Goal: Task Accomplishment & Management: Manage account settings

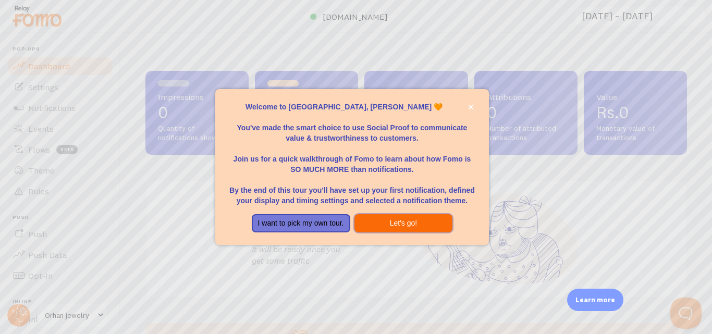
click at [403, 229] on button "Let's go!" at bounding box center [404, 223] width 99 height 19
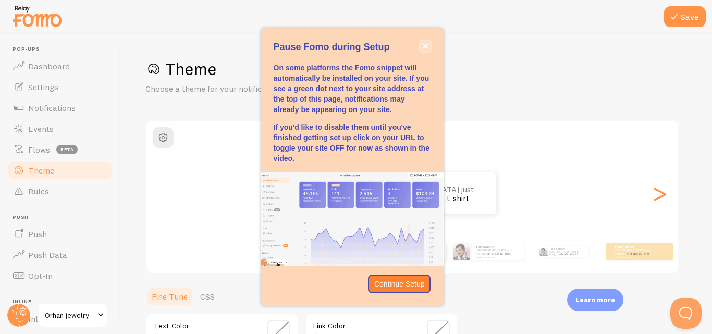
click at [425, 48] on icon "close," at bounding box center [426, 46] width 6 height 6
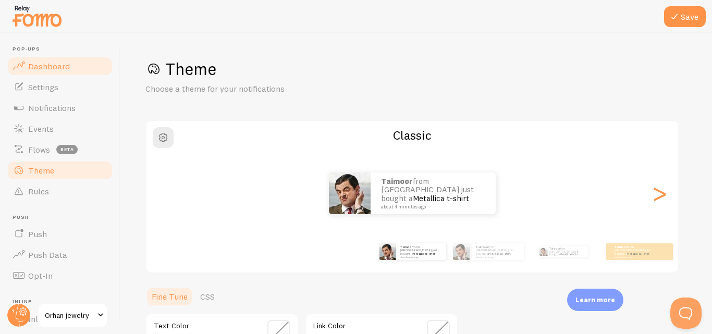
click at [72, 66] on link "Dashboard" at bounding box center [59, 66] width 107 height 21
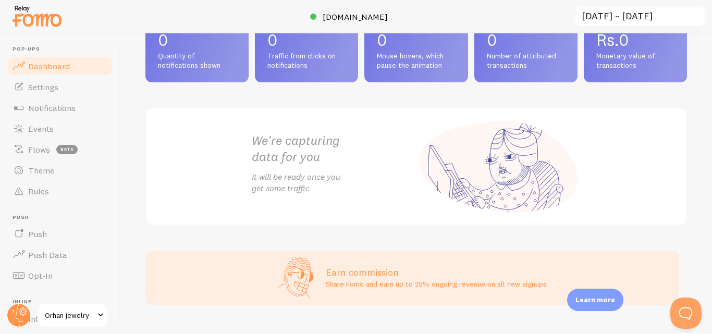
scroll to position [78, 0]
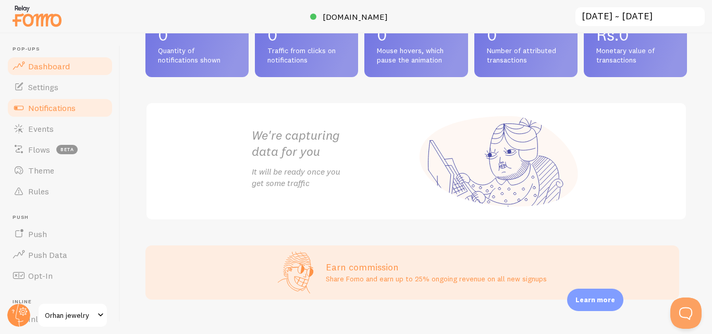
click at [69, 114] on link "Notifications" at bounding box center [59, 107] width 107 height 21
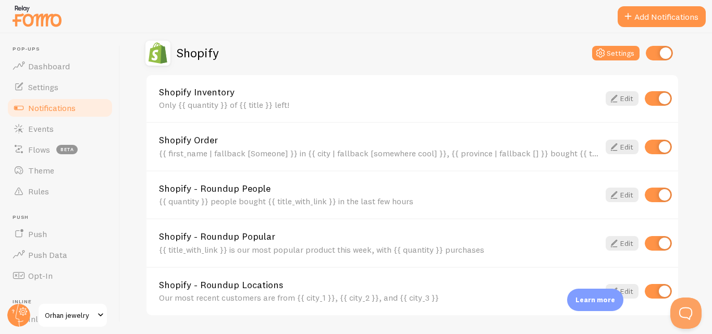
scroll to position [365, 0]
click at [450, 192] on link "Shopify - Roundup People" at bounding box center [379, 189] width 441 height 9
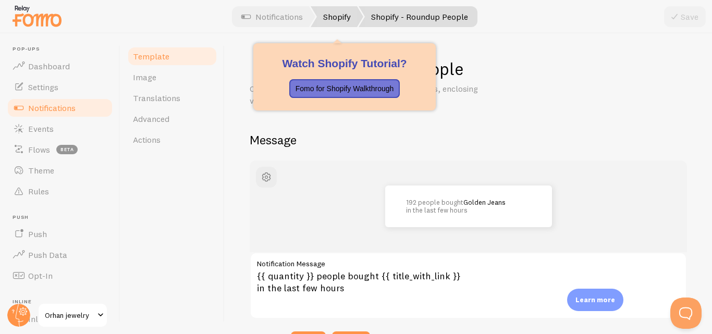
click at [345, 18] on link "Shopify" at bounding box center [337, 16] width 53 height 21
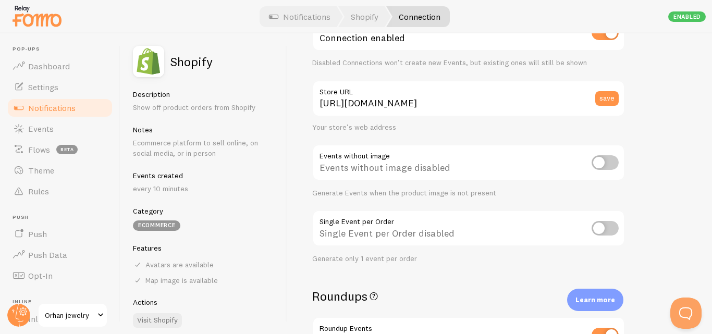
scroll to position [72, 0]
click at [602, 164] on input "checkbox" at bounding box center [605, 163] width 27 height 15
checkbox input "true"
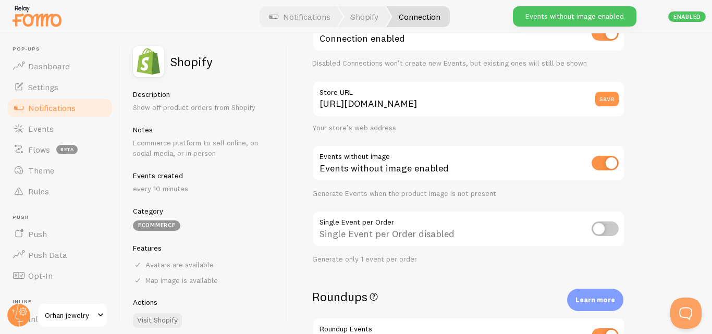
click at [602, 164] on input "checkbox" at bounding box center [605, 163] width 27 height 15
checkbox input "false"
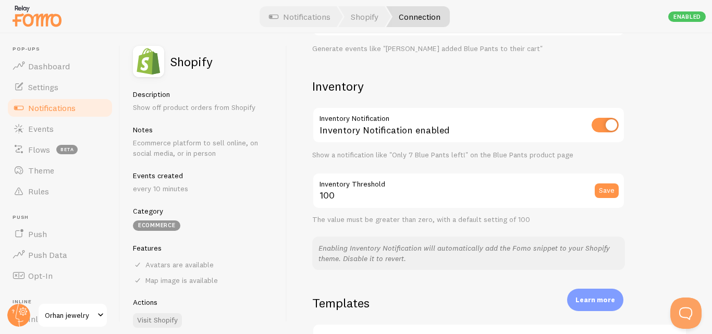
scroll to position [496, 0]
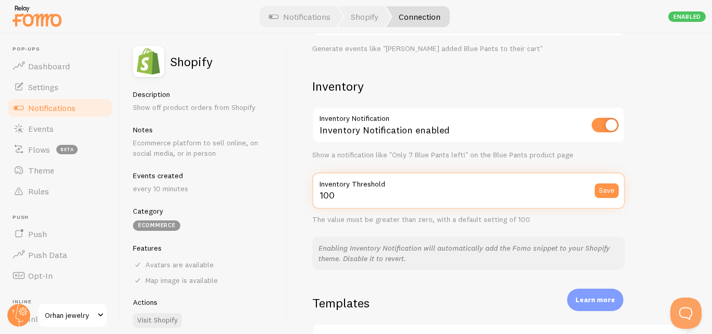
click at [406, 204] on input "100" at bounding box center [468, 191] width 313 height 36
type input "1"
type input "500"
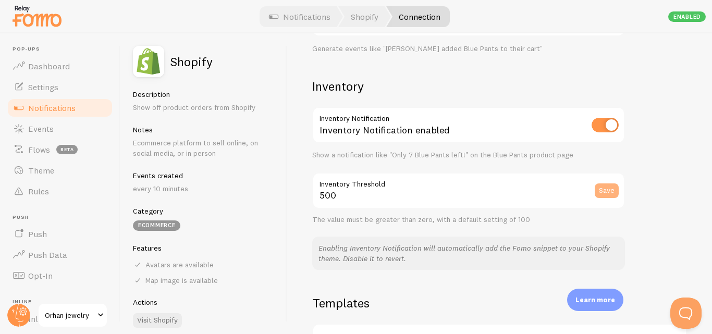
click at [608, 191] on button "Save" at bounding box center [607, 191] width 24 height 15
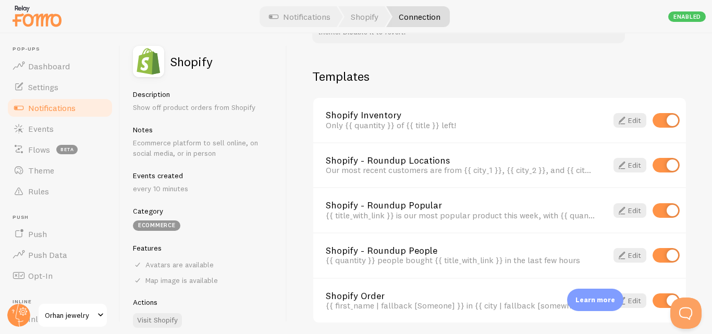
scroll to position [763, 0]
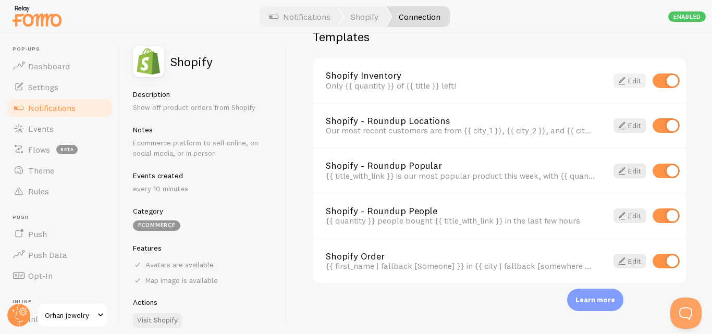
click at [626, 84] on link "Edit" at bounding box center [630, 81] width 33 height 15
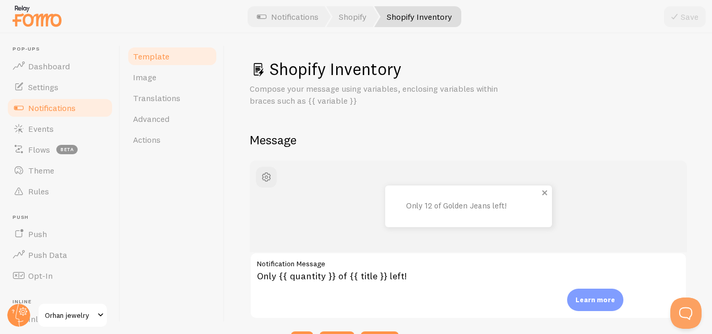
click at [435, 202] on p "Only 12 of Golden Jeans left!" at bounding box center [458, 206] width 104 height 9
click at [408, 208] on p "Only 12 of Golden Jeans left!" at bounding box center [458, 206] width 104 height 9
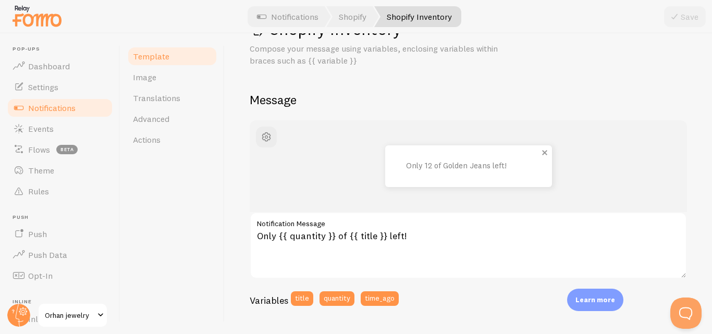
scroll to position [41, 0]
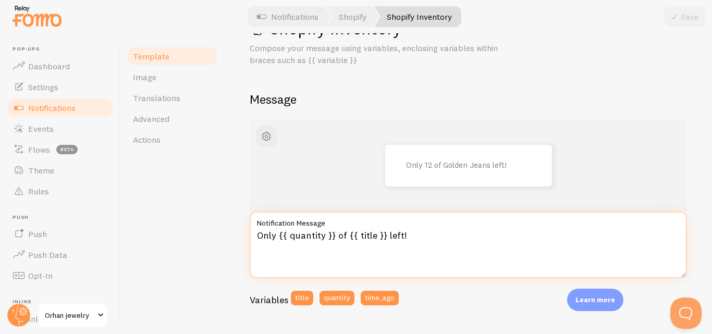
click at [403, 238] on textarea "Only {{ quantity }} of {{ title }} left!" at bounding box center [468, 245] width 437 height 67
click at [333, 236] on textarea "Only {{ quantity }} of {{ title }} left!" at bounding box center [468, 245] width 437 height 67
click at [334, 236] on textarea "Only 5 of {{ title }} left!" at bounding box center [468, 245] width 437 height 67
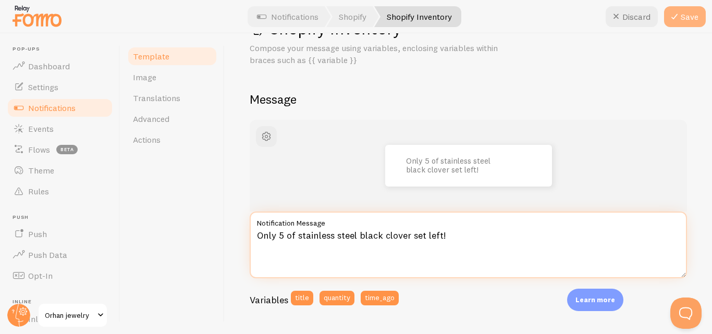
type textarea "Only 5 of stainless steel black clover set left!"
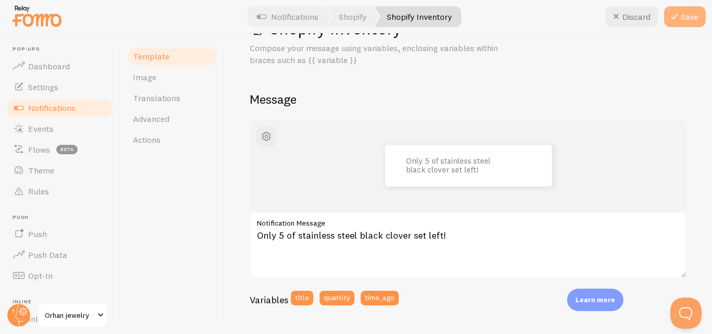
click at [677, 21] on icon at bounding box center [674, 16] width 13 height 13
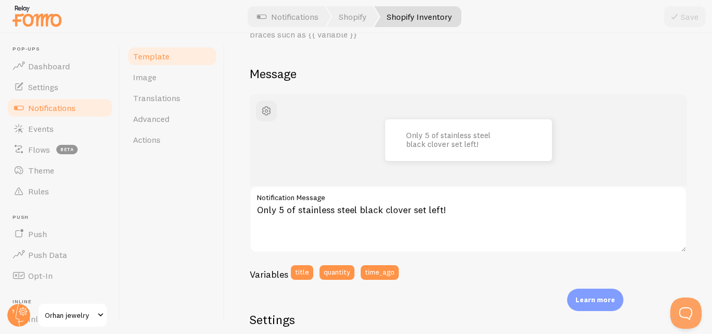
scroll to position [0, 0]
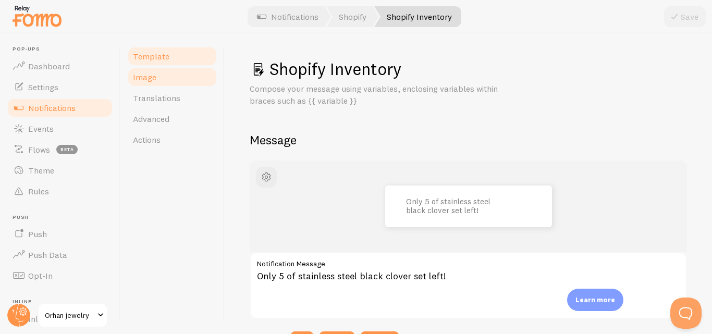
click at [178, 68] on link "Image" at bounding box center [172, 77] width 91 height 21
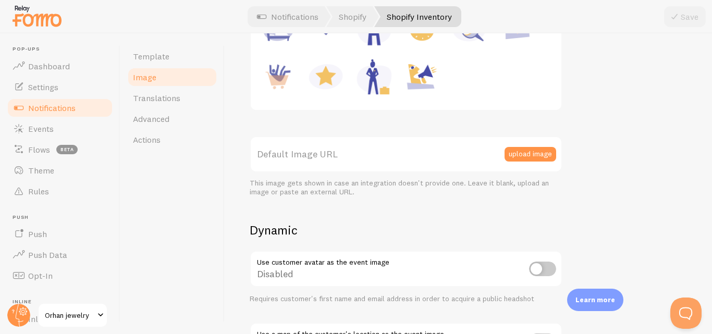
scroll to position [209, 0]
click at [538, 153] on button "upload image" at bounding box center [531, 154] width 52 height 15
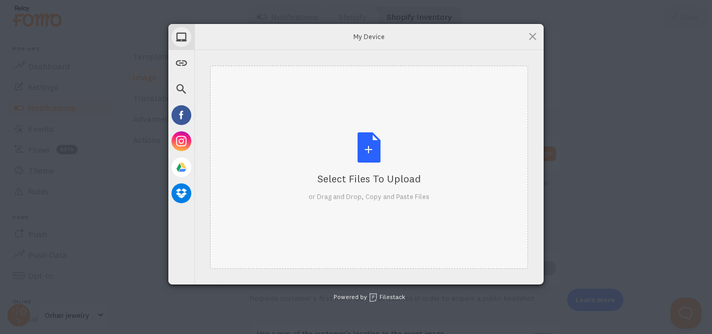
click at [386, 169] on div "Select Files to Upload or Drag and Drop, Copy and Paste Files" at bounding box center [369, 166] width 121 height 69
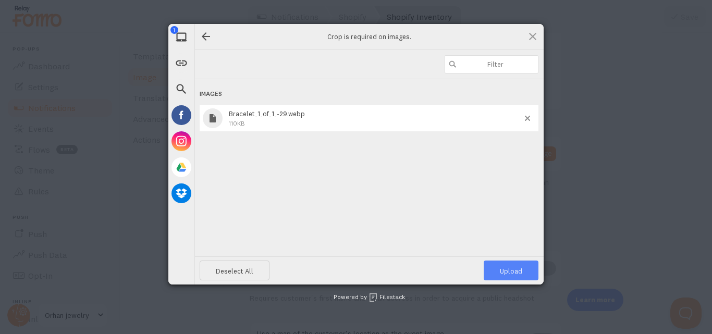
click at [515, 268] on span "Upload 1" at bounding box center [511, 271] width 22 height 8
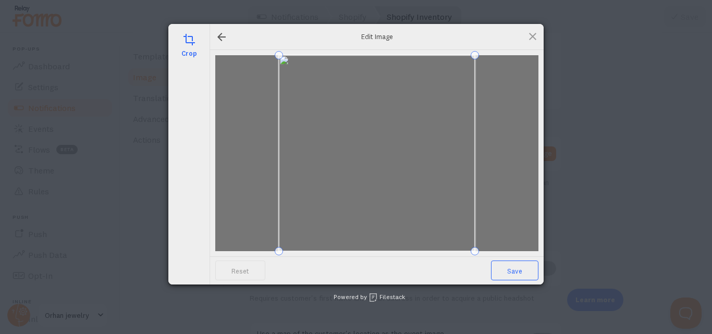
click at [515, 268] on span "Save" at bounding box center [514, 271] width 47 height 20
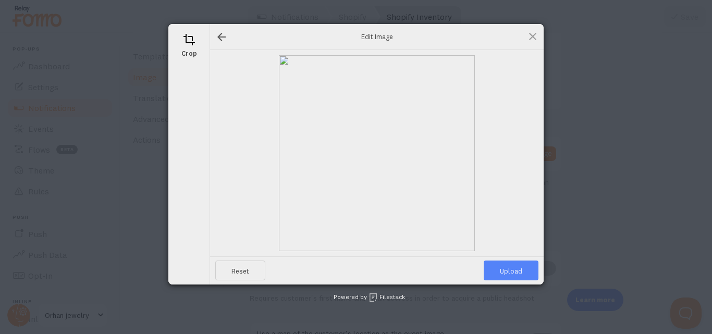
click at [508, 273] on span "Upload" at bounding box center [511, 271] width 55 height 20
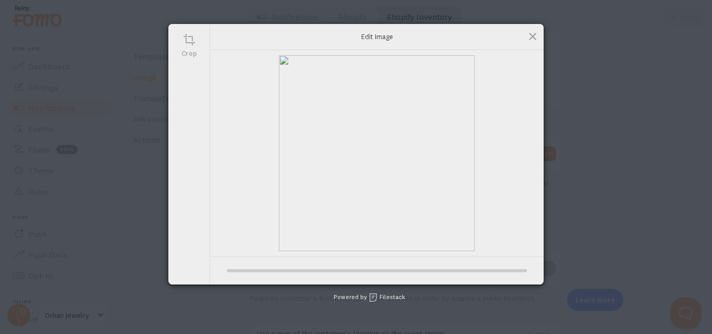
type input "[URL][DOMAIN_NAME][DOMAIN_NAME]"
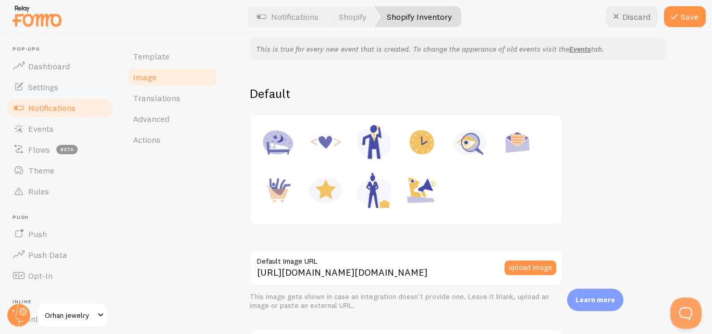
scroll to position [0, 0]
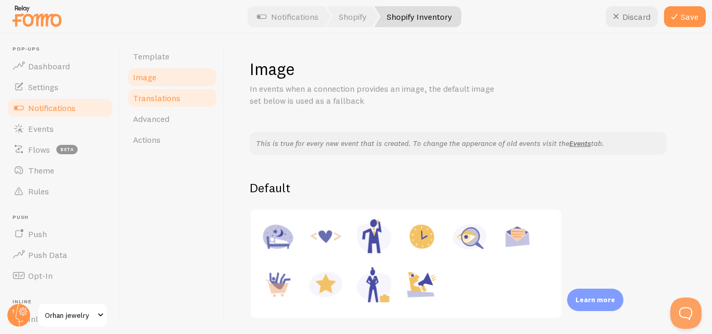
click at [152, 97] on span "Translations" at bounding box center [156, 98] width 47 height 10
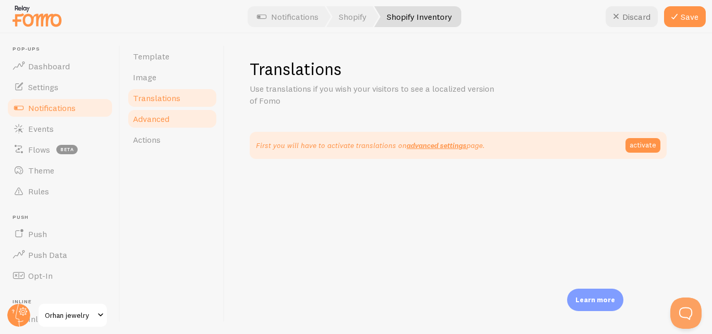
click at [156, 124] on link "Advanced" at bounding box center [172, 118] width 91 height 21
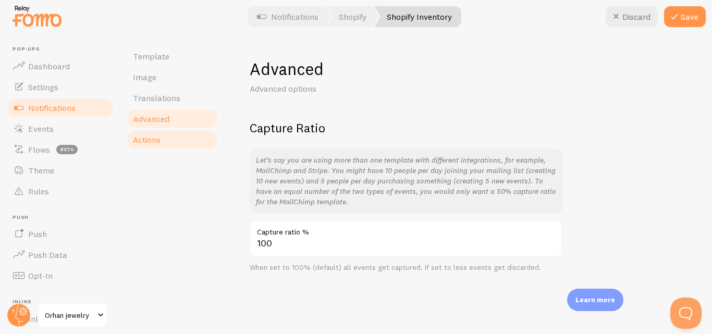
click at [155, 140] on span "Actions" at bounding box center [147, 140] width 28 height 10
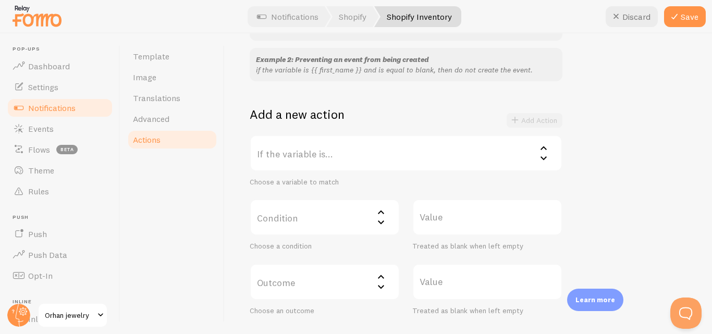
scroll to position [208, 0]
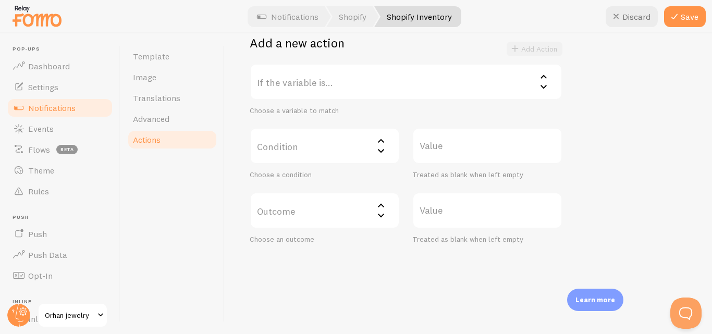
click at [353, 154] on label "Condition" at bounding box center [325, 146] width 150 height 36
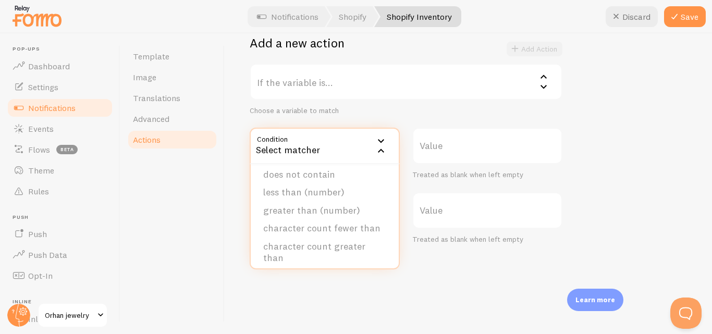
scroll to position [64, 0]
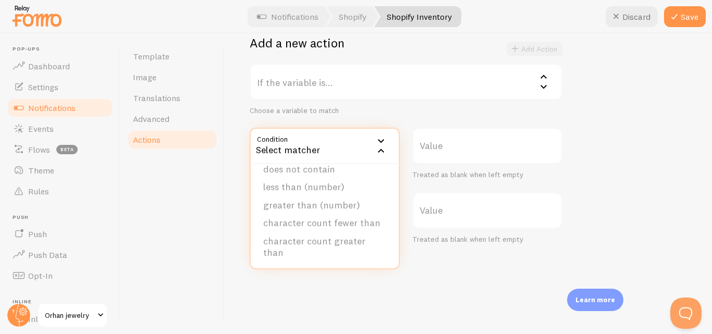
click at [410, 110] on div "Choose a variable to match" at bounding box center [406, 110] width 313 height 9
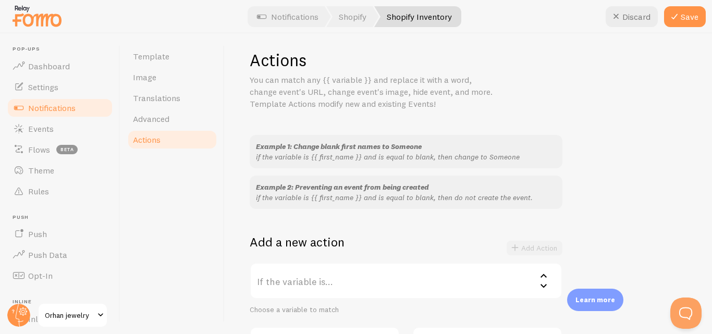
scroll to position [0, 0]
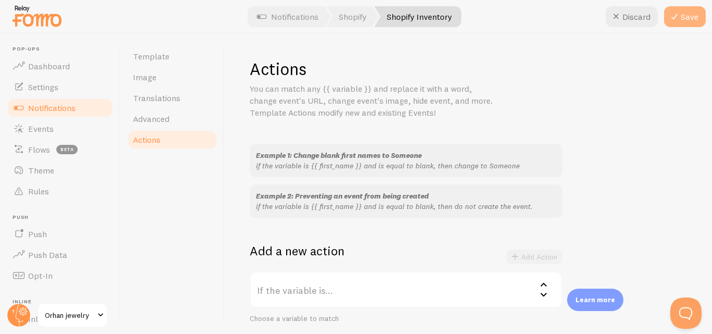
click at [697, 20] on button "Save" at bounding box center [685, 16] width 42 height 21
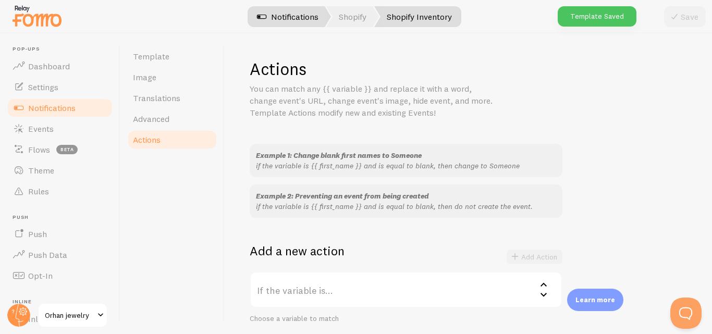
click at [306, 18] on link "Notifications" at bounding box center [288, 16] width 87 height 21
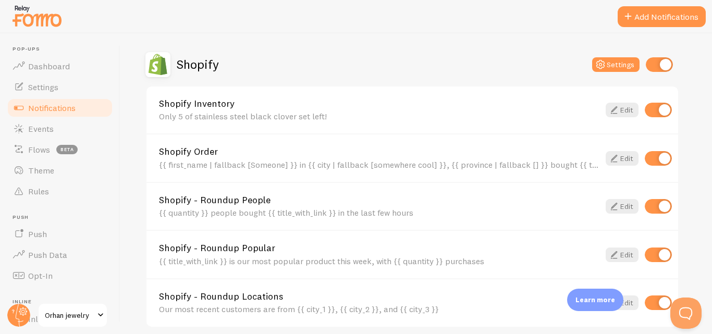
scroll to position [345, 0]
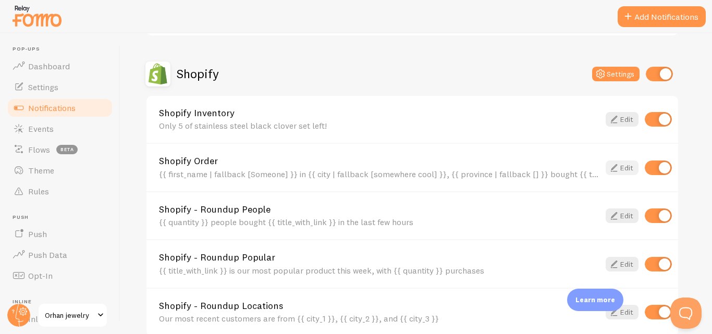
click at [613, 172] on icon at bounding box center [614, 168] width 13 height 13
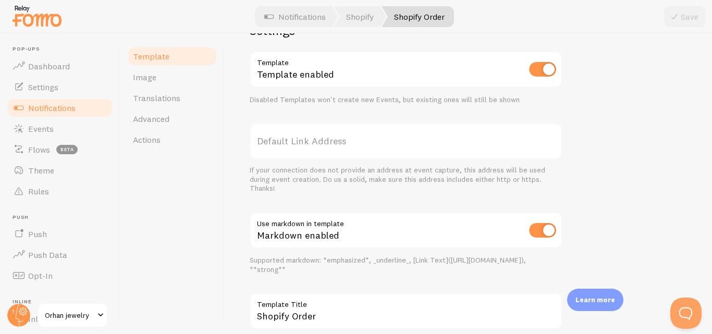
scroll to position [466, 0]
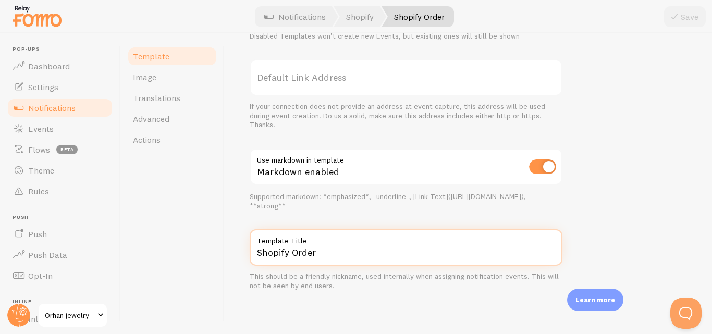
click at [287, 252] on input "Shopify Order" at bounding box center [406, 247] width 313 height 36
type input "Order"
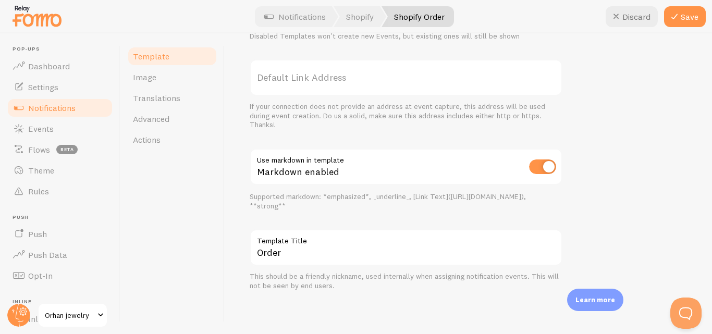
click at [167, 214] on div "Template Image Translations Advanced Actions" at bounding box center [172, 183] width 104 height 301
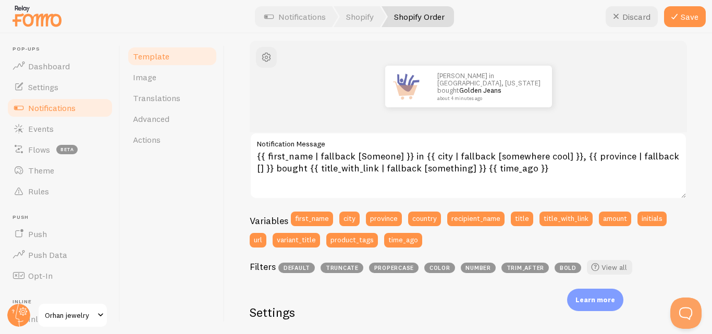
scroll to position [26, 0]
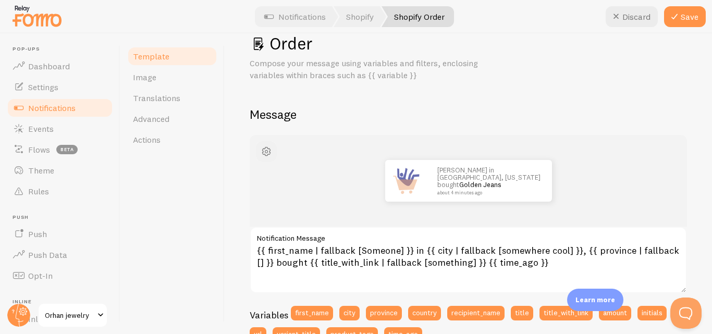
click at [262, 156] on span "button" at bounding box center [266, 151] width 13 height 13
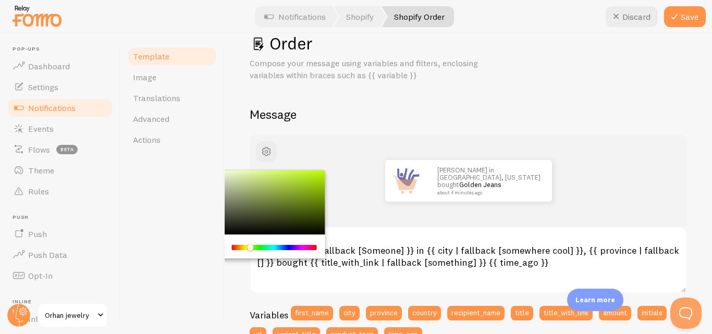
drag, startPoint x: 235, startPoint y: 247, endPoint x: 250, endPoint y: 247, distance: 15.6
click at [250, 247] on div "Chrome color picker" at bounding box center [250, 248] width 6 height 6
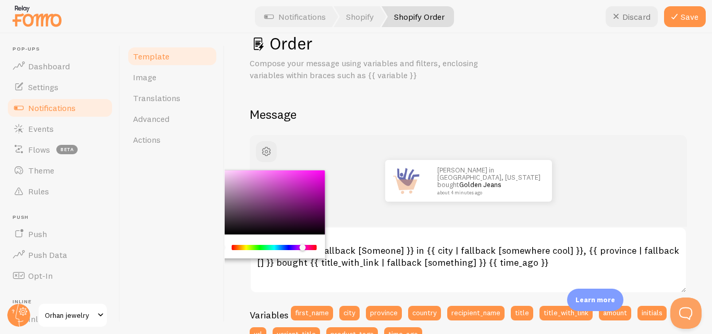
drag, startPoint x: 250, startPoint y: 247, endPoint x: 305, endPoint y: 245, distance: 54.8
click at [305, 245] on div "Chrome color picker" at bounding box center [302, 248] width 6 height 6
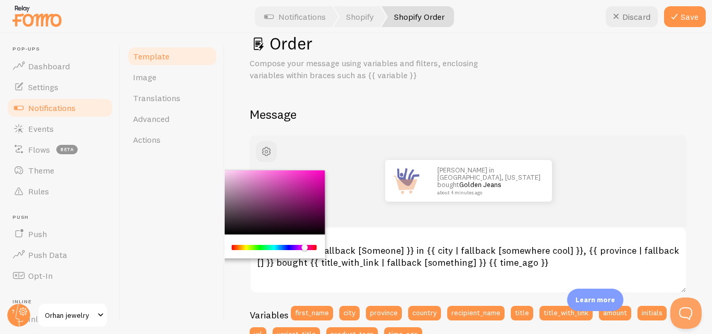
click at [374, 186] on div "[PERSON_NAME] in [GEOGRAPHIC_DATA], [US_STATE] bought Golden Jeans about 4 minu…" at bounding box center [468, 181] width 387 height 42
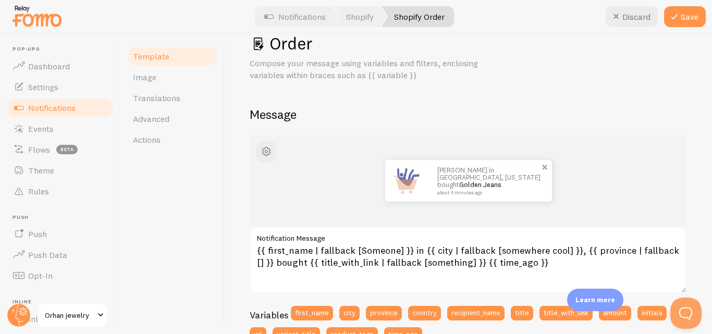
click at [459, 185] on link "Golden Jeans" at bounding box center [480, 184] width 42 height 8
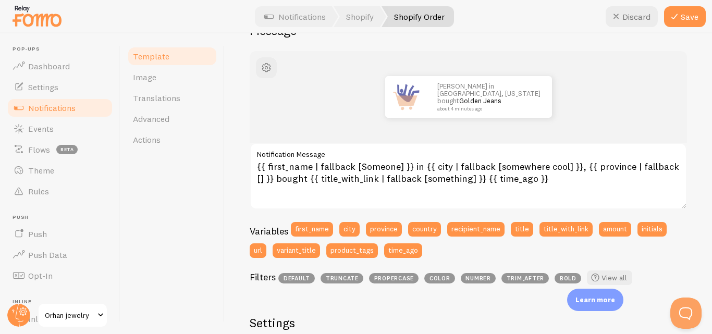
scroll to position [109, 0]
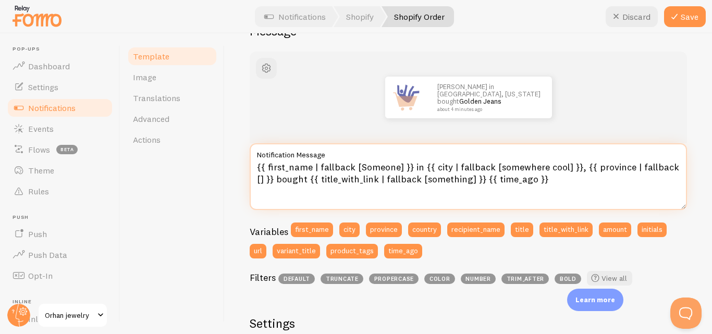
click at [541, 181] on textarea "{{ first_name | fallback [Someone] }} in {{ city | fallback [somewhere cool] }}…" at bounding box center [468, 176] width 437 height 67
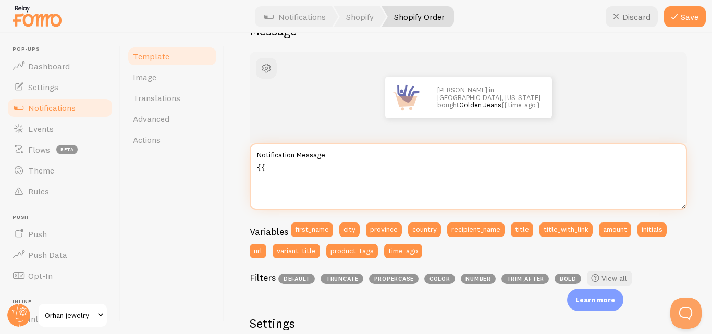
type textarea "{"
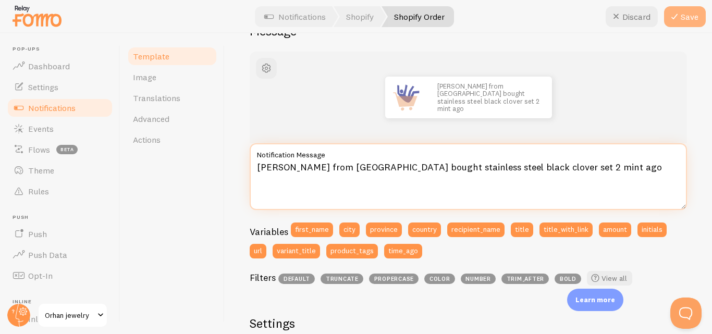
type textarea "[PERSON_NAME] from [GEOGRAPHIC_DATA] bought stainless steel black clover set 2 …"
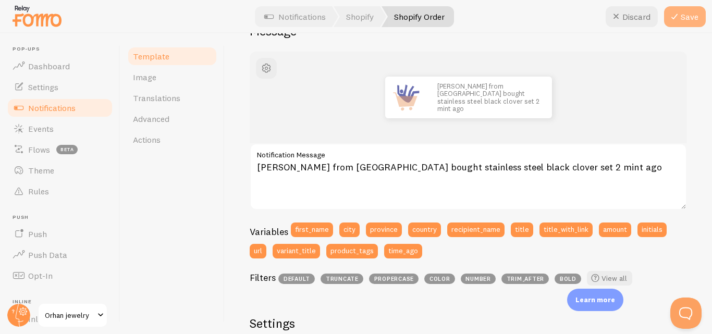
click at [688, 22] on button "Save" at bounding box center [685, 16] width 42 height 21
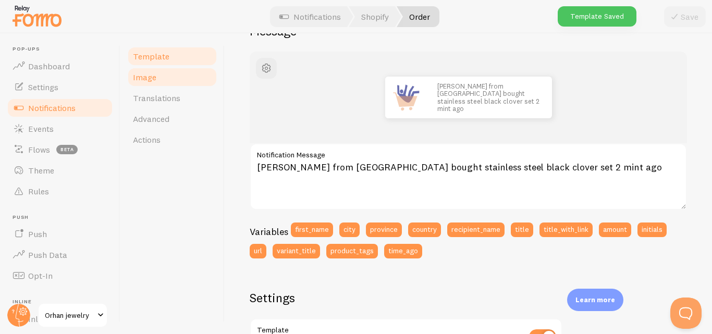
click at [162, 80] on link "Image" at bounding box center [172, 77] width 91 height 21
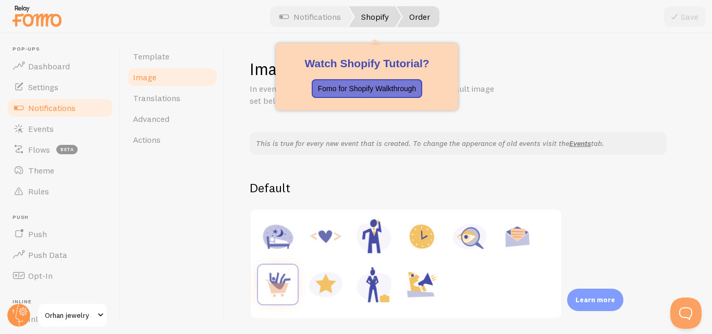
click at [383, 18] on link "Shopify" at bounding box center [375, 16] width 53 height 21
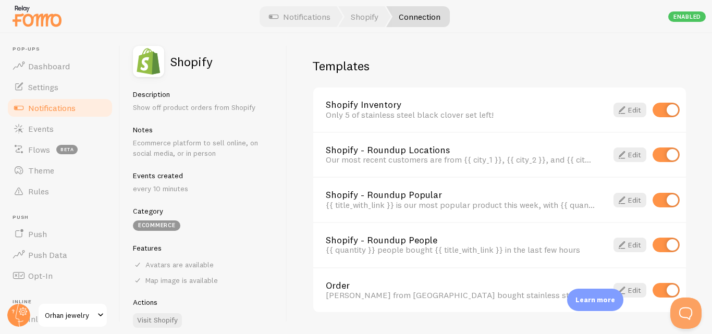
scroll to position [732, 0]
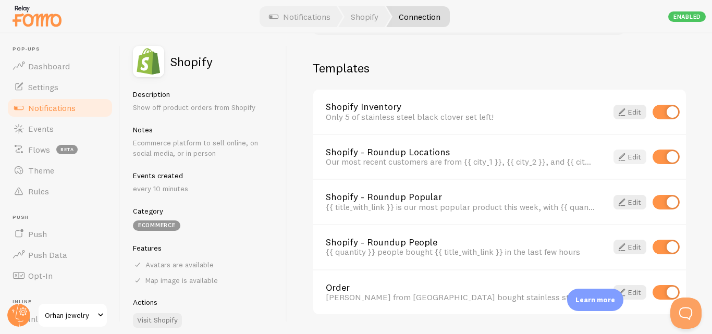
click at [623, 159] on link "Edit" at bounding box center [630, 157] width 33 height 15
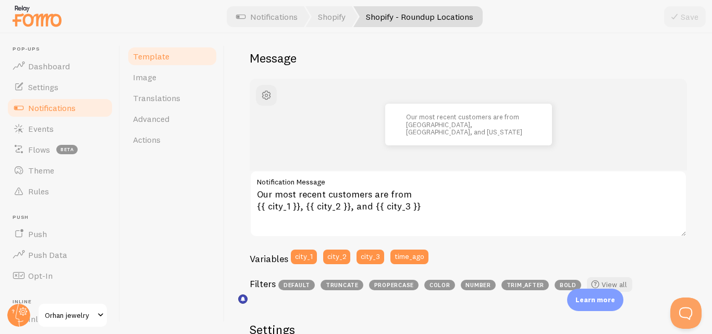
scroll to position [82, 0]
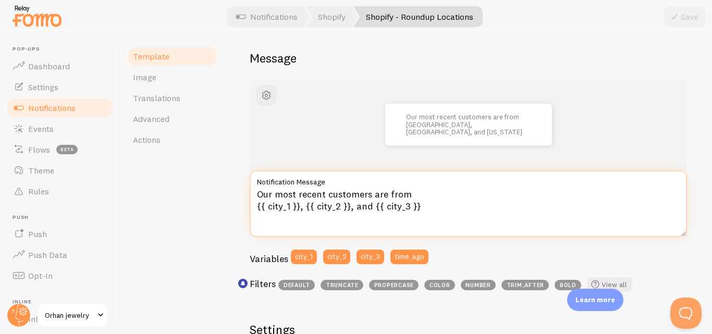
click at [299, 206] on textarea "Our most recent customers are from {{ city_1 }}, {{ city_2 }}, and {{ city_3 }}" at bounding box center [468, 203] width 437 height 67
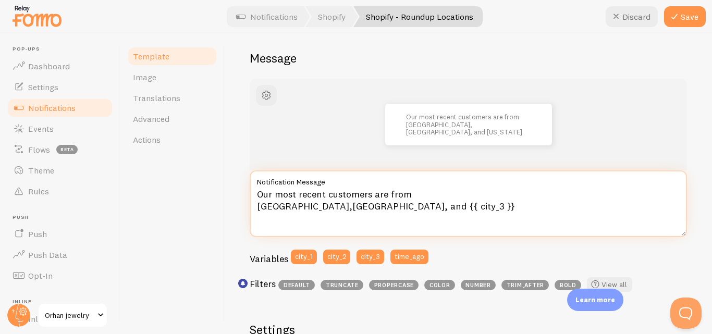
click at [386, 210] on textarea "Our most recent customers are from [GEOGRAPHIC_DATA],[GEOGRAPHIC_DATA], and {{ …" at bounding box center [468, 203] width 437 height 67
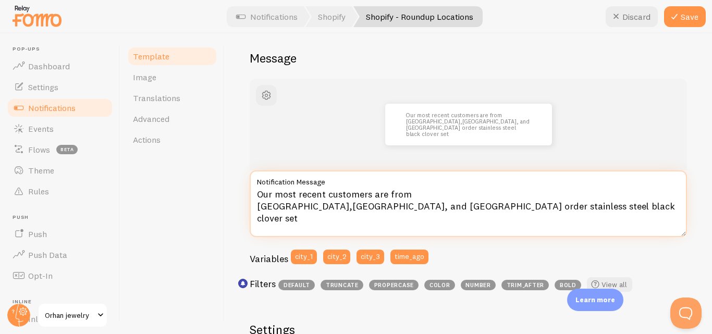
paste textarea "[URL][DOMAIN_NAME]"
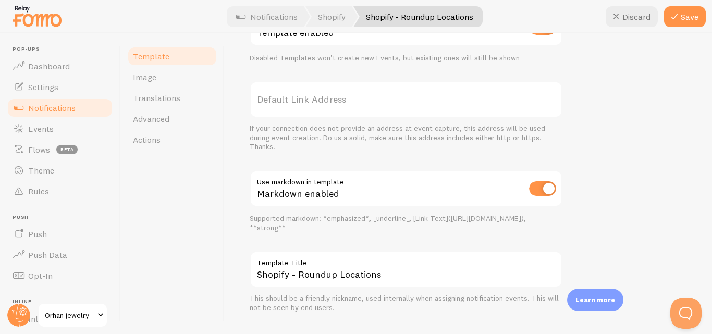
scroll to position [0, 0]
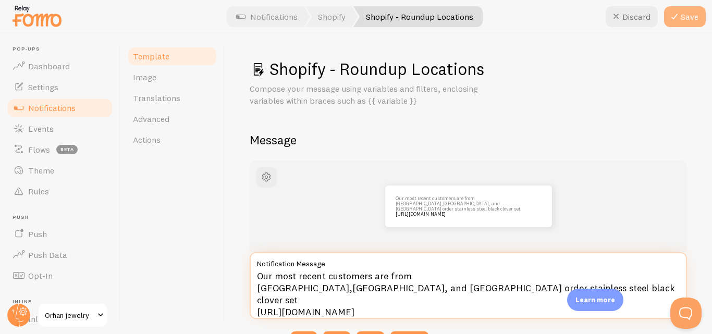
type textarea "Our most recent customers are from [GEOGRAPHIC_DATA],[GEOGRAPHIC_DATA], and [GE…"
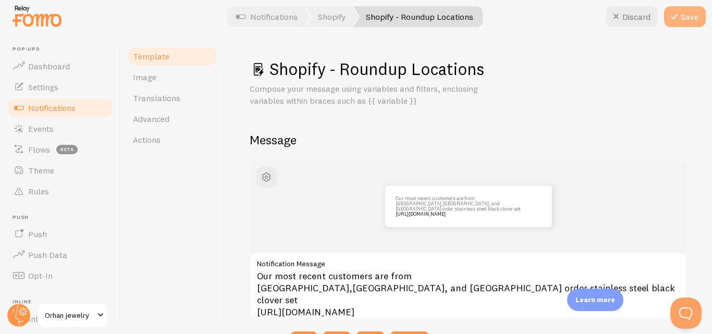
click at [682, 22] on button "Save" at bounding box center [685, 16] width 42 height 21
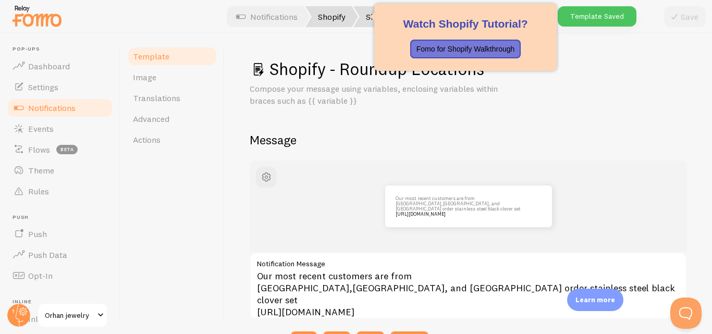
click at [329, 26] on link "Shopify" at bounding box center [332, 16] width 53 height 21
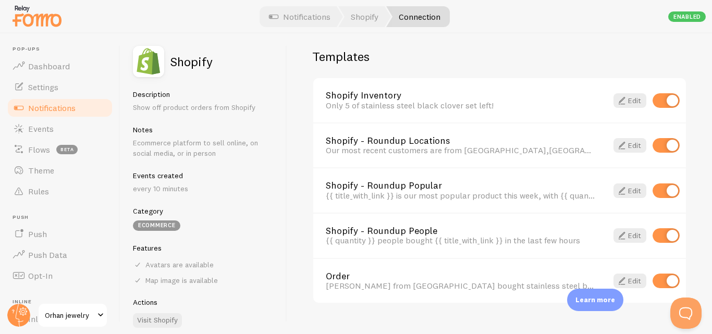
scroll to position [763, 0]
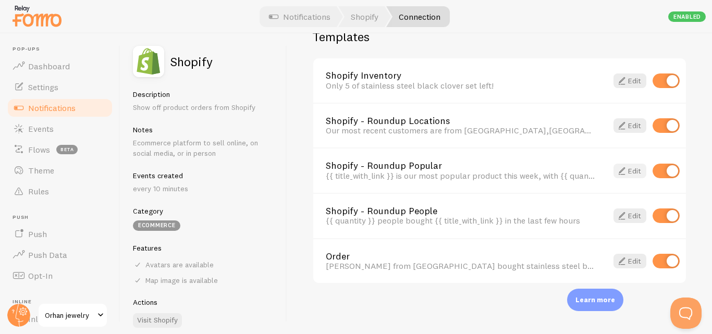
click at [623, 175] on link "Edit" at bounding box center [630, 171] width 33 height 15
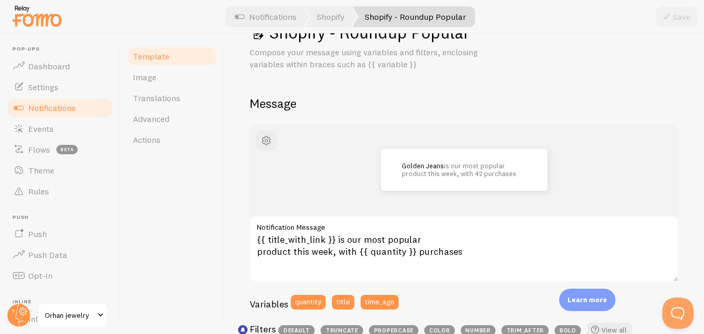
scroll to position [38, 0]
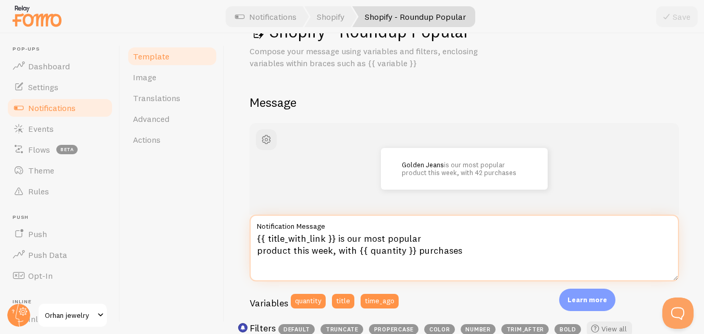
click at [334, 238] on textarea "{{ title_with_link }} is our most popular product this week, with {{ quantity }…" at bounding box center [465, 248] width 430 height 67
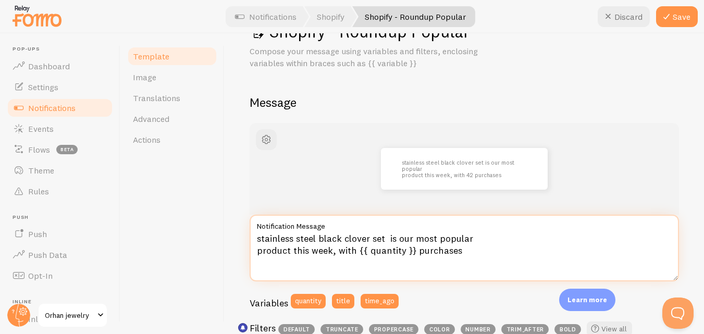
paste textarea "[URL][DOMAIN_NAME]"
click at [411, 264] on textarea "stainless steel black clover set [URL][DOMAIN_NAME] is our most popular product…" at bounding box center [465, 248] width 430 height 67
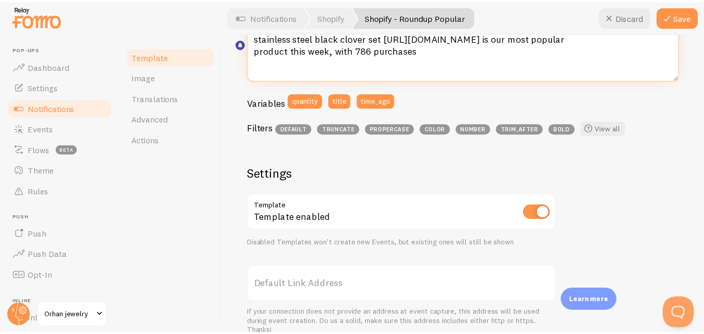
scroll to position [236, 0]
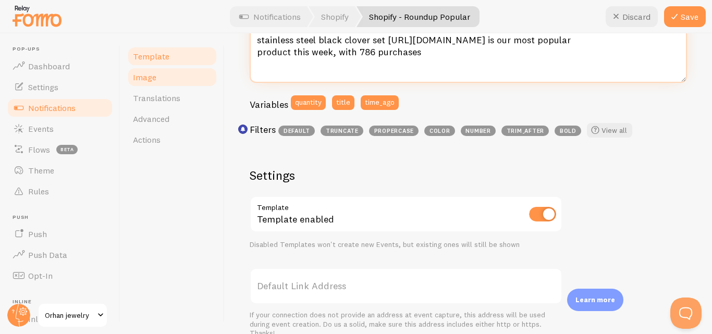
type textarea "stainless steel black clover set [URL][DOMAIN_NAME] is our most popular product…"
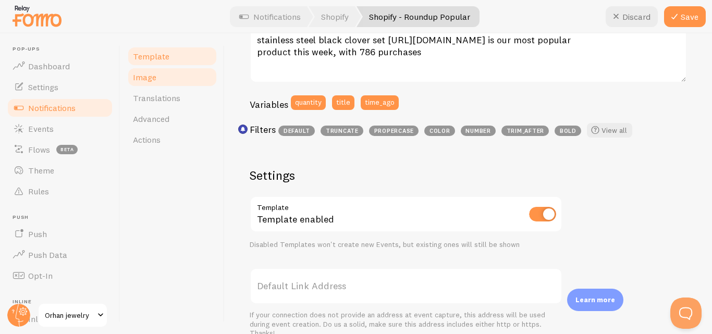
click at [174, 82] on link "Image" at bounding box center [172, 77] width 91 height 21
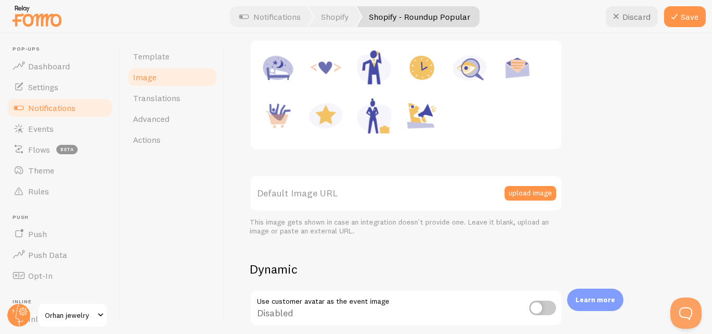
scroll to position [168, 0]
click at [530, 197] on button "upload image" at bounding box center [531, 194] width 52 height 15
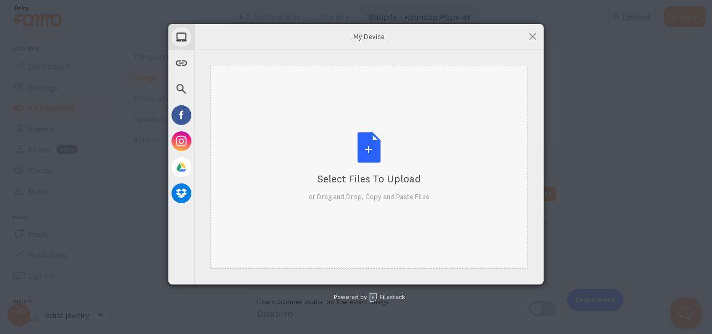
click at [386, 148] on div "Select Files to Upload or Drag and Drop, Copy and Paste Files" at bounding box center [369, 166] width 121 height 69
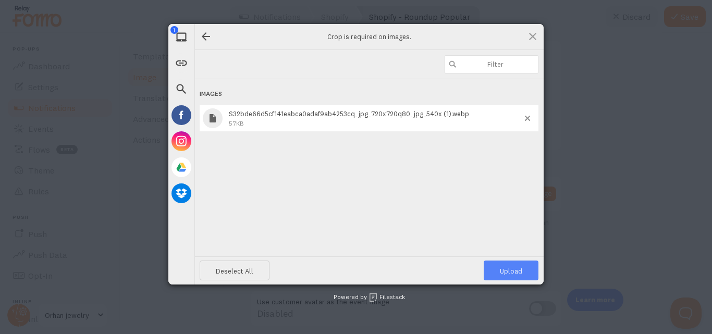
click at [513, 268] on span "Upload 1" at bounding box center [511, 271] width 22 height 8
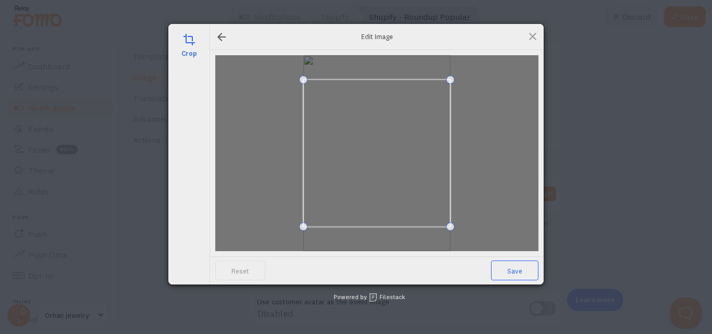
click at [514, 276] on span "Save" at bounding box center [514, 271] width 47 height 20
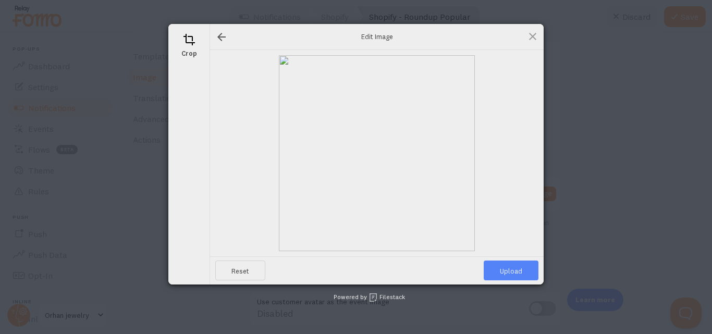
click at [514, 274] on span "Upload" at bounding box center [511, 271] width 55 height 20
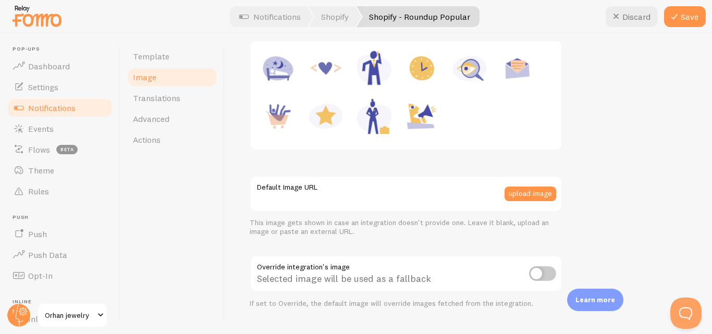
type input "[URL][DOMAIN_NAME][DOMAIN_NAME]"
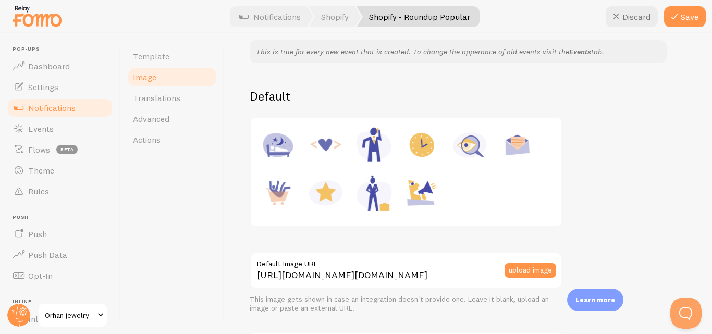
scroll to position [0, 0]
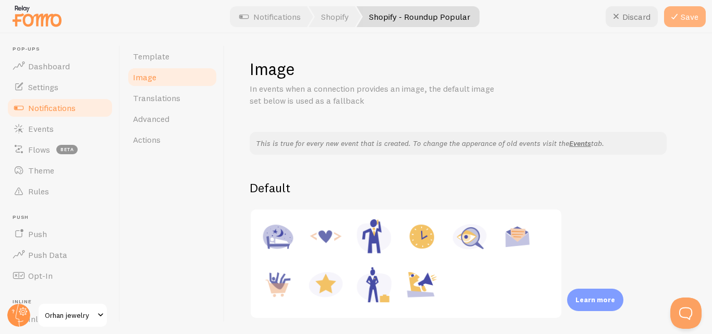
click at [688, 20] on button "Save" at bounding box center [685, 16] width 42 height 21
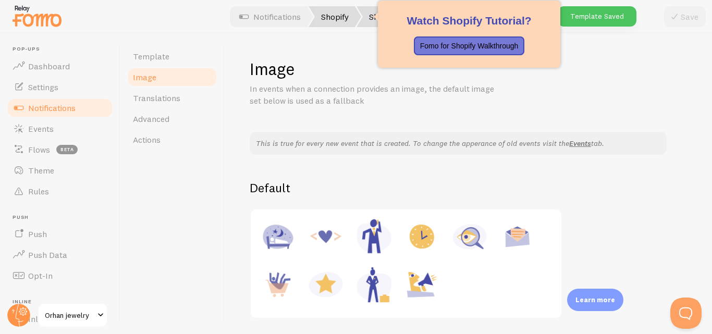
click at [344, 25] on link "Shopify" at bounding box center [335, 16] width 53 height 21
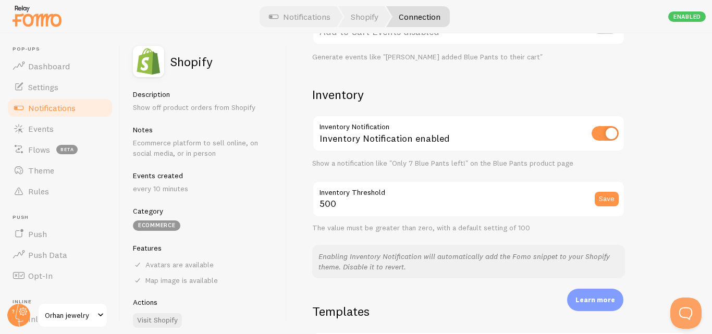
scroll to position [487, 0]
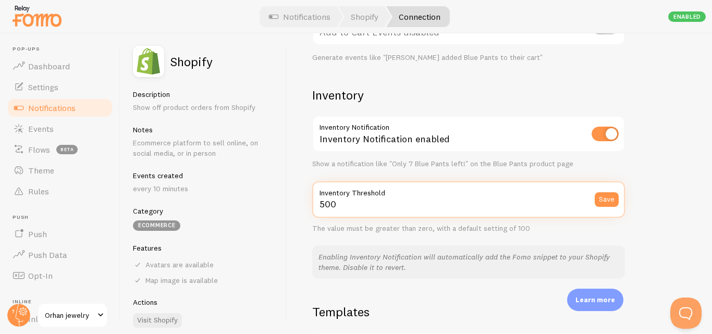
click at [346, 208] on input "500" at bounding box center [468, 199] width 313 height 36
type input "5"
click at [346, 208] on input "7" at bounding box center [468, 199] width 313 height 36
type input "7"
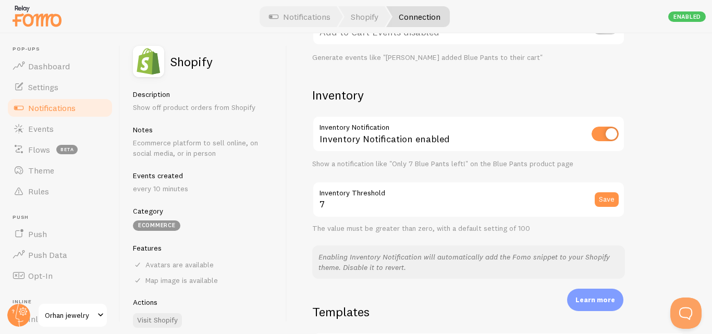
click at [403, 241] on div "Inventory Inventory Notification Inventory Notification enabled Show a notifica…" at bounding box center [468, 183] width 313 height 192
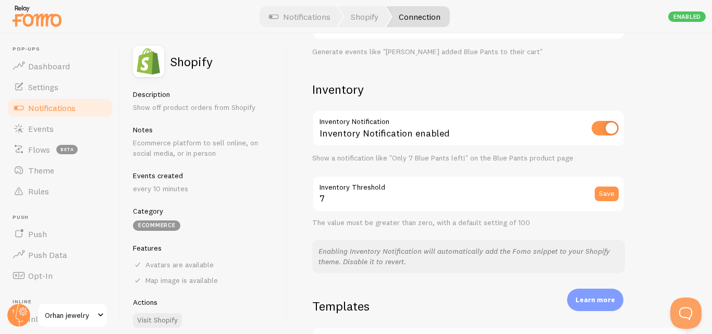
scroll to position [422, 0]
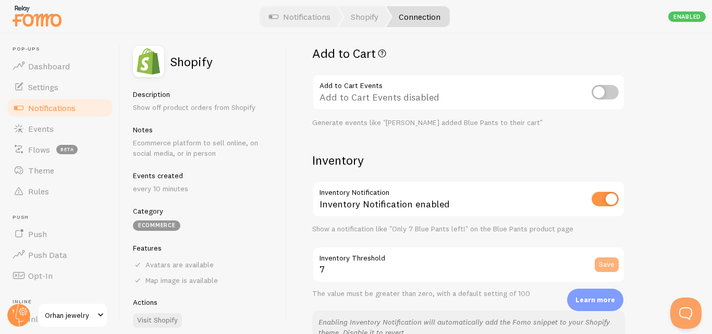
click at [602, 264] on button "Save" at bounding box center [607, 265] width 24 height 15
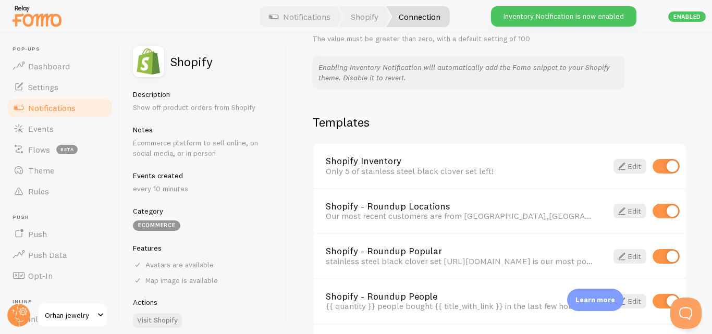
scroll to position [763, 0]
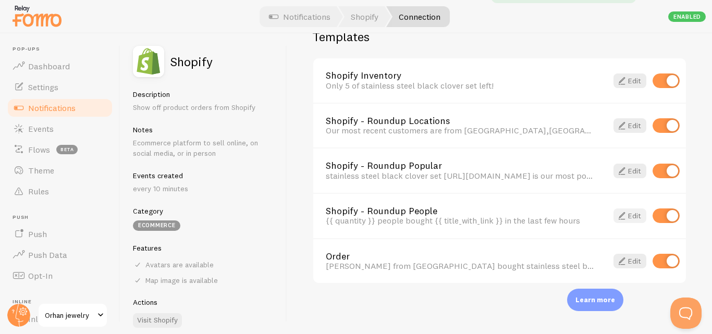
click at [623, 217] on link "Edit" at bounding box center [630, 216] width 33 height 15
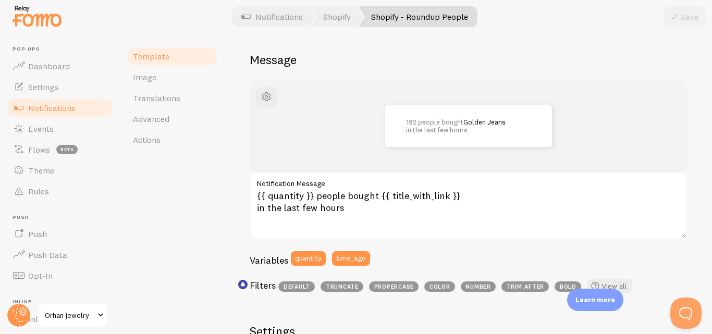
scroll to position [81, 0]
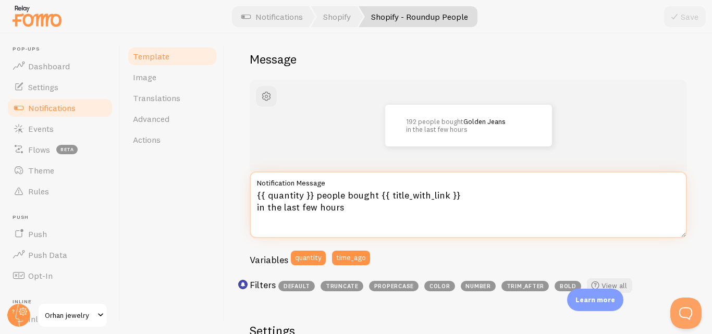
click at [311, 194] on textarea "{{ quantity }} people bought {{ title_with_link }} in the last few hours" at bounding box center [468, 205] width 437 height 67
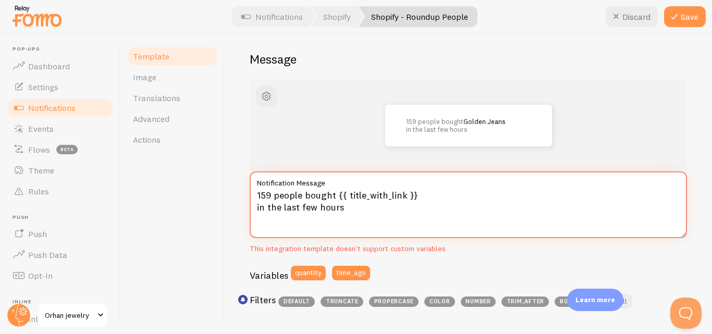
click at [418, 197] on textarea "159 people bought {{ title_with_link }} in the last few hours" at bounding box center [468, 205] width 437 height 67
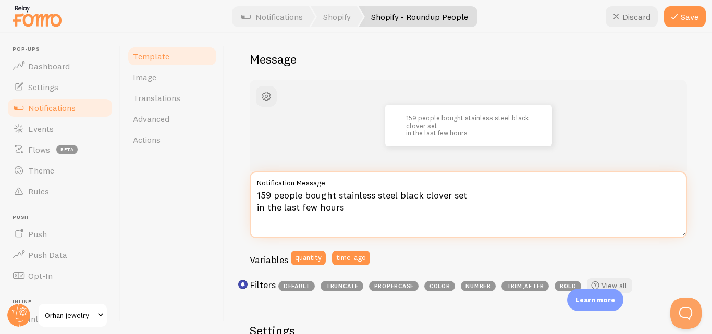
click at [352, 210] on textarea "159 people bought stainless steel black clover set in the last few hours" at bounding box center [468, 205] width 437 height 67
click at [319, 210] on textarea "159 people bought stainless steel black clover set in the last few hours" at bounding box center [468, 205] width 437 height 67
click at [314, 210] on textarea "159 people bought stainless steel black clover set in the last few hours" at bounding box center [468, 205] width 437 height 67
type textarea "159 people bought stainless steel black clover set in the last 1 hours"
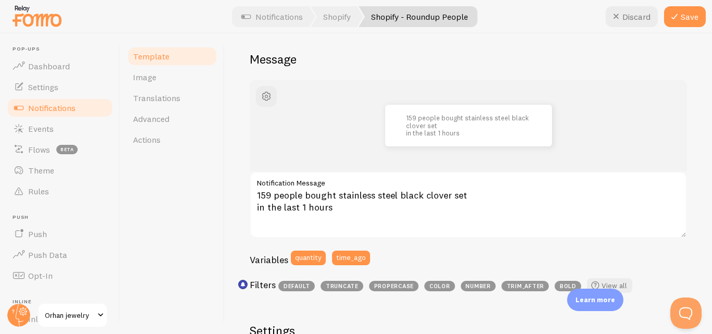
click at [432, 244] on div "159 people bought stainless steel black clover set in the last 1 hours 159 peop…" at bounding box center [468, 189] width 437 height 218
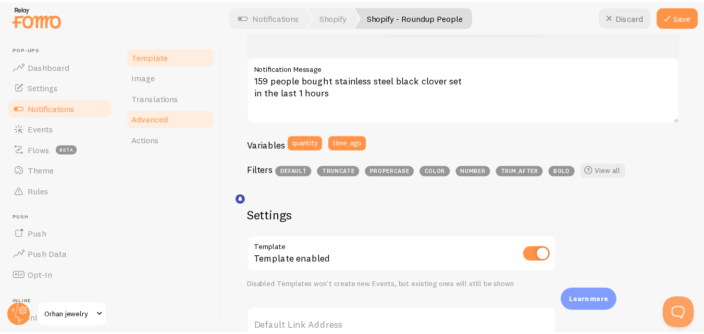
scroll to position [160, 0]
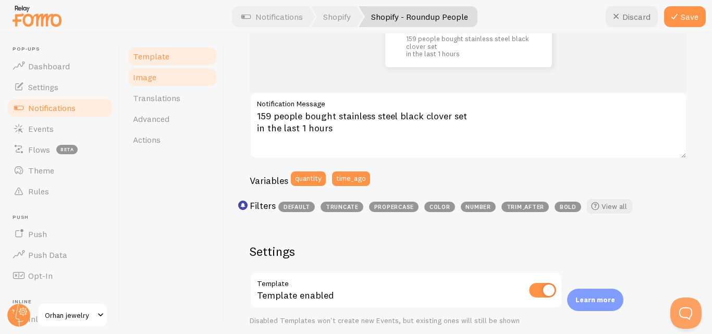
click at [154, 77] on span "Image" at bounding box center [144, 77] width 23 height 10
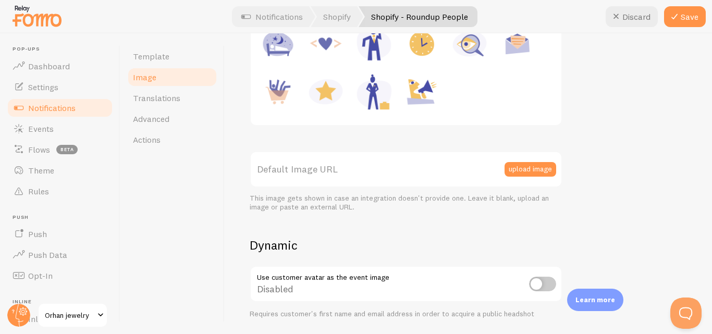
scroll to position [192, 0]
click at [546, 170] on button "upload image" at bounding box center [531, 170] width 52 height 15
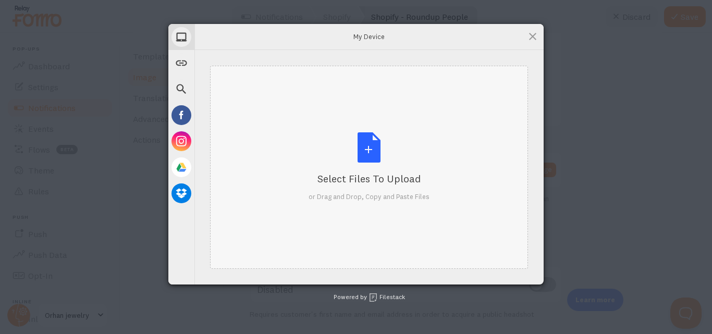
click at [363, 145] on div "Select Files to Upload or Drag and Drop, Copy and Paste Files" at bounding box center [369, 166] width 121 height 69
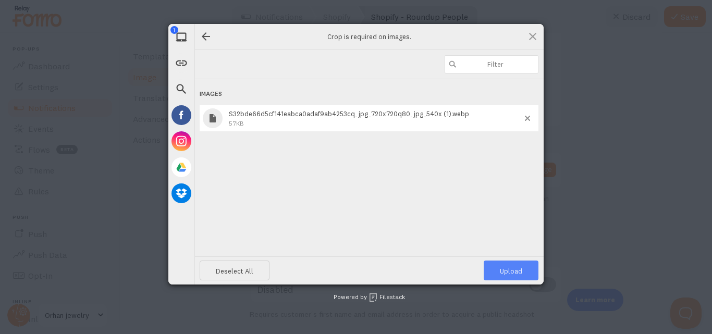
click at [523, 270] on span "Upload 1" at bounding box center [511, 271] width 55 height 20
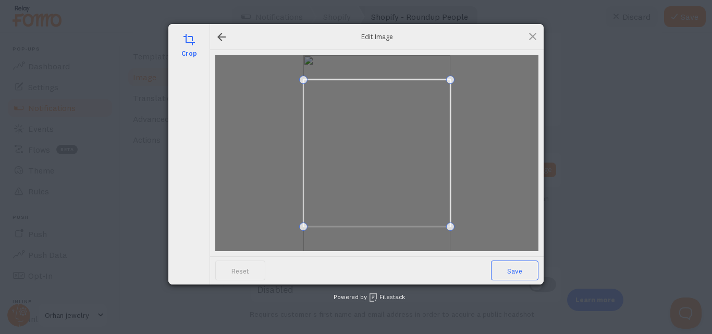
click at [523, 270] on span "Save" at bounding box center [514, 271] width 47 height 20
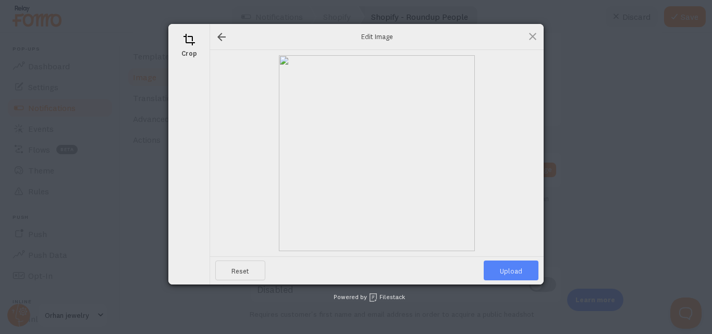
click at [523, 270] on span "Upload" at bounding box center [511, 271] width 55 height 20
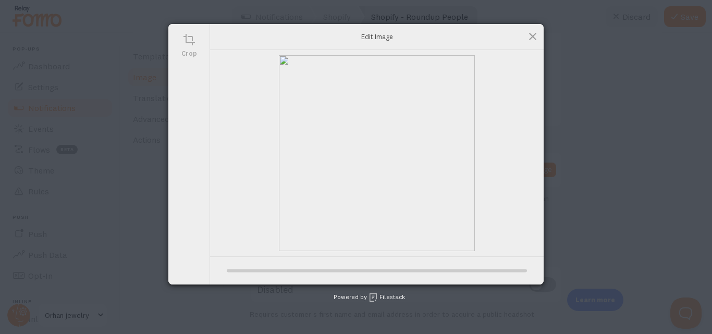
type input "[URL][DOMAIN_NAME][DOMAIN_NAME]"
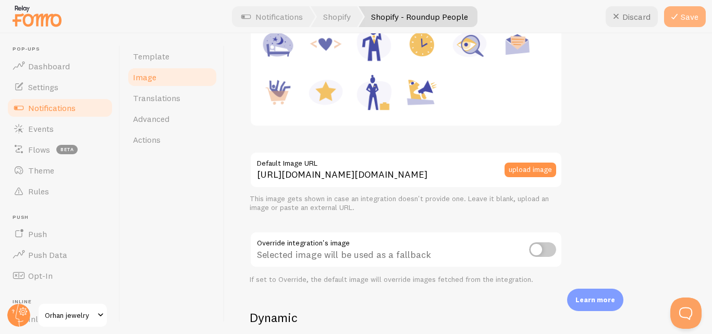
click at [680, 26] on button "Save" at bounding box center [685, 16] width 42 height 21
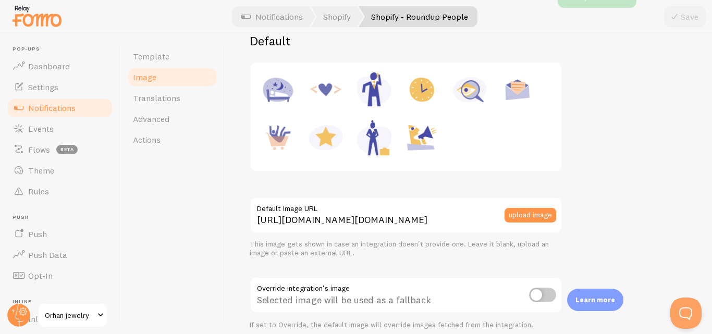
scroll to position [142, 0]
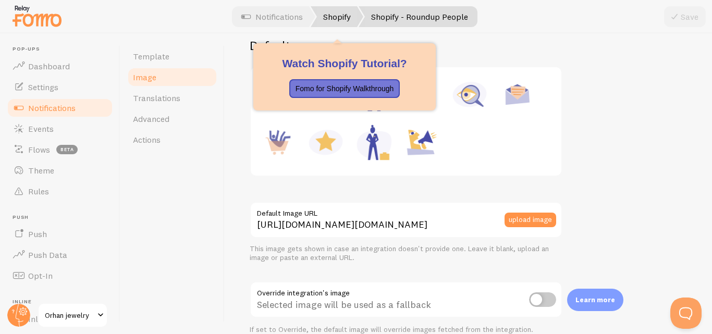
click at [349, 18] on link "Shopify" at bounding box center [337, 16] width 53 height 21
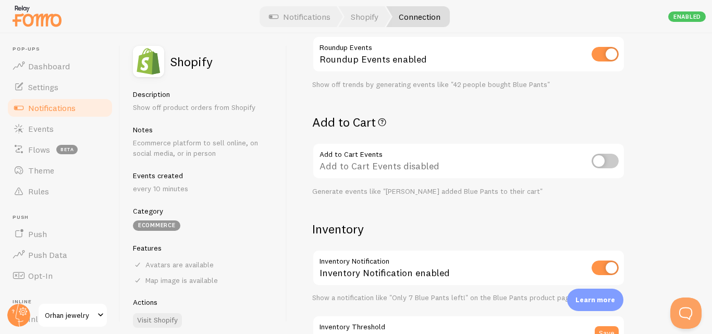
scroll to position [354, 0]
click at [611, 165] on input "checkbox" at bounding box center [605, 160] width 27 height 15
checkbox input "true"
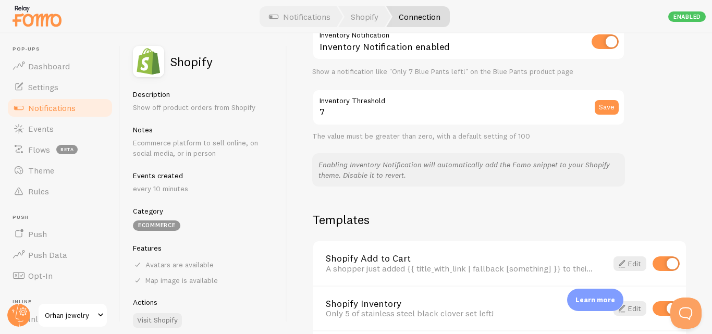
scroll to position [581, 0]
click at [454, 168] on p "Enabling Inventory Notification will automatically add the Fomo snippet to your…" at bounding box center [469, 169] width 300 height 21
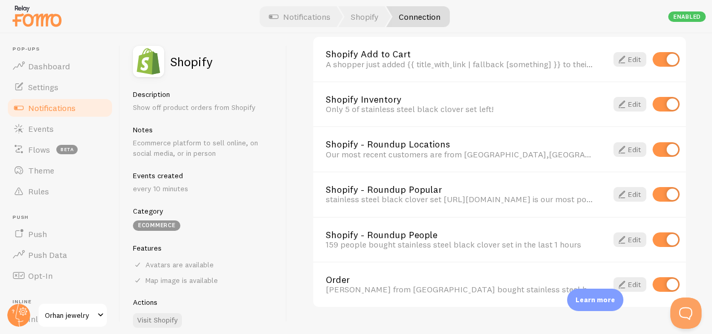
scroll to position [786, 0]
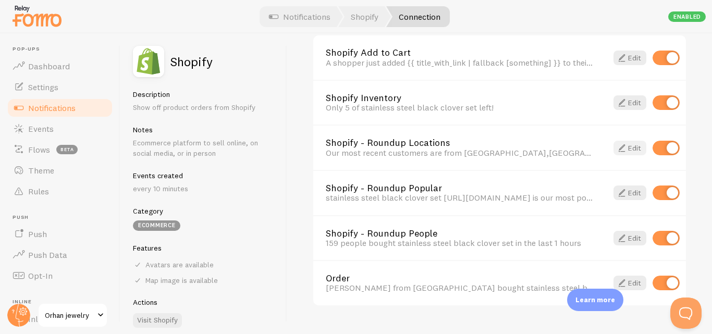
click at [624, 148] on link "Edit" at bounding box center [630, 148] width 33 height 15
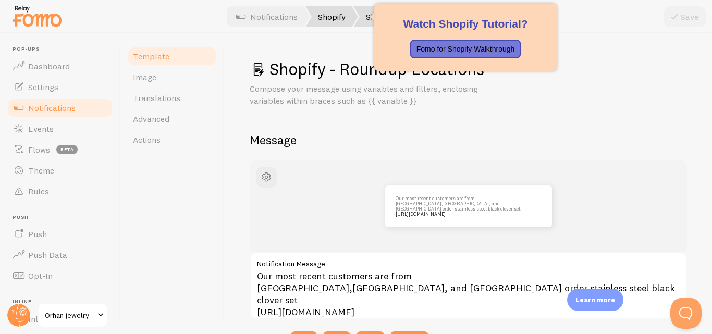
click at [326, 21] on link "Shopify" at bounding box center [332, 16] width 53 height 21
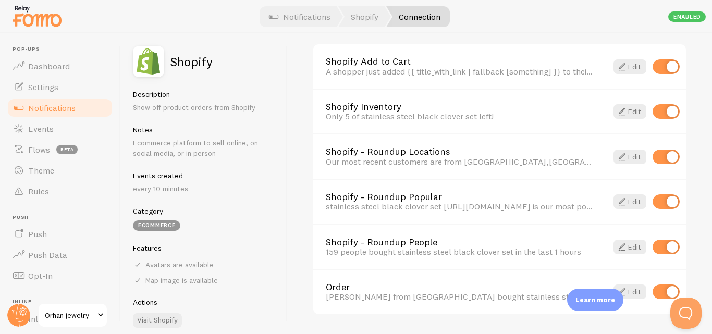
scroll to position [808, 0]
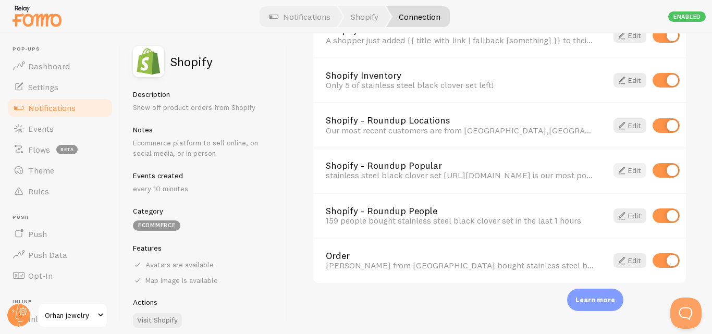
click at [623, 177] on link "Edit" at bounding box center [630, 170] width 33 height 15
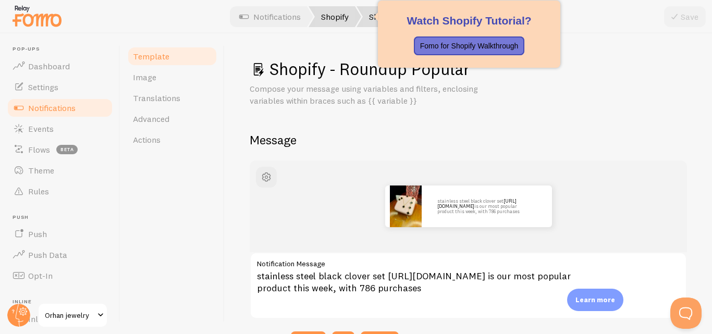
click at [336, 21] on link "Shopify" at bounding box center [335, 16] width 53 height 21
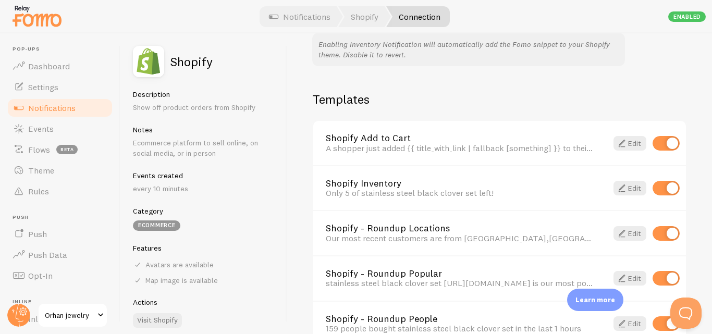
scroll to position [700, 0]
click at [620, 147] on link "Edit" at bounding box center [630, 144] width 33 height 15
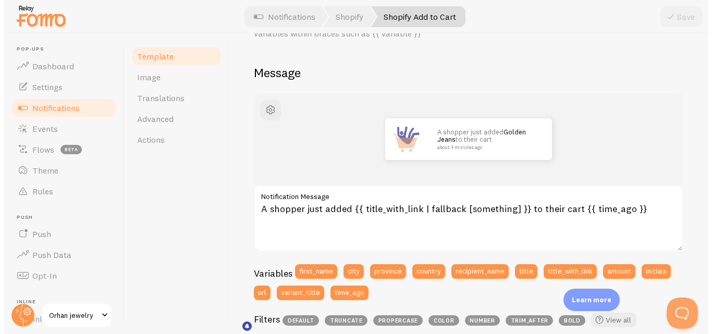
scroll to position [68, 0]
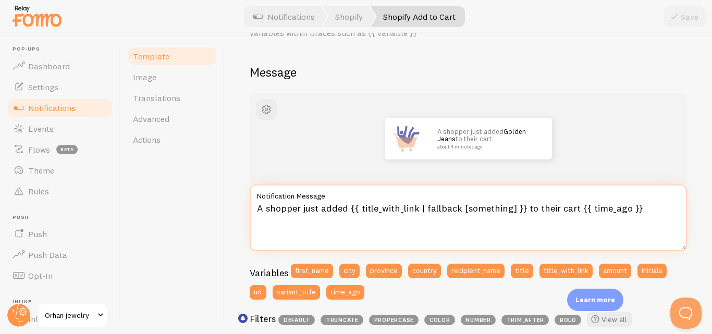
click at [298, 213] on textarea "A shopper just added {{ title_with_link | fallback [something] }} to their cart…" at bounding box center [468, 218] width 437 height 67
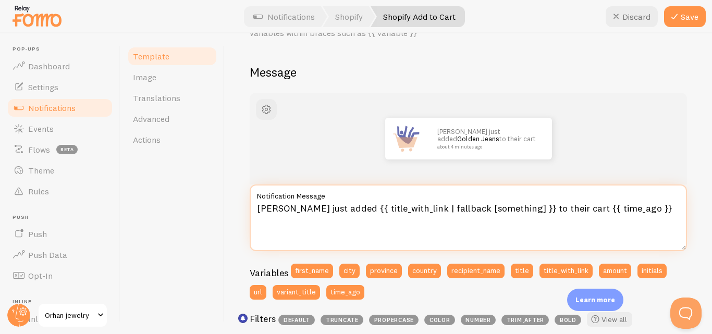
click at [405, 208] on textarea "[PERSON_NAME] just added {{ title_with_link | fallback [something] }} to their …" at bounding box center [468, 218] width 437 height 67
click at [504, 209] on textarea "[PERSON_NAME] just added {{ title_with_link | fallback [something] }} to their …" at bounding box center [468, 218] width 437 height 67
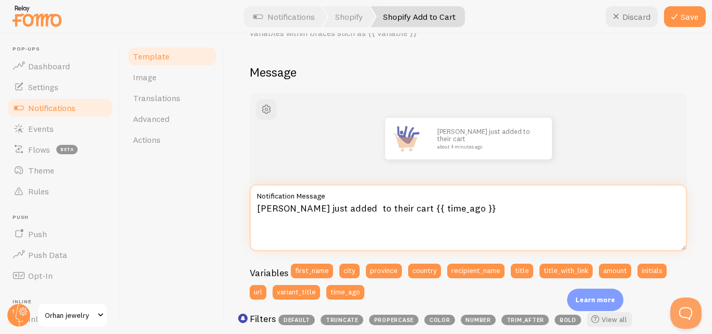
click at [431, 226] on textarea "[PERSON_NAME] just added to their cart {{ time_ago }}" at bounding box center [468, 218] width 437 height 67
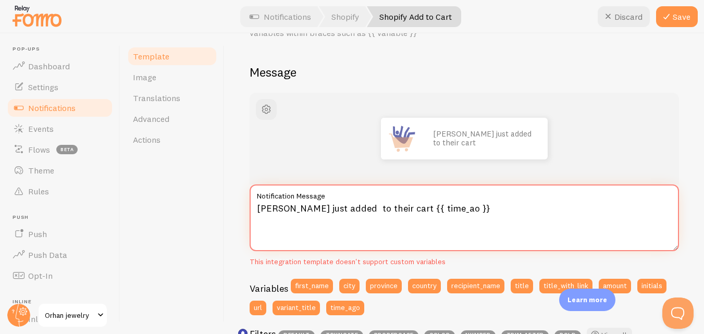
click at [450, 206] on textarea "[PERSON_NAME] just added to their cart {{ time_ao }}" at bounding box center [465, 218] width 430 height 67
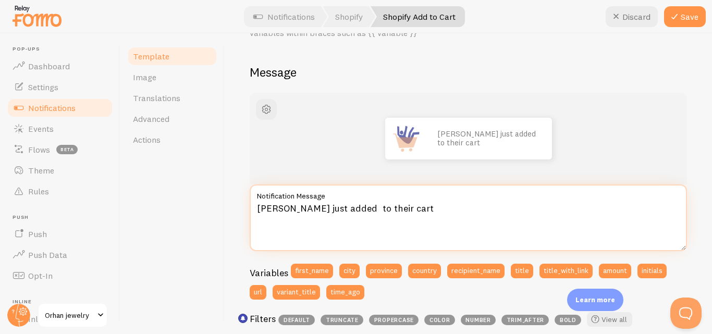
click at [331, 209] on textarea "[PERSON_NAME] just added to their cart" at bounding box center [468, 218] width 437 height 67
click at [422, 209] on textarea "[PERSON_NAME] just added black clover braclet to their cart" at bounding box center [468, 218] width 437 height 67
click at [472, 213] on textarea "[PERSON_NAME] just added black clover braclet to their cart" at bounding box center [468, 218] width 437 height 67
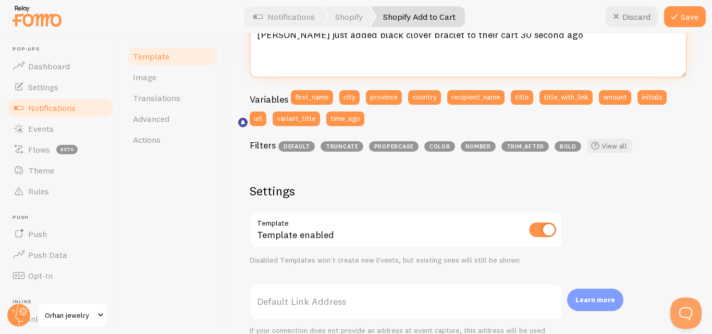
scroll to position [241, 0]
type textarea "[PERSON_NAME] just added black clover braclet to their cart 30 second ago"
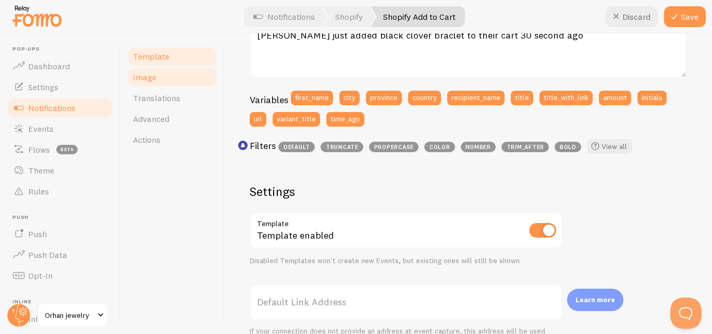
click at [172, 84] on link "Image" at bounding box center [172, 77] width 91 height 21
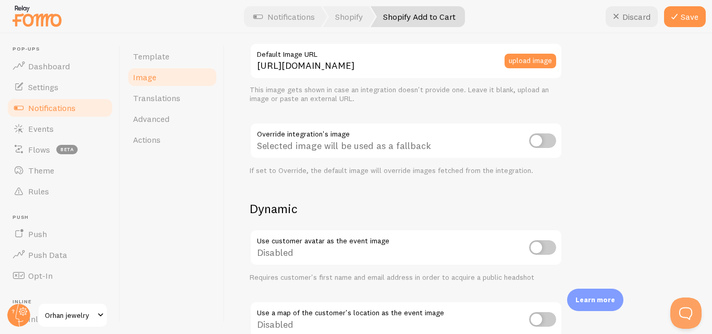
scroll to position [302, 0]
click at [526, 62] on button "upload image" at bounding box center [531, 60] width 52 height 15
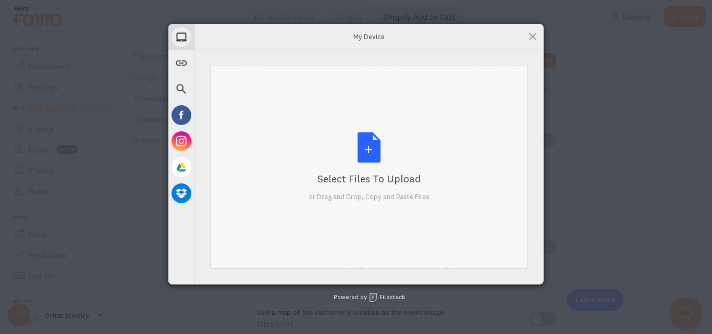
click at [376, 156] on div "Select Files to Upload or Drag and Drop, Copy and Paste Files" at bounding box center [369, 166] width 121 height 69
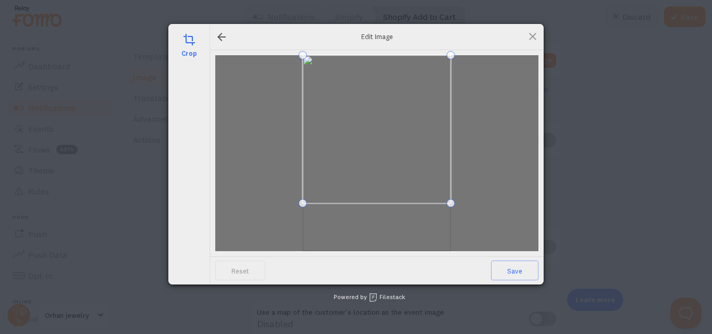
click at [400, 143] on span at bounding box center [377, 129] width 148 height 148
click at [501, 271] on span "Save" at bounding box center [514, 271] width 47 height 20
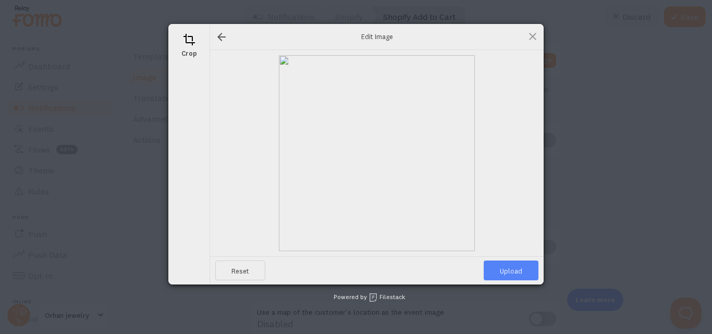
click at [517, 274] on span "Upload" at bounding box center [511, 271] width 55 height 20
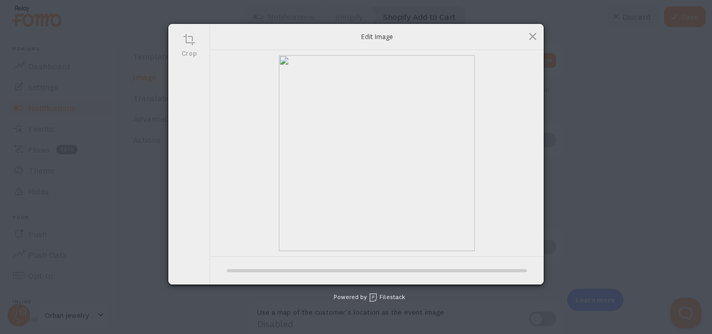
type input "[URL][DOMAIN_NAME][DOMAIN_NAME]"
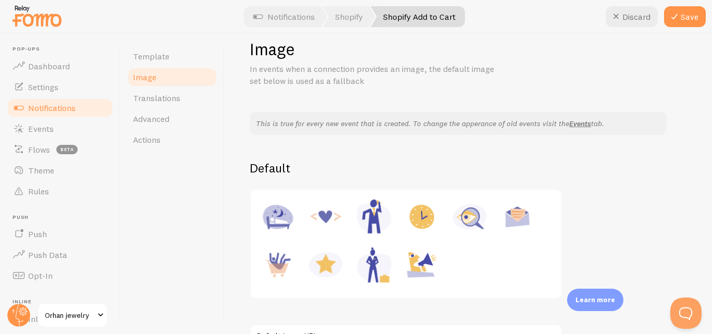
scroll to position [0, 0]
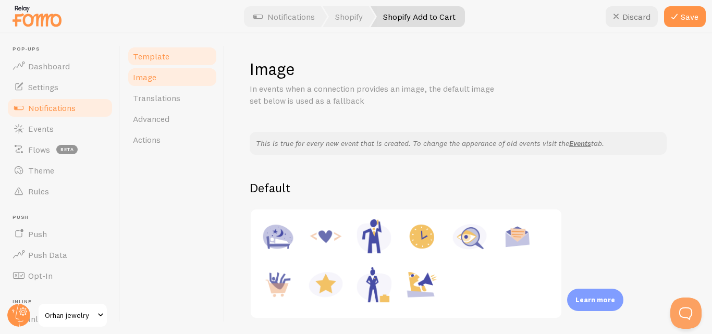
click at [192, 58] on link "Template" at bounding box center [172, 56] width 91 height 21
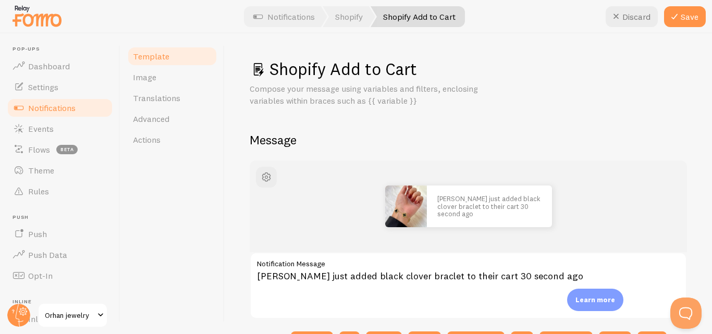
scroll to position [46, 0]
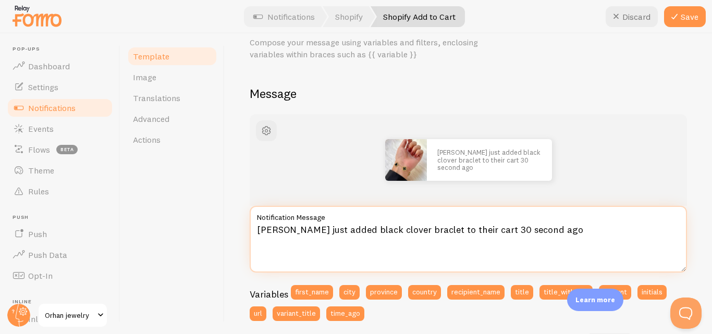
click at [416, 233] on textarea "[PERSON_NAME] just added black clover braclet to their cart 30 second ago" at bounding box center [468, 239] width 437 height 67
paste textarea "[URL][DOMAIN_NAME]"
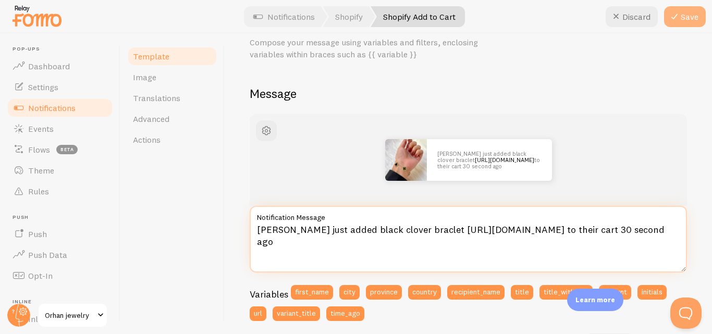
type textarea "[PERSON_NAME] just added black clover braclet [URL][DOMAIN_NAME] to their cart …"
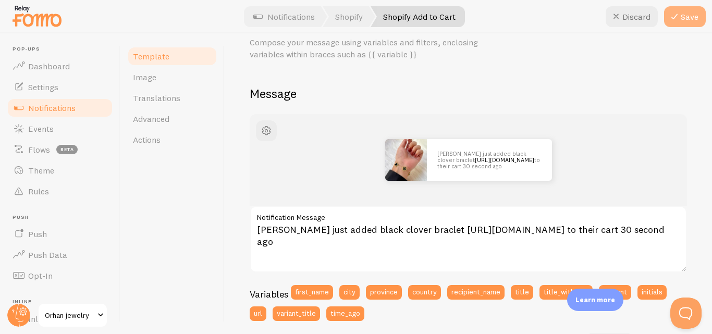
click at [680, 19] on icon at bounding box center [674, 16] width 13 height 13
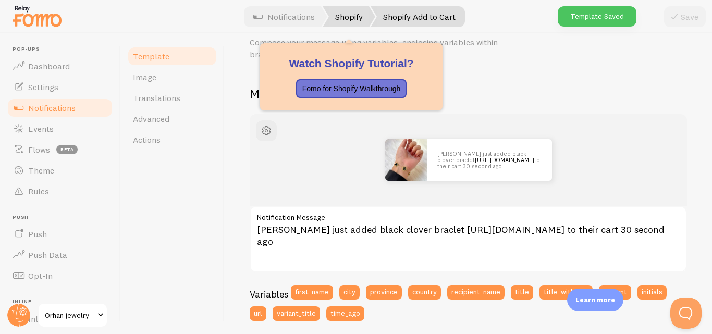
click at [359, 16] on link "Shopify" at bounding box center [349, 16] width 53 height 21
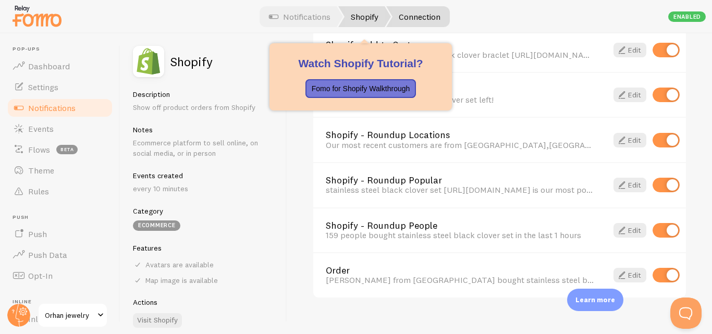
click at [357, 22] on link "Shopify" at bounding box center [364, 16] width 53 height 21
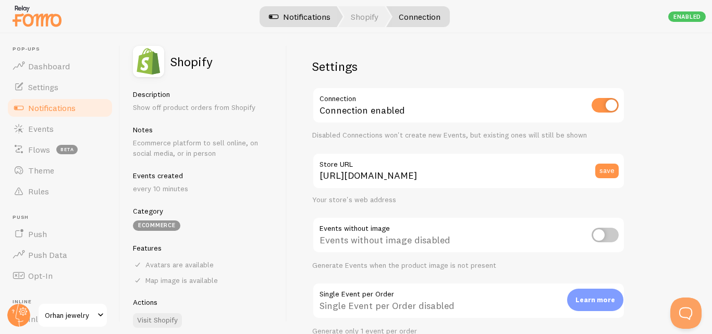
click at [302, 22] on link "Notifications" at bounding box center [300, 16] width 87 height 21
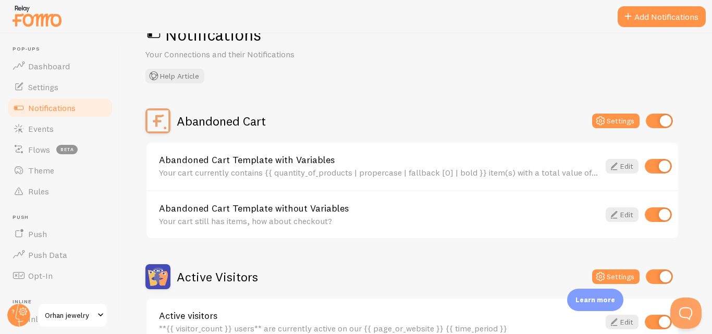
scroll to position [52, 0]
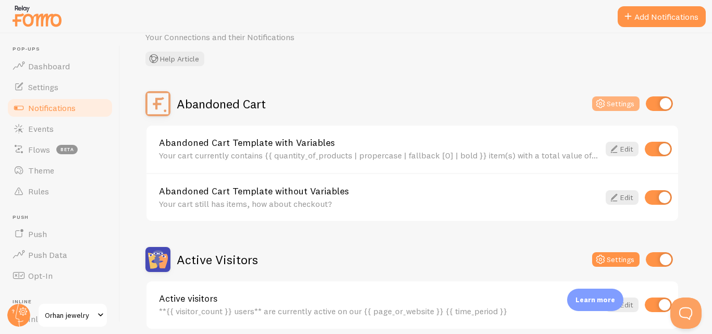
click at [605, 105] on icon at bounding box center [600, 103] width 13 height 13
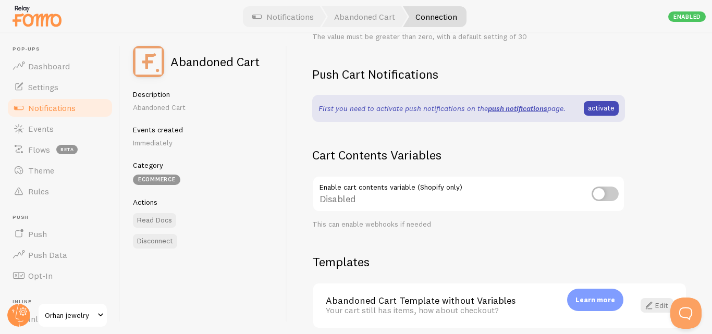
scroll to position [337, 0]
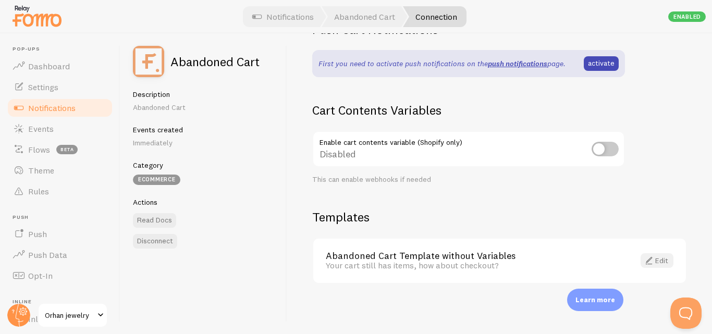
click at [643, 263] on span at bounding box center [649, 260] width 13 height 13
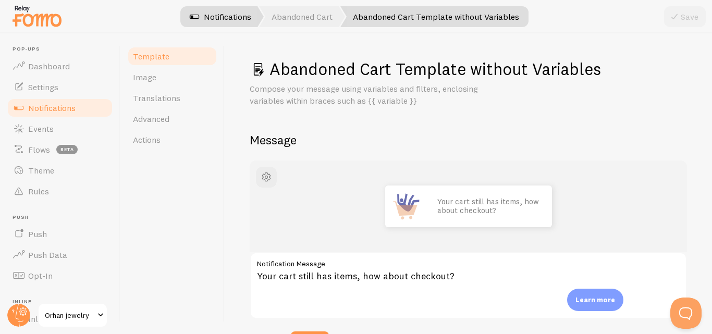
click at [248, 13] on link "Notifications" at bounding box center [220, 16] width 87 height 21
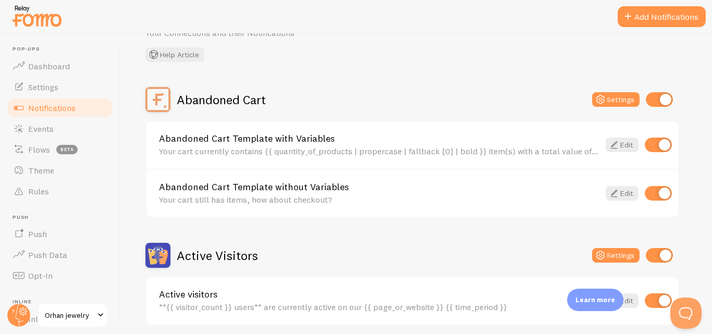
scroll to position [56, 0]
click at [660, 105] on input "checkbox" at bounding box center [659, 99] width 27 height 15
checkbox input "false"
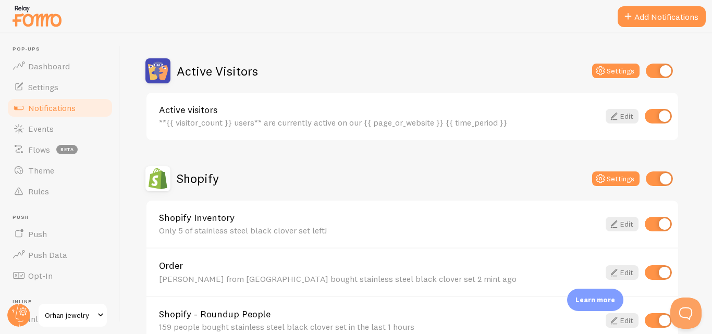
scroll to position [240, 0]
click at [627, 121] on link "Edit" at bounding box center [622, 116] width 33 height 15
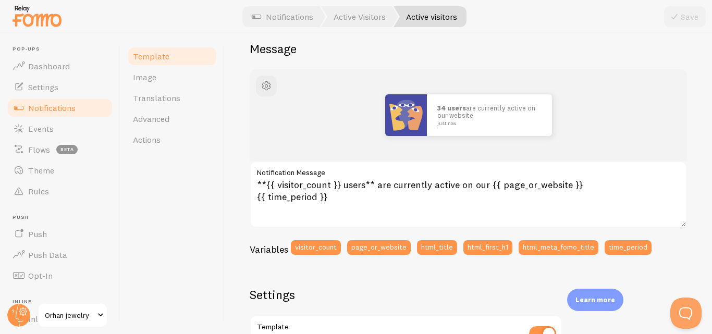
scroll to position [92, 0]
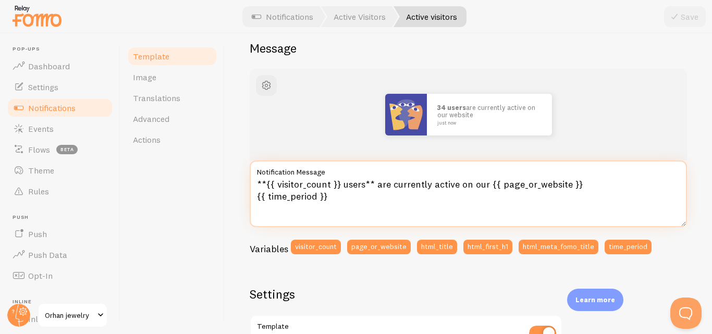
click at [338, 184] on textarea "**{{ visitor_count }} users** are currently active on our {{ page_or_website }}…" at bounding box center [468, 194] width 437 height 67
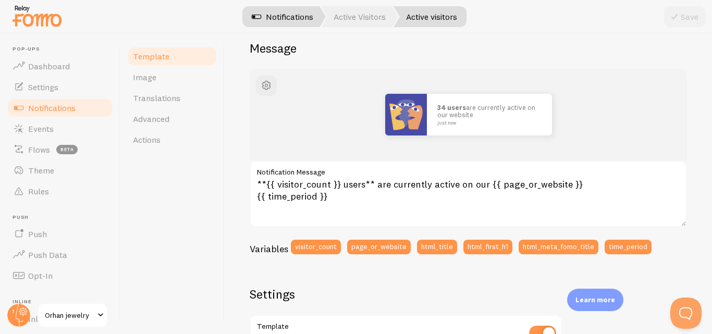
click at [276, 11] on link "Notifications" at bounding box center [282, 16] width 87 height 21
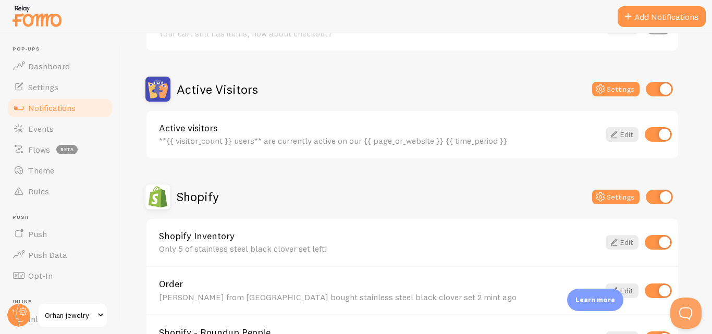
scroll to position [220, 0]
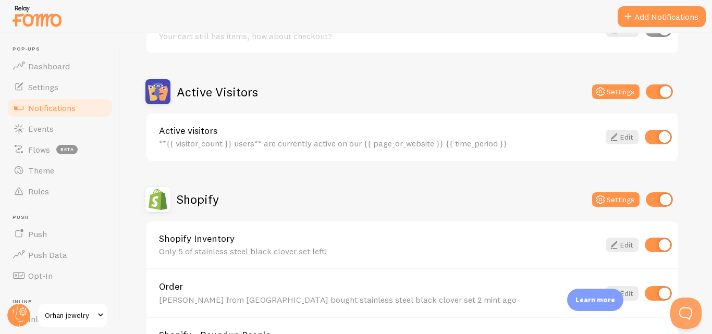
click at [659, 88] on input "checkbox" at bounding box center [659, 91] width 27 height 15
checkbox input "false"
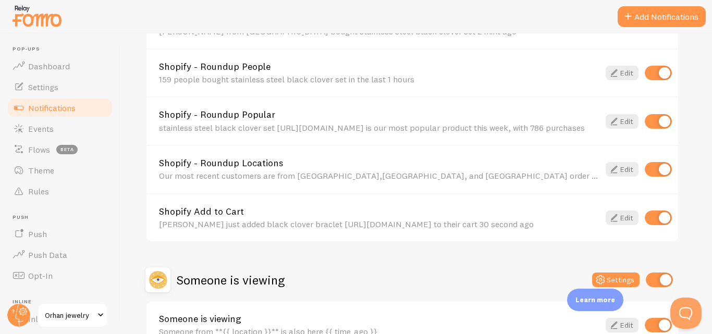
scroll to position [554, 0]
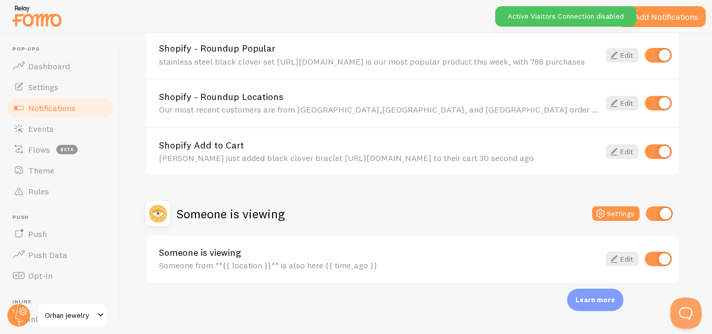
click at [665, 215] on input "checkbox" at bounding box center [659, 213] width 27 height 15
checkbox input "false"
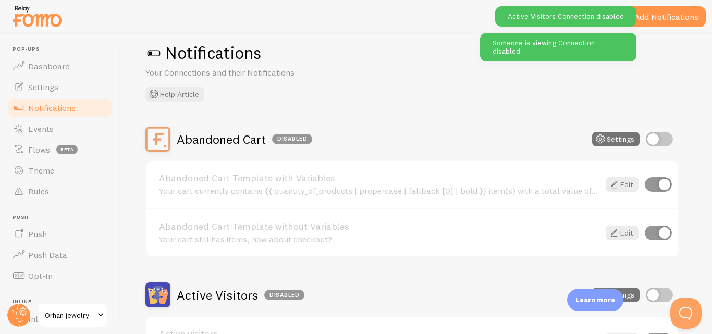
scroll to position [0, 0]
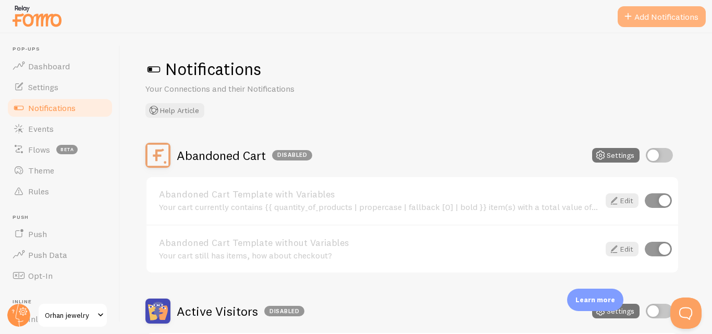
click at [647, 16] on button "Add Notifications" at bounding box center [662, 16] width 88 height 21
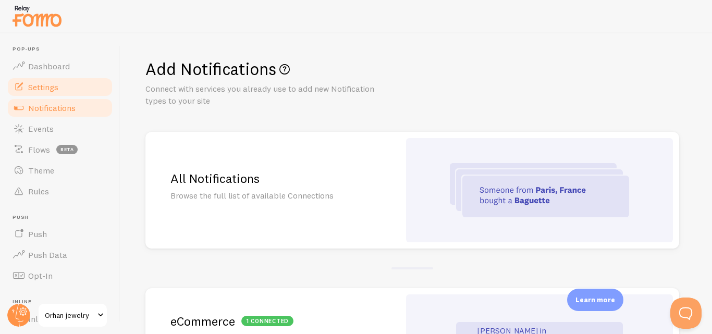
click at [72, 88] on link "Settings" at bounding box center [59, 87] width 107 height 21
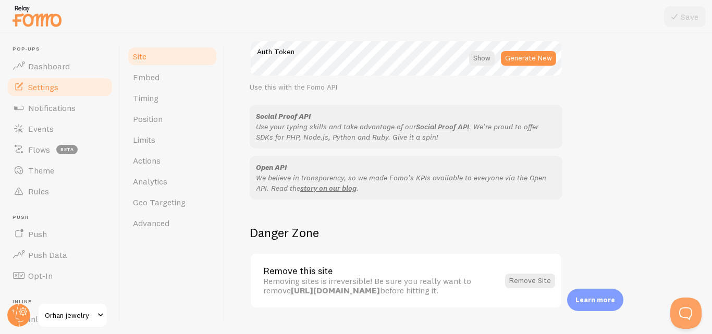
scroll to position [650, 0]
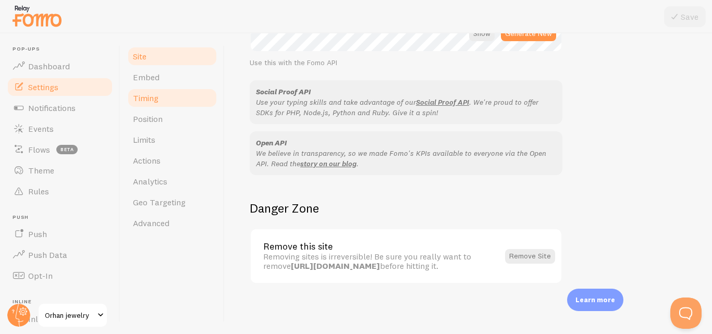
click at [180, 97] on link "Timing" at bounding box center [172, 98] width 91 height 21
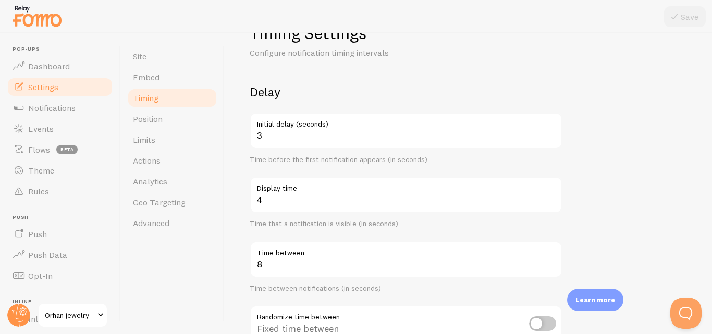
scroll to position [36, 0]
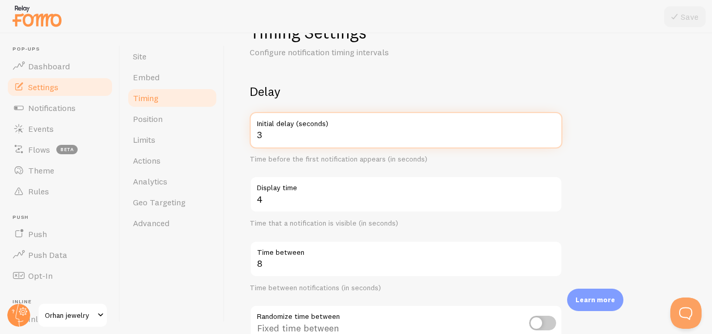
click at [335, 141] on input "3" at bounding box center [406, 130] width 313 height 36
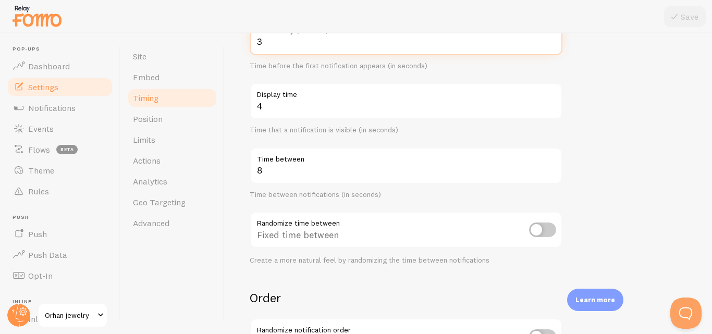
scroll to position [131, 0]
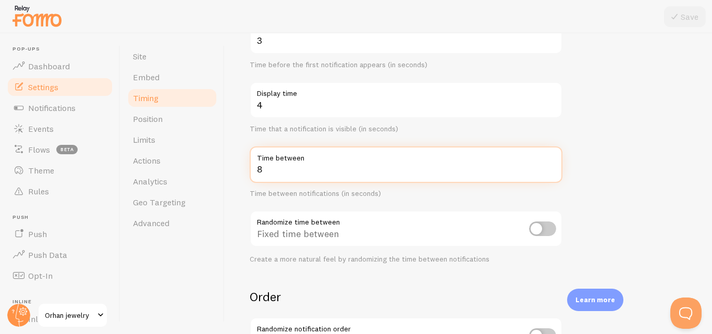
click at [311, 172] on input "8" at bounding box center [406, 165] width 313 height 36
type input "3"
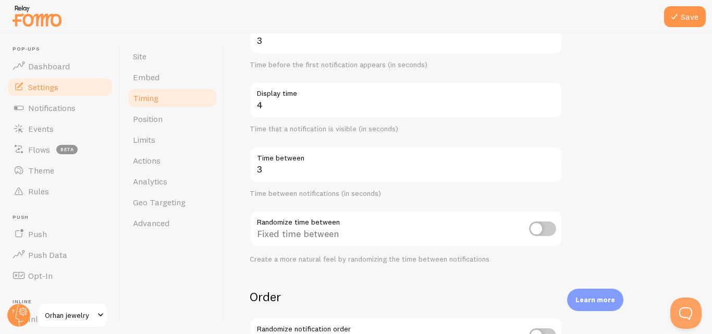
click at [315, 192] on div "Time between notifications (in seconds)" at bounding box center [406, 193] width 313 height 9
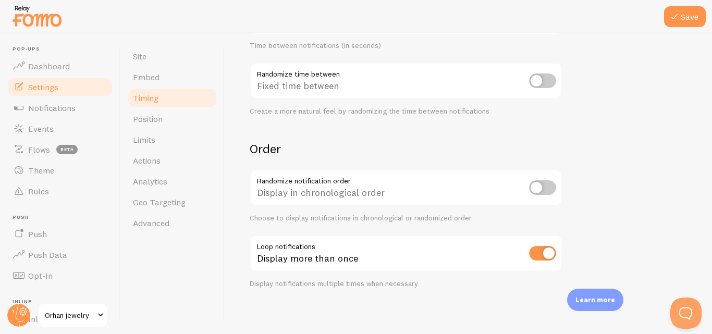
scroll to position [283, 0]
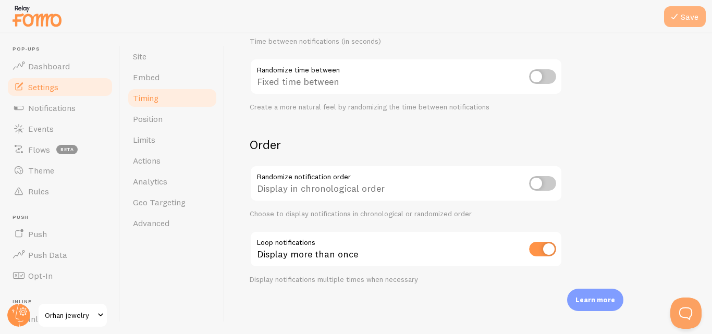
click at [671, 21] on icon at bounding box center [674, 16] width 13 height 13
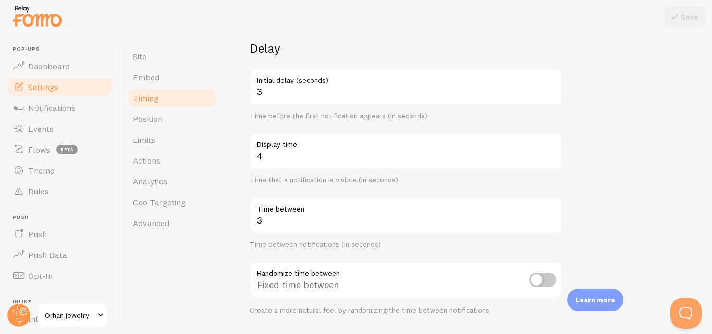
scroll to position [0, 0]
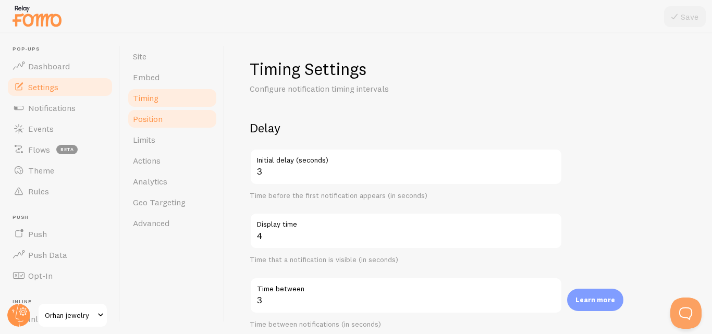
click at [200, 122] on link "Position" at bounding box center [172, 118] width 91 height 21
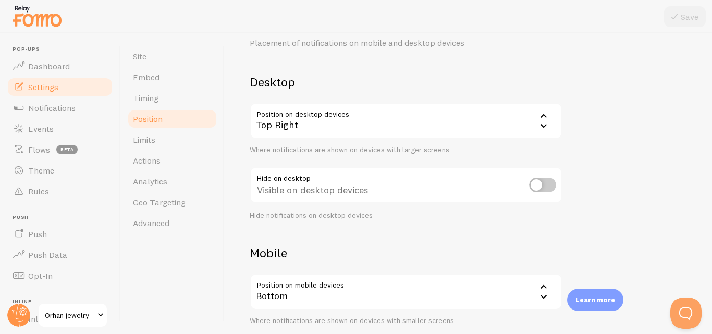
scroll to position [46, 0]
click at [337, 128] on div "Top Right" at bounding box center [406, 120] width 313 height 36
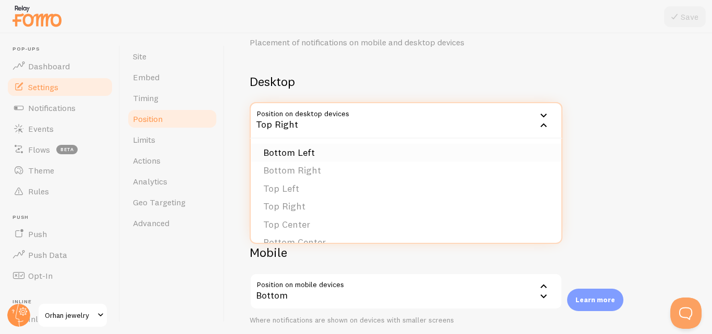
scroll to position [0, 0]
click at [348, 156] on li "Bottom Left" at bounding box center [406, 154] width 311 height 18
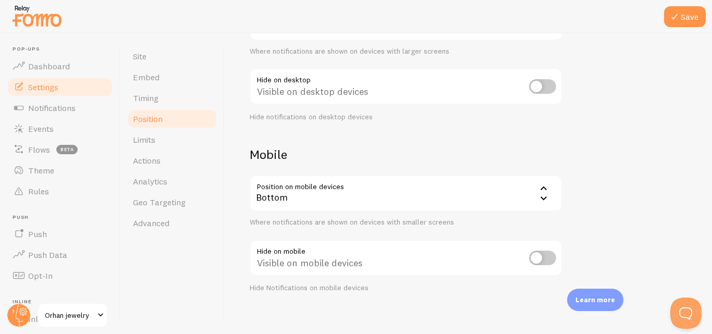
scroll to position [145, 0]
click at [541, 94] on div "Visible on desktop devices" at bounding box center [406, 87] width 313 height 38
click at [543, 85] on input "checkbox" at bounding box center [542, 86] width 27 height 15
checkbox input "true"
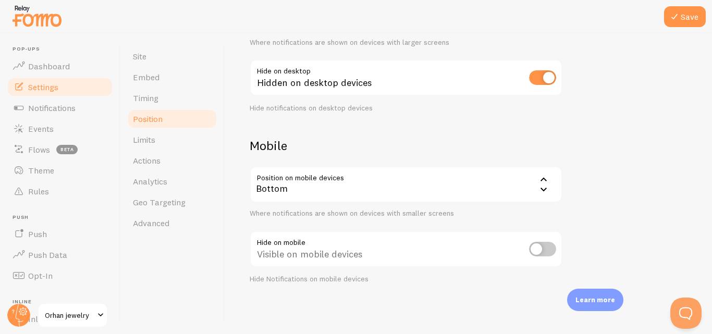
click at [381, 193] on div "Bottom" at bounding box center [406, 184] width 313 height 36
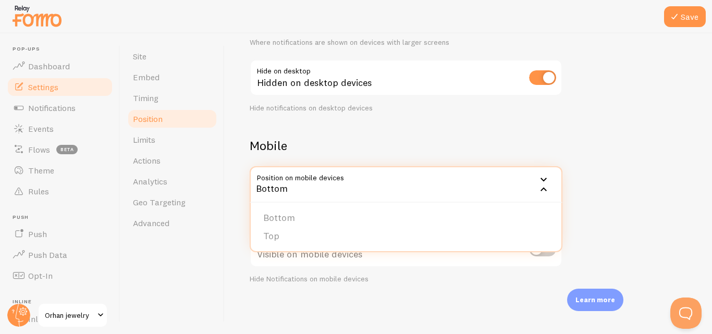
click at [381, 193] on div "Bottom" at bounding box center [406, 184] width 313 height 36
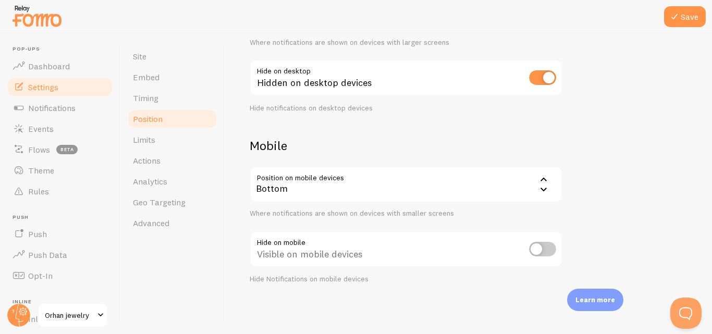
click at [545, 250] on input "checkbox" at bounding box center [542, 249] width 27 height 15
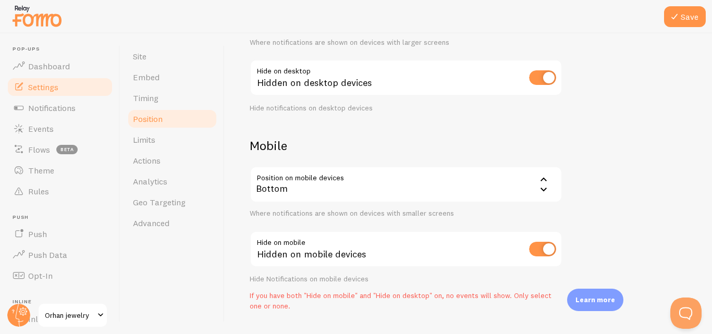
scroll to position [180, 0]
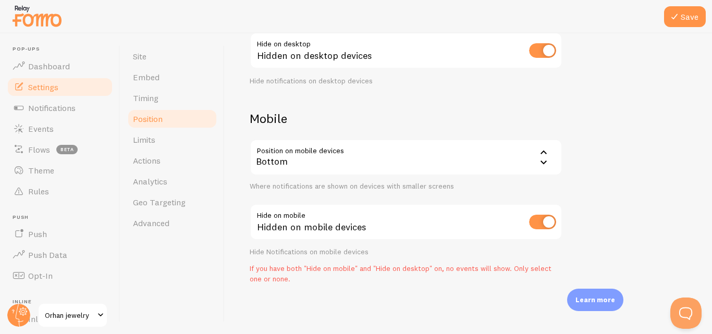
click at [541, 224] on input "checkbox" at bounding box center [542, 222] width 27 height 15
checkbox input "false"
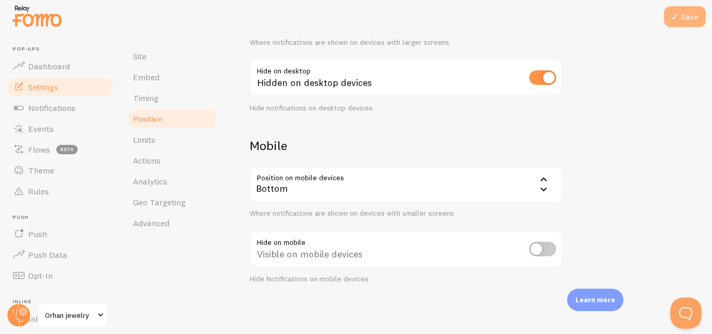
click at [685, 21] on button "Save" at bounding box center [685, 16] width 42 height 21
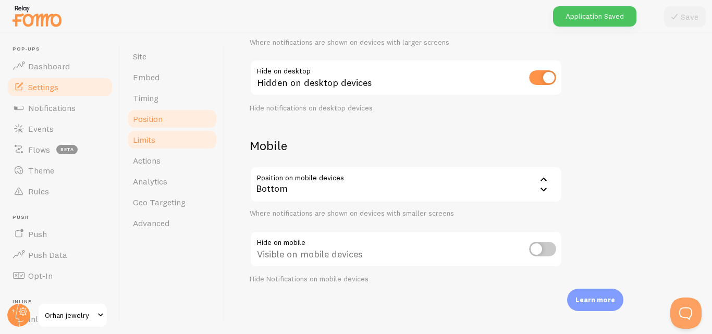
click at [156, 145] on link "Limits" at bounding box center [172, 139] width 91 height 21
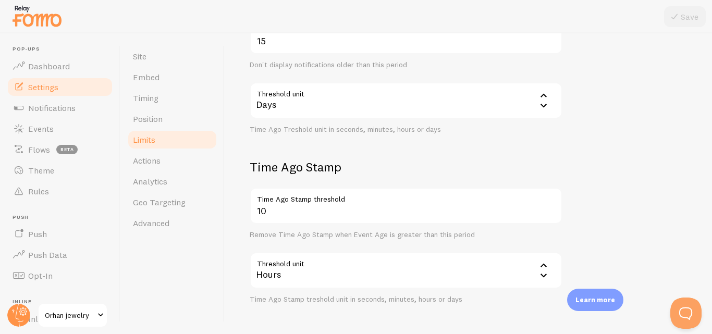
scroll to position [342, 0]
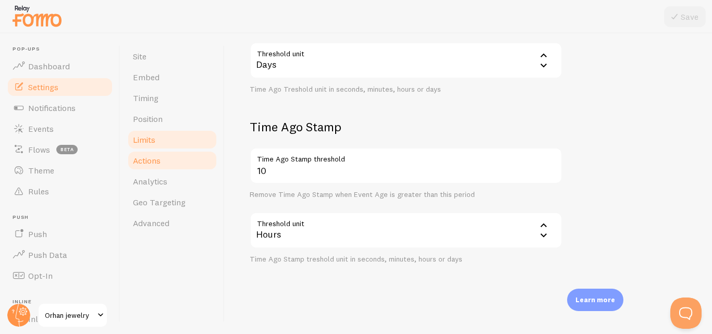
click at [170, 164] on link "Actions" at bounding box center [172, 160] width 91 height 21
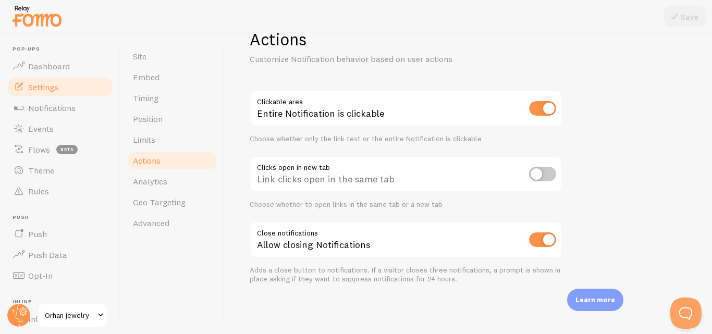
scroll to position [30, 0]
click at [167, 184] on span "Analytics" at bounding box center [150, 181] width 34 height 10
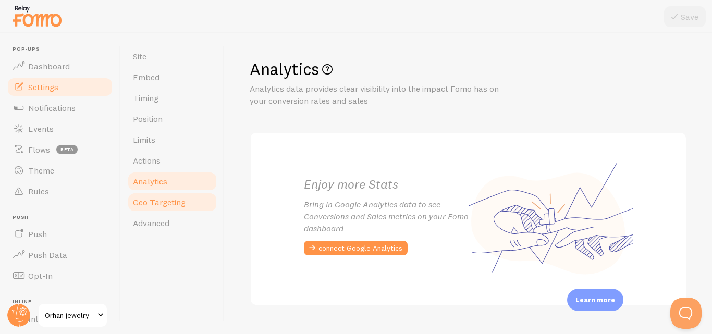
click at [167, 199] on span "Geo Targeting" at bounding box center [159, 202] width 53 height 10
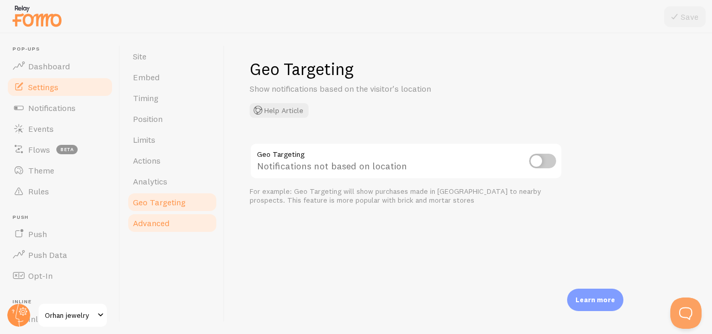
drag, startPoint x: 157, startPoint y: 234, endPoint x: 159, endPoint y: 221, distance: 13.1
click at [159, 221] on div "Site Embed Timing Position Limits Actions Analytics Geo Targeting Advanced" at bounding box center [172, 183] width 104 height 301
click at [159, 221] on span "Advanced" at bounding box center [151, 223] width 36 height 10
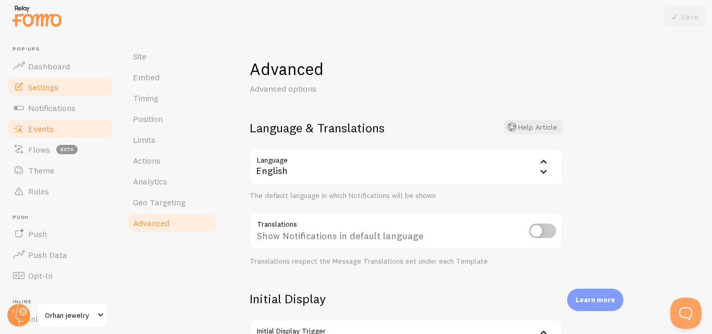
click at [50, 124] on span "Events" at bounding box center [41, 129] width 26 height 10
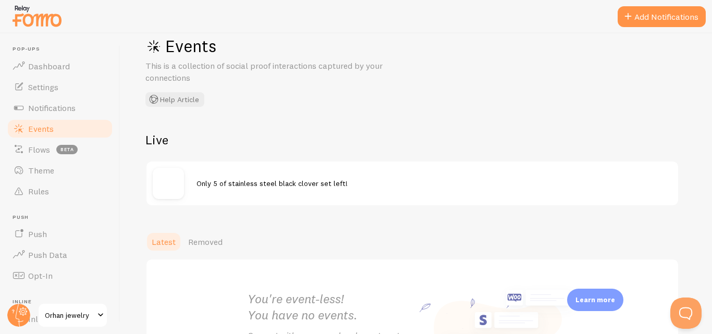
scroll to position [22, 0]
click at [173, 190] on img at bounding box center [168, 183] width 31 height 31
click at [71, 107] on span "Notifications" at bounding box center [51, 108] width 47 height 10
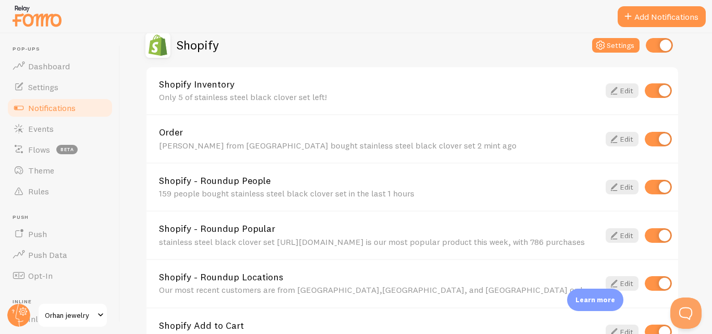
scroll to position [368, 0]
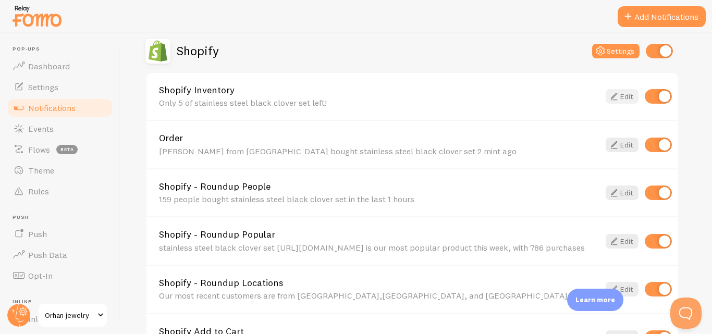
click at [612, 95] on icon at bounding box center [614, 96] width 13 height 13
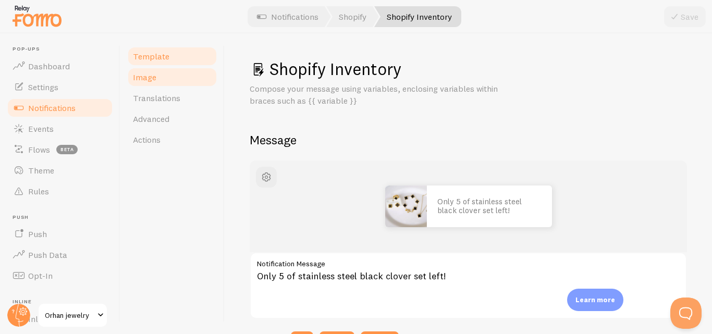
click at [146, 83] on link "Image" at bounding box center [172, 77] width 91 height 21
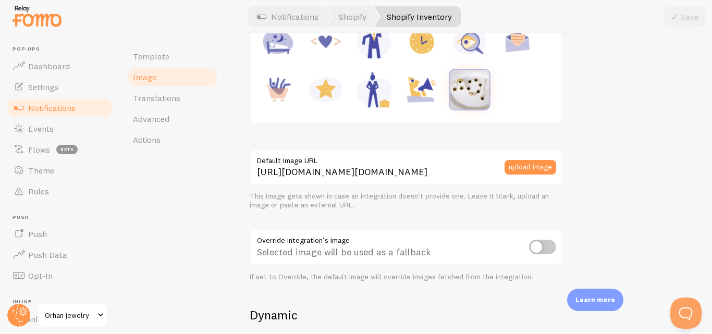
scroll to position [220, 0]
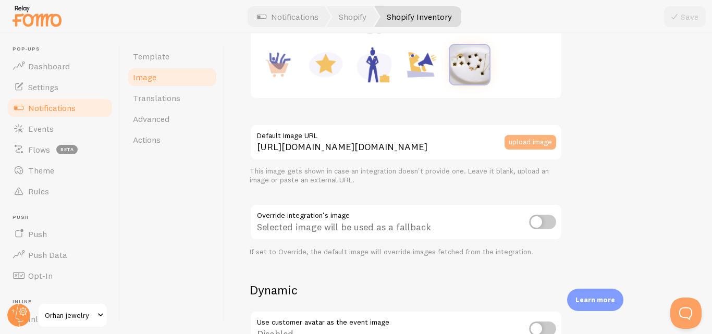
click at [531, 142] on button "upload image" at bounding box center [531, 142] width 52 height 15
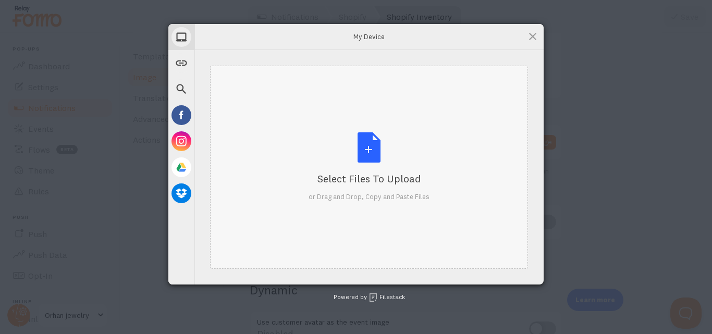
click at [352, 150] on div "Select Files to Upload or Drag and Drop, Copy and Paste Files" at bounding box center [369, 166] width 121 height 69
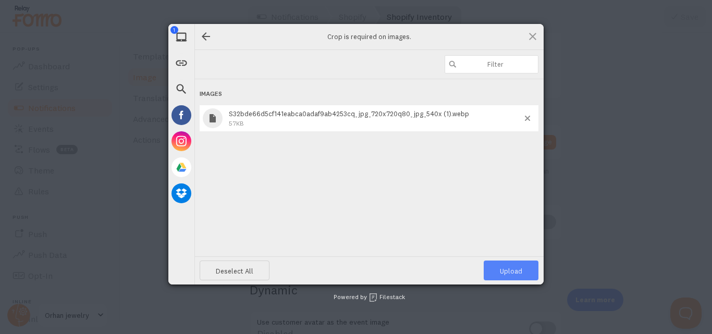
click at [492, 269] on span "Upload 1" at bounding box center [511, 271] width 55 height 20
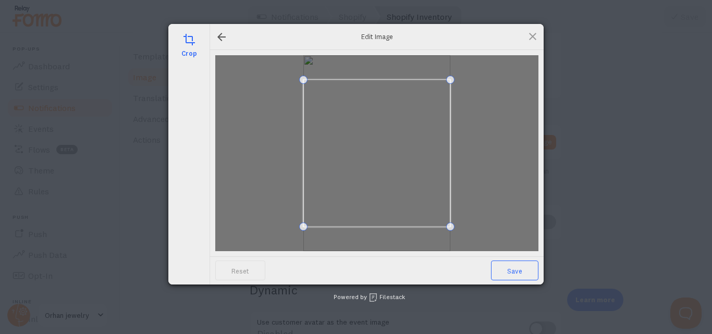
click at [492, 269] on span "Save" at bounding box center [514, 271] width 47 height 20
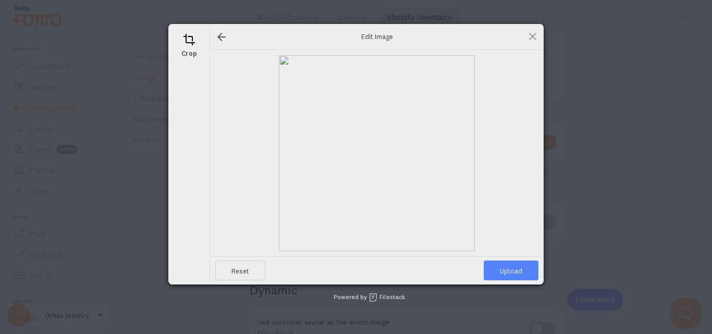
click at [505, 274] on span "Upload" at bounding box center [511, 271] width 55 height 20
type input "[URL][DOMAIN_NAME][DOMAIN_NAME]"
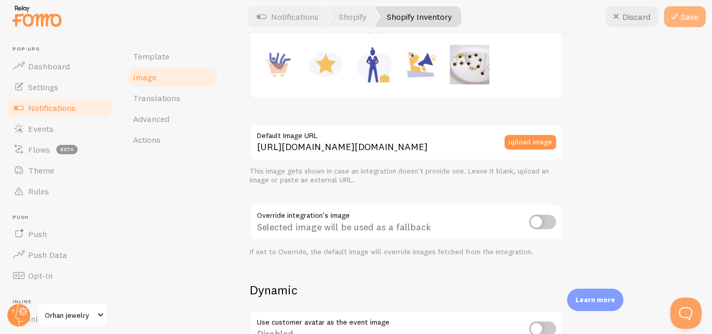
click at [689, 11] on button "Save" at bounding box center [685, 16] width 42 height 21
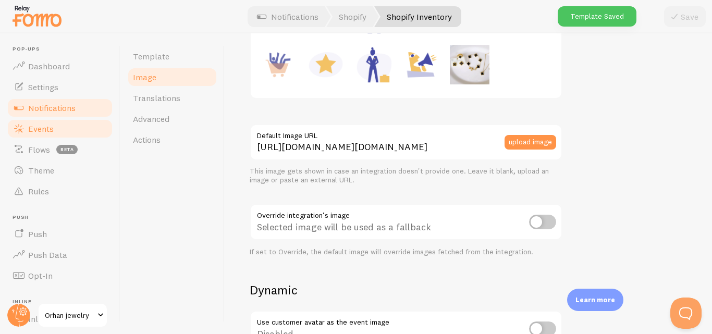
click at [27, 129] on link "Events" at bounding box center [59, 128] width 107 height 21
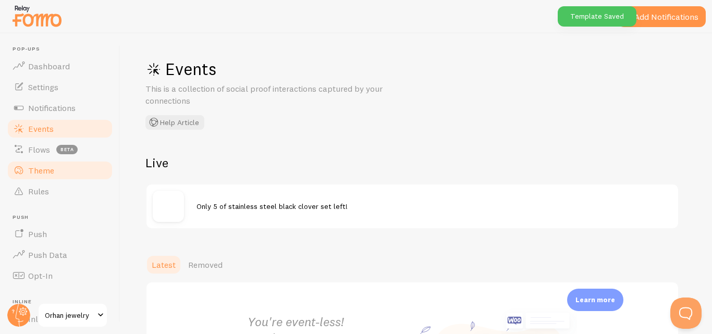
click at [41, 174] on span "Theme" at bounding box center [41, 170] width 26 height 10
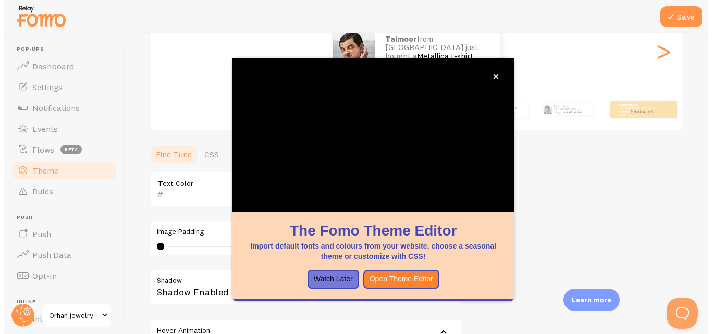
scroll to position [194, 0]
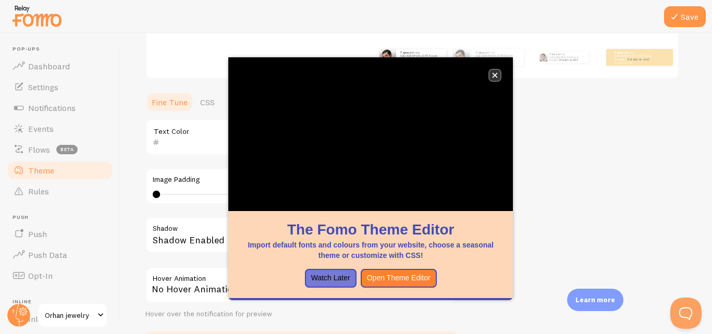
click at [495, 77] on icon "close," at bounding box center [495, 75] width 6 height 6
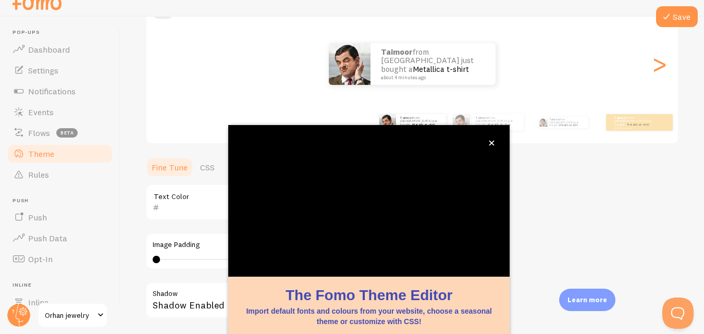
scroll to position [113, 0]
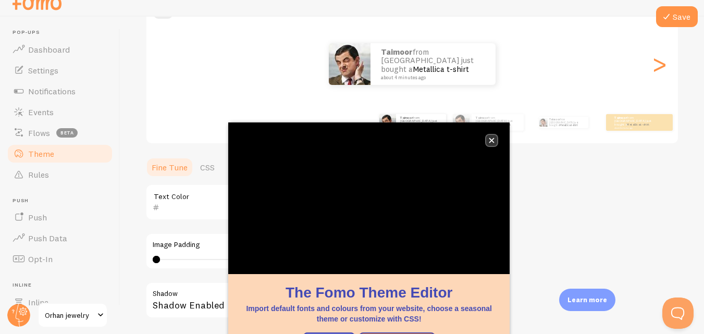
click at [494, 138] on icon "close," at bounding box center [492, 141] width 6 height 6
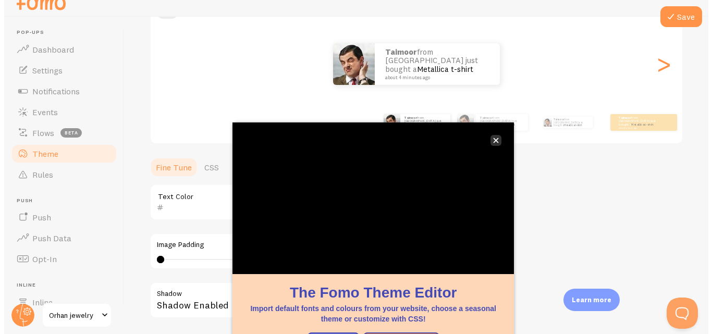
scroll to position [0, 0]
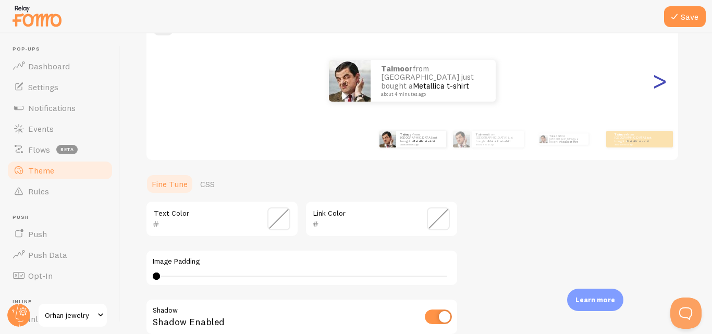
click at [656, 87] on div ">" at bounding box center [659, 80] width 13 height 75
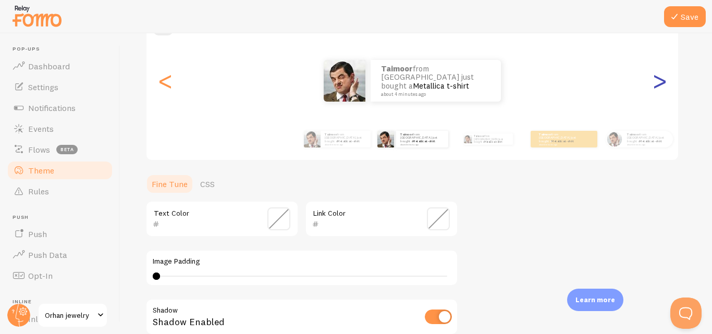
click at [656, 87] on div ">" at bounding box center [659, 80] width 13 height 75
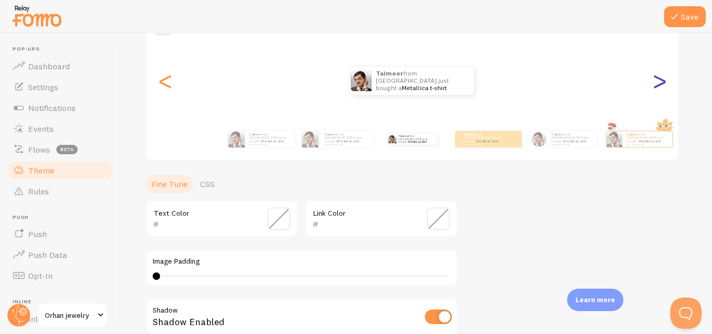
click at [656, 87] on div ">" at bounding box center [659, 80] width 13 height 75
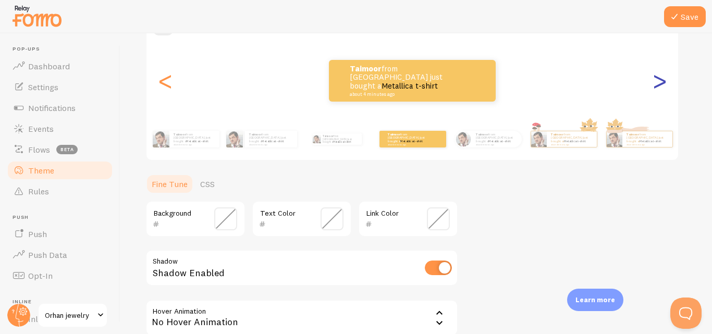
click at [656, 87] on div ">" at bounding box center [659, 80] width 13 height 75
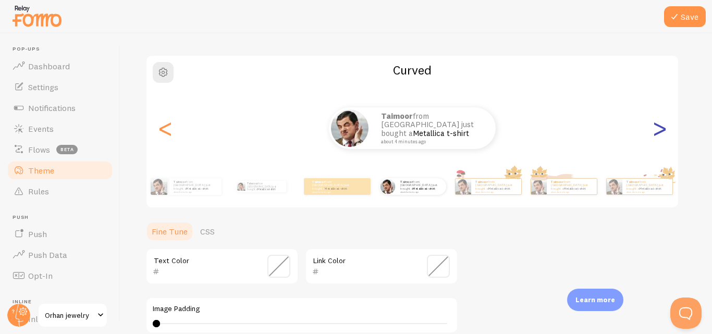
scroll to position [65, 0]
click at [664, 131] on div ">" at bounding box center [659, 128] width 13 height 75
type input "0"
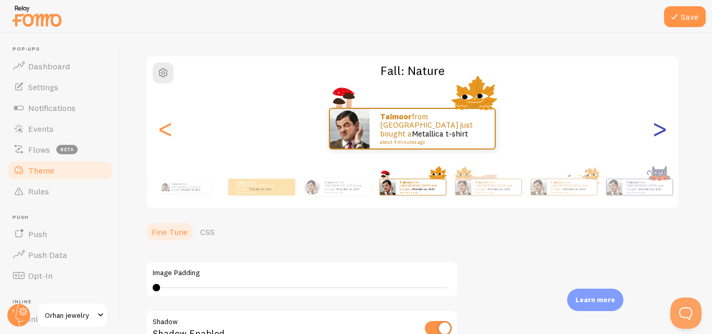
click at [664, 131] on div ">" at bounding box center [659, 128] width 13 height 75
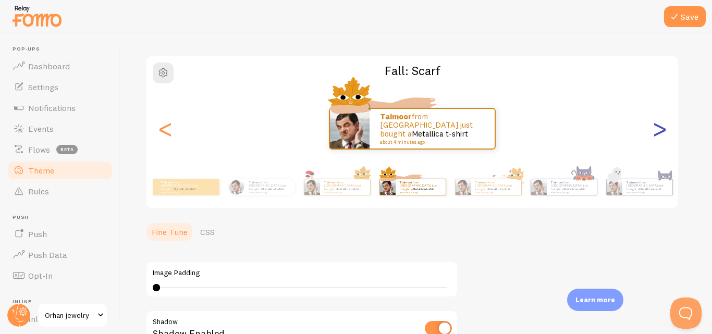
click at [664, 131] on div ">" at bounding box center [659, 128] width 13 height 75
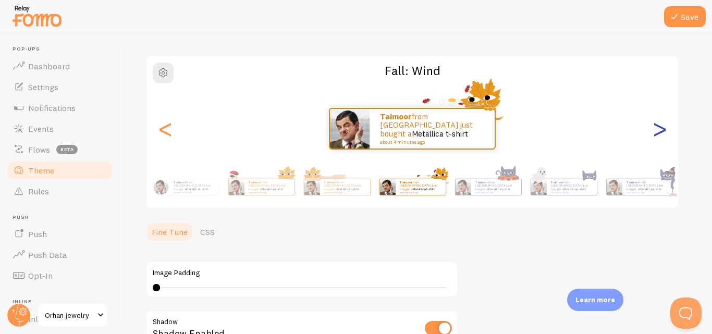
click at [664, 131] on div ">" at bounding box center [659, 128] width 13 height 75
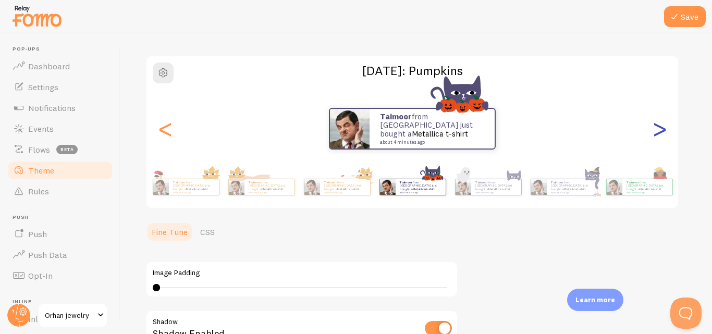
click at [664, 131] on div ">" at bounding box center [659, 128] width 13 height 75
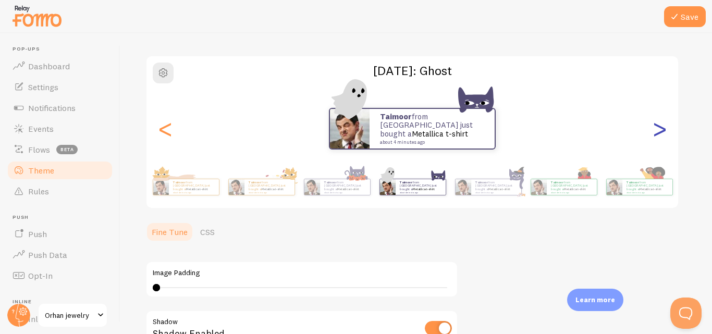
click at [664, 131] on div ">" at bounding box center [659, 128] width 13 height 75
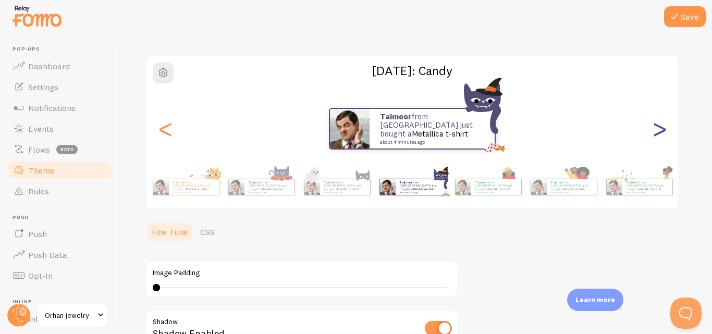
click at [664, 131] on div ">" at bounding box center [659, 128] width 13 height 75
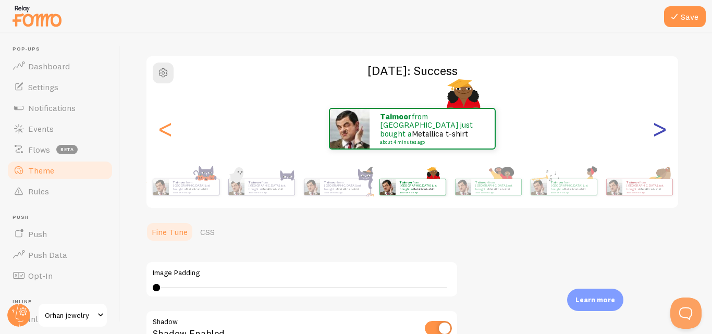
click at [664, 131] on div ">" at bounding box center [659, 128] width 13 height 75
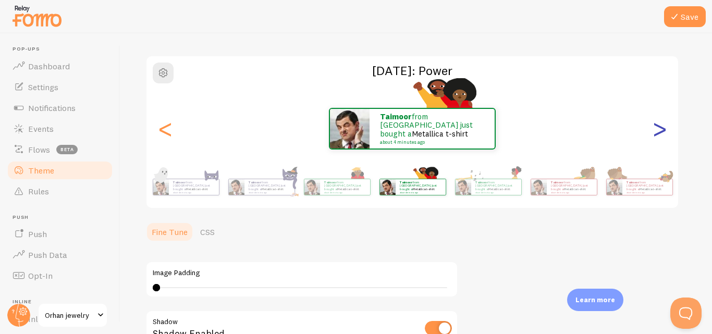
click at [664, 131] on div ">" at bounding box center [659, 128] width 13 height 75
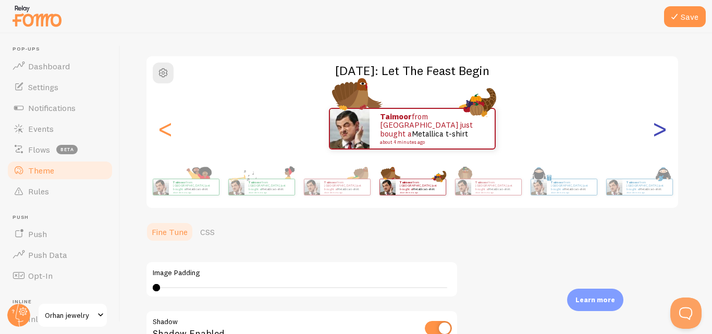
click at [664, 131] on div ">" at bounding box center [659, 128] width 13 height 75
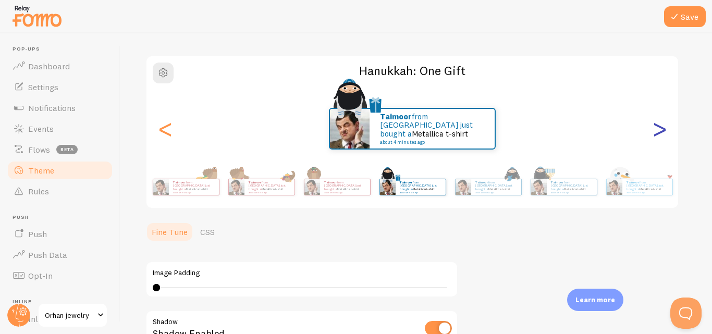
click at [664, 131] on div ">" at bounding box center [659, 128] width 13 height 75
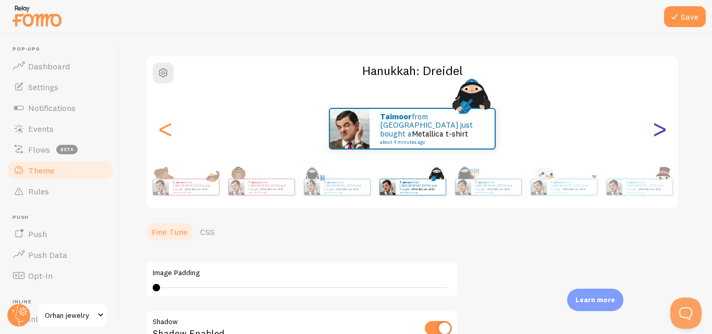
click at [664, 131] on div ">" at bounding box center [659, 128] width 13 height 75
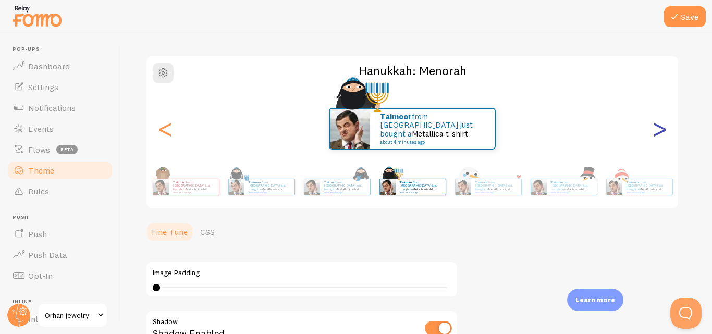
click at [664, 131] on div ">" at bounding box center [659, 128] width 13 height 75
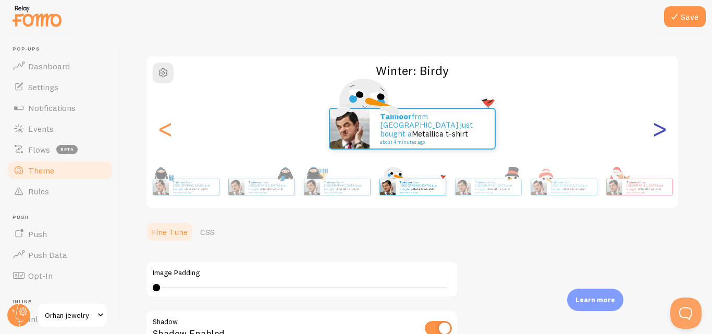
click at [664, 131] on div ">" at bounding box center [659, 128] width 13 height 75
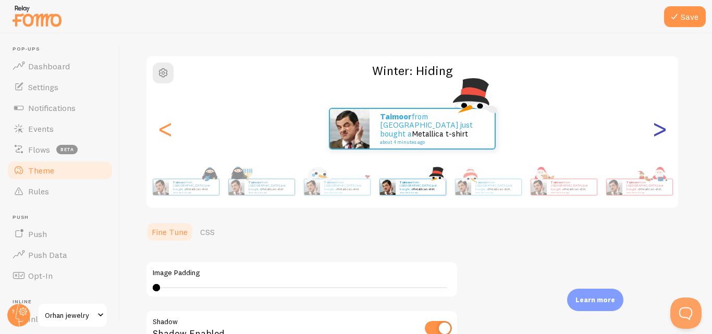
click at [664, 131] on div ">" at bounding box center [659, 128] width 13 height 75
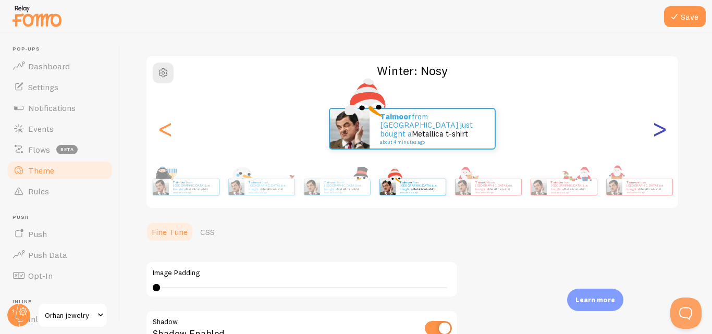
click at [664, 131] on div ">" at bounding box center [659, 128] width 13 height 75
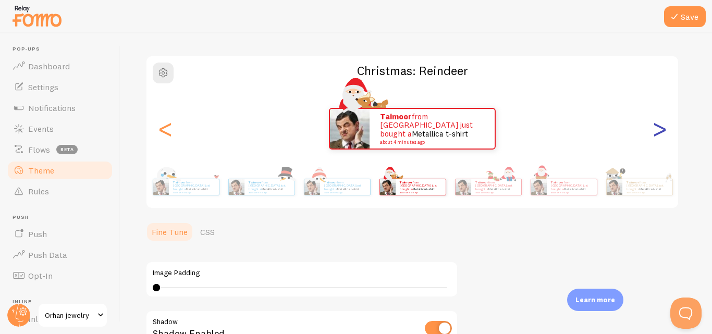
click at [664, 131] on div ">" at bounding box center [659, 128] width 13 height 75
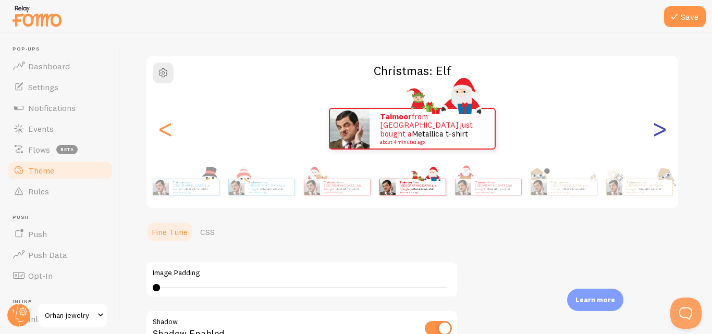
click at [664, 131] on div ">" at bounding box center [659, 128] width 13 height 75
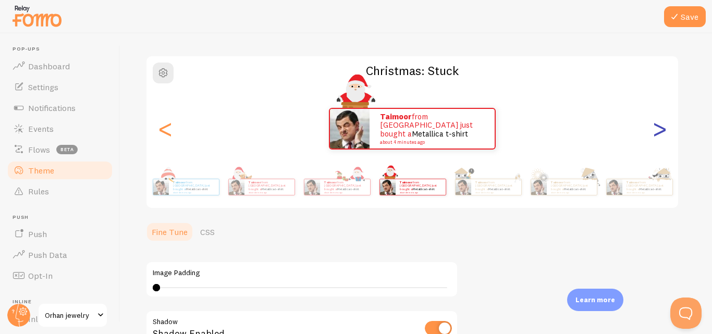
click at [664, 131] on div ">" at bounding box center [659, 128] width 13 height 75
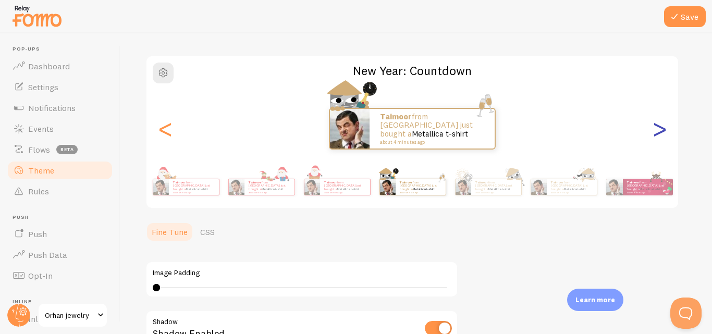
click at [664, 131] on div ">" at bounding box center [659, 128] width 13 height 75
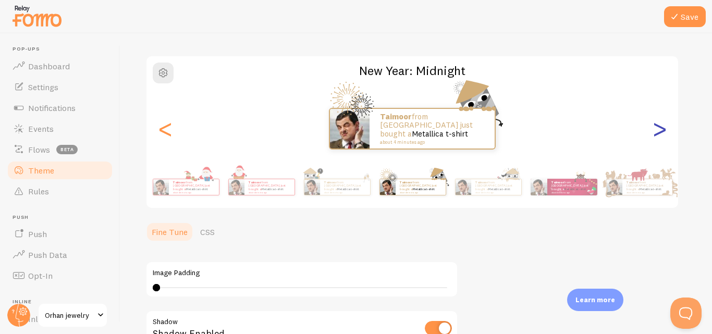
click at [664, 131] on div ">" at bounding box center [659, 128] width 13 height 75
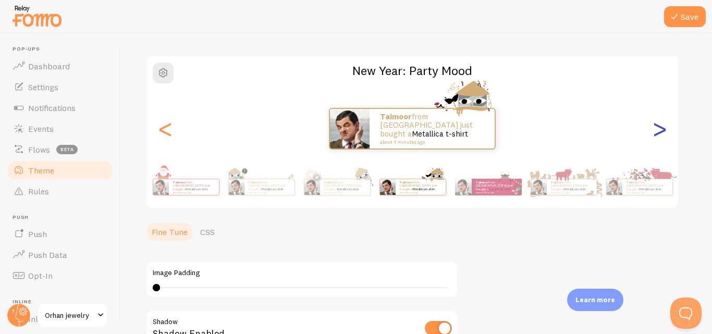
click at [664, 131] on div ">" at bounding box center [659, 128] width 13 height 75
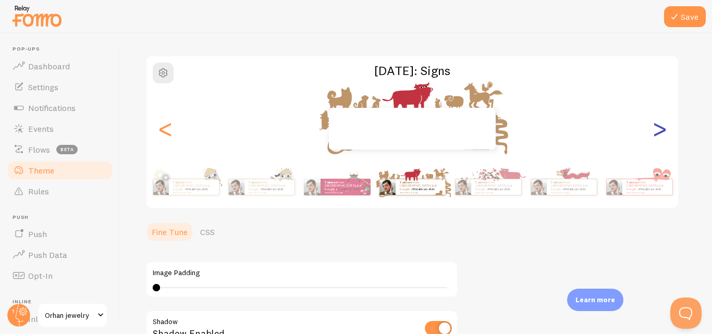
click at [664, 131] on div ">" at bounding box center [659, 128] width 13 height 75
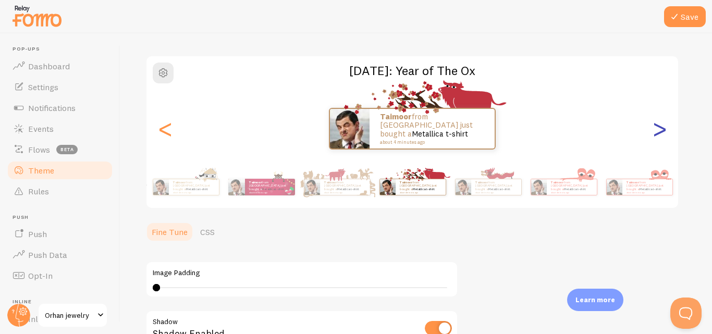
click at [664, 131] on div ">" at bounding box center [659, 128] width 13 height 75
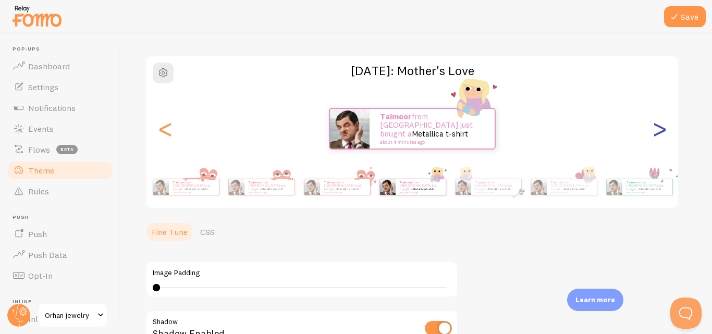
click at [664, 131] on div ">" at bounding box center [659, 128] width 13 height 75
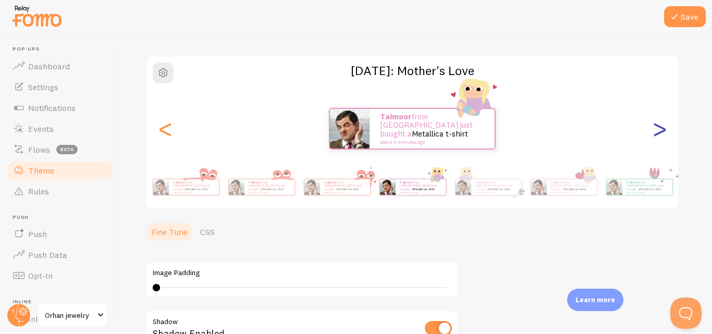
click at [664, 131] on div ">" at bounding box center [659, 128] width 13 height 75
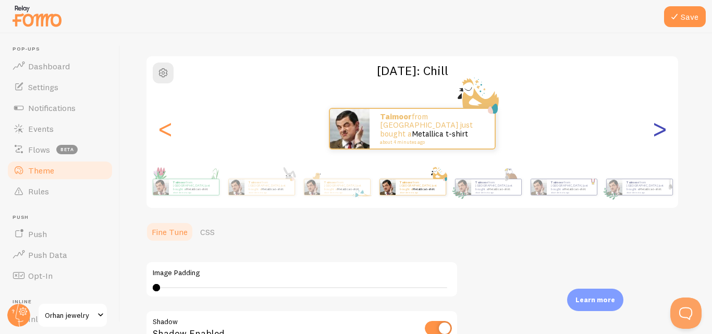
click at [664, 131] on div ">" at bounding box center [659, 128] width 13 height 75
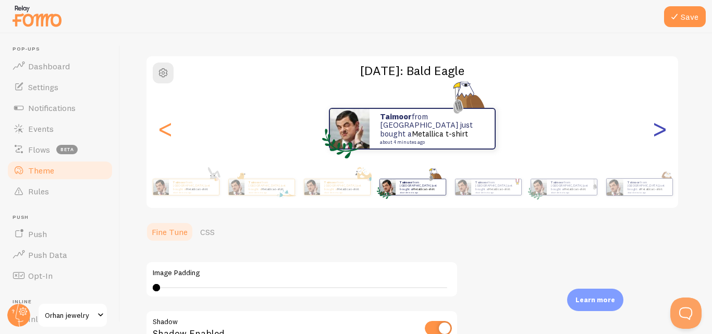
click at [664, 131] on div ">" at bounding box center [659, 128] width 13 height 75
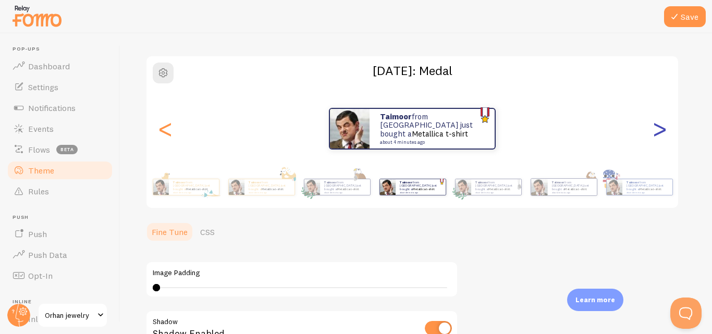
click at [664, 131] on div ">" at bounding box center [659, 128] width 13 height 75
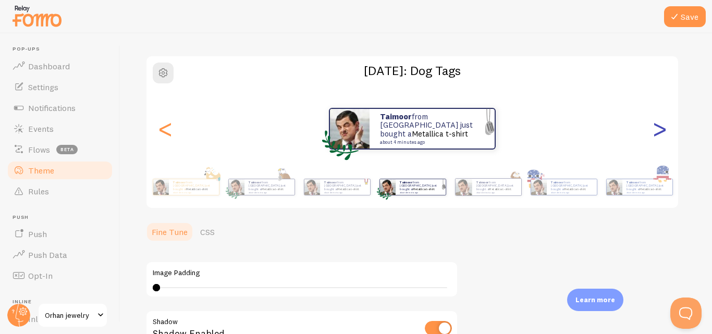
click at [664, 131] on div ">" at bounding box center [659, 128] width 13 height 75
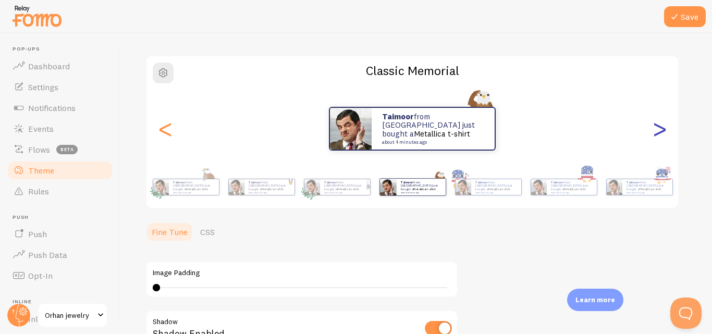
click at [664, 131] on div ">" at bounding box center [659, 128] width 13 height 75
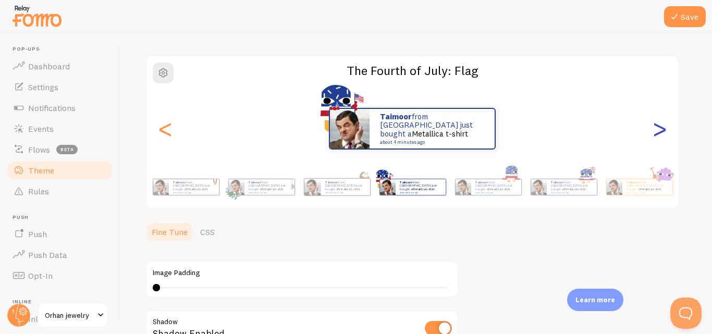
click at [664, 131] on div ">" at bounding box center [659, 128] width 13 height 75
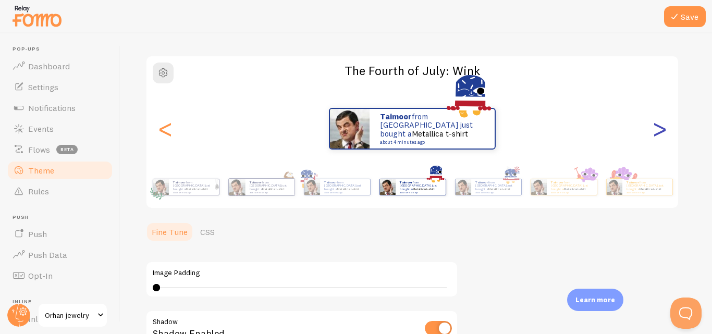
click at [664, 131] on div ">" at bounding box center [659, 128] width 13 height 75
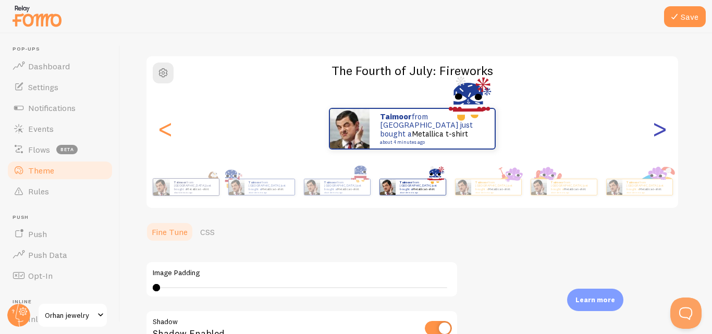
click at [664, 131] on div ">" at bounding box center [659, 128] width 13 height 75
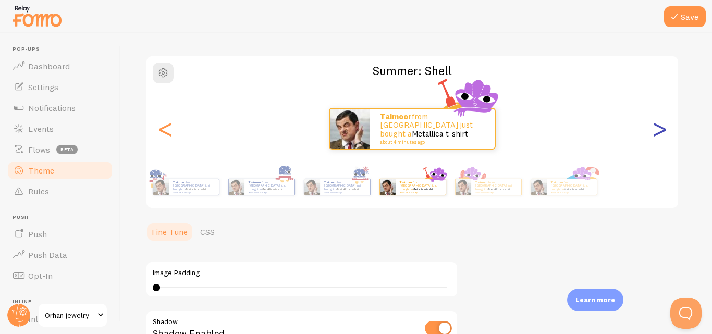
click at [664, 131] on div ">" at bounding box center [659, 128] width 13 height 75
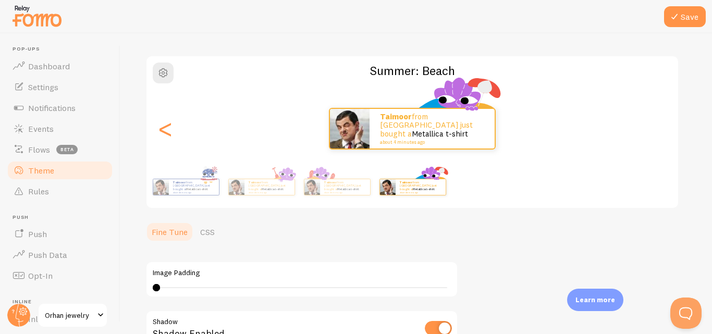
click at [664, 131] on div ">" at bounding box center [659, 128] width 13 height 75
click at [664, 131] on div "taimoor from [GEOGRAPHIC_DATA] just bought a Metallica t-shirt about 4 minutes …" at bounding box center [413, 129] width 532 height 42
click at [165, 72] on span "button" at bounding box center [163, 73] width 13 height 13
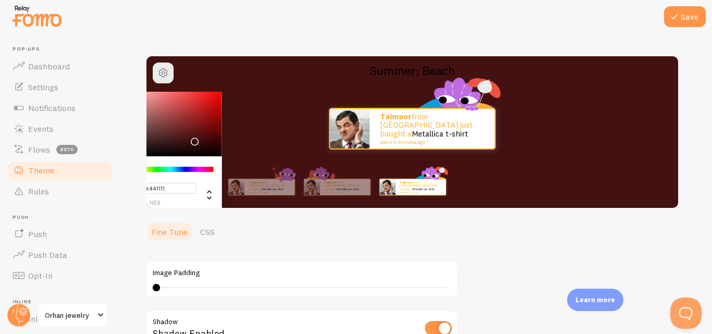
drag, startPoint x: 181, startPoint y: 127, endPoint x: 193, endPoint y: 139, distance: 17.3
click at [193, 139] on div "Chrome color picker" at bounding box center [163, 124] width 117 height 65
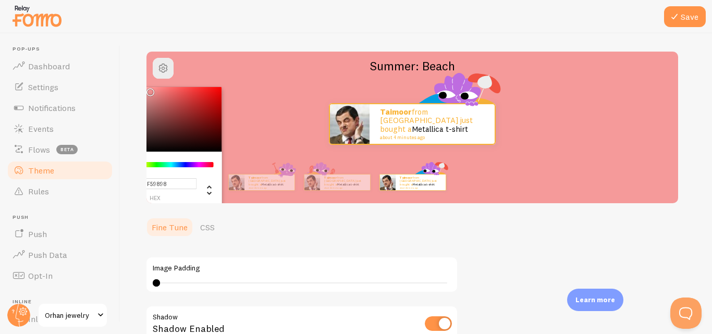
type input "#F59797"
click at [150, 90] on div "Chrome color picker" at bounding box center [152, 92] width 6 height 6
click at [681, 25] on button "Save" at bounding box center [685, 16] width 42 height 21
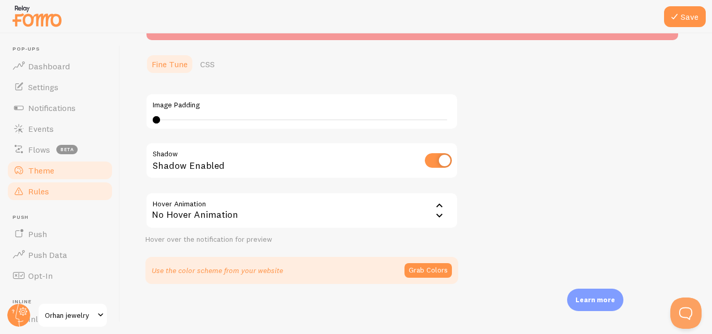
scroll to position [36, 0]
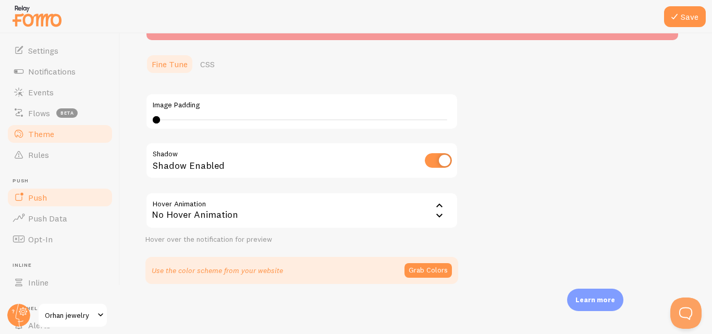
click at [59, 199] on link "Push" at bounding box center [59, 197] width 107 height 21
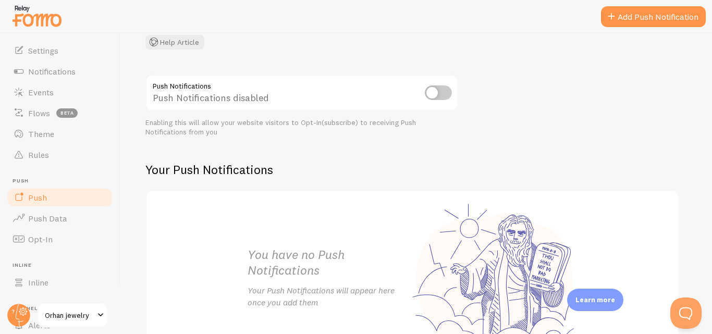
scroll to position [93, 0]
click at [45, 215] on span "Push Data" at bounding box center [47, 218] width 39 height 10
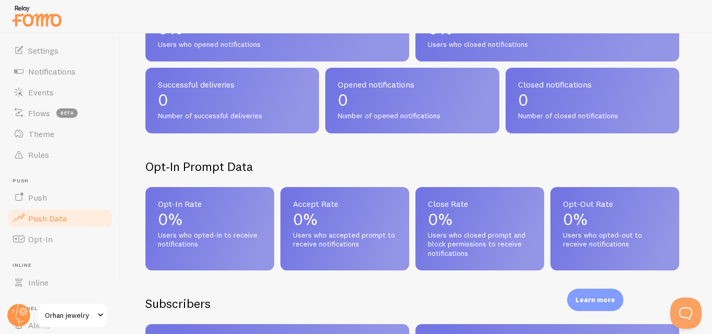
scroll to position [117, 0]
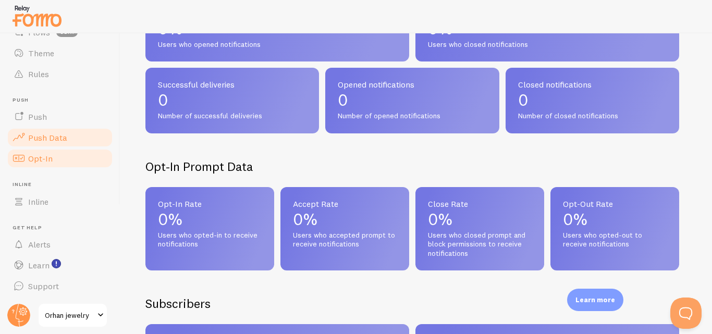
click at [48, 163] on span "Opt-In" at bounding box center [40, 158] width 25 height 10
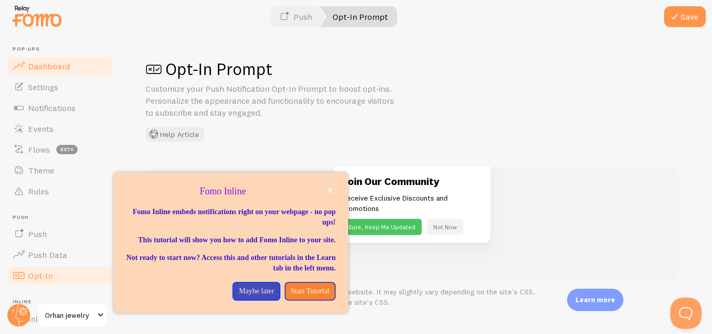
click at [56, 70] on span "Dashboard" at bounding box center [49, 66] width 42 height 10
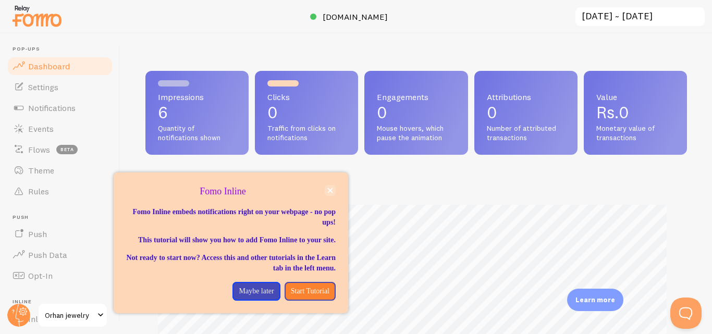
scroll to position [274, 534]
click at [330, 187] on button "close," at bounding box center [330, 190] width 11 height 11
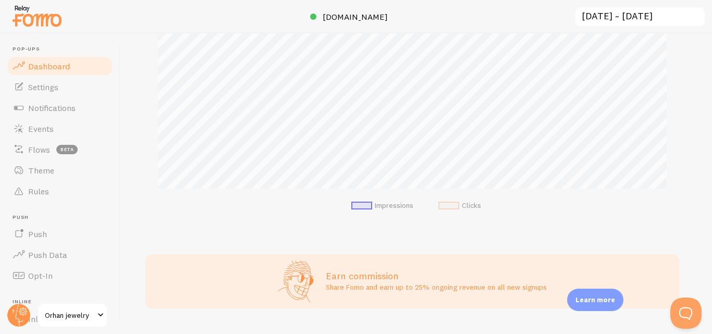
scroll to position [0, 0]
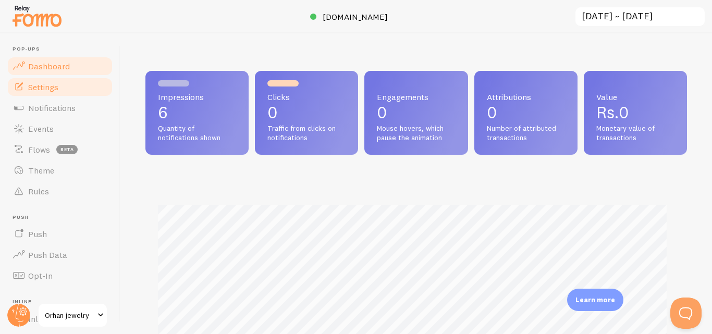
click at [70, 86] on link "Settings" at bounding box center [59, 87] width 107 height 21
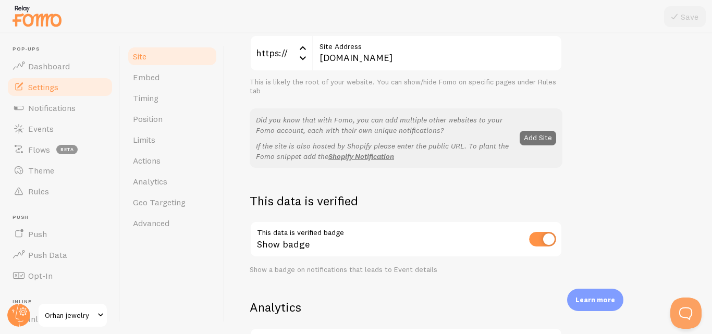
scroll to position [150, 0]
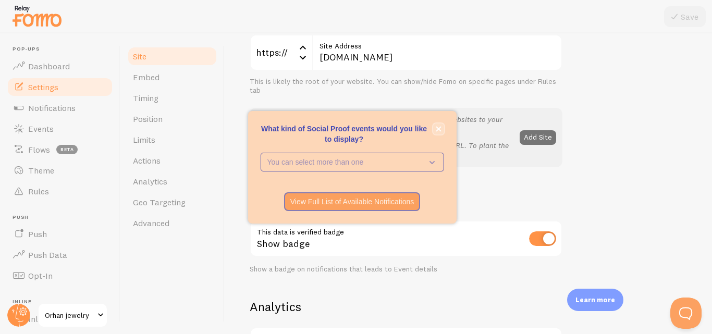
click at [441, 131] on icon "close," at bounding box center [438, 128] width 5 height 5
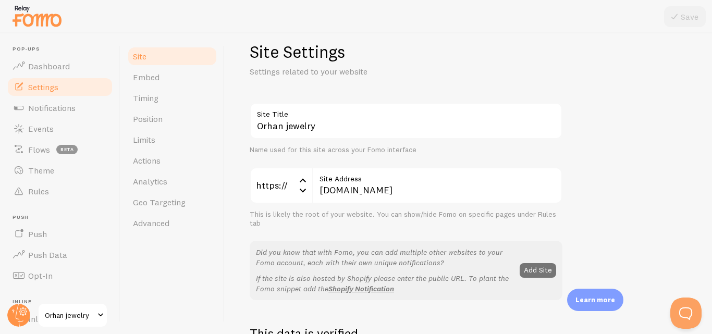
scroll to position [0, 0]
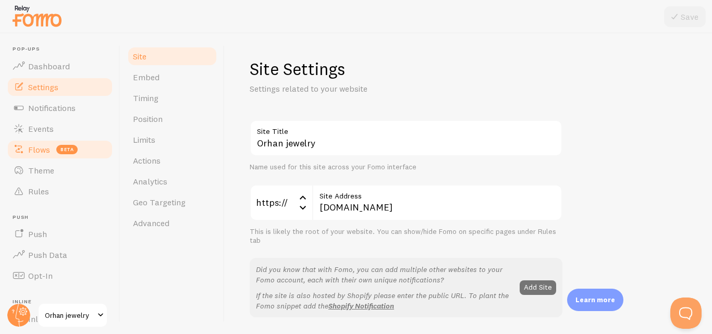
click at [82, 147] on link "Flows beta" at bounding box center [59, 149] width 107 height 21
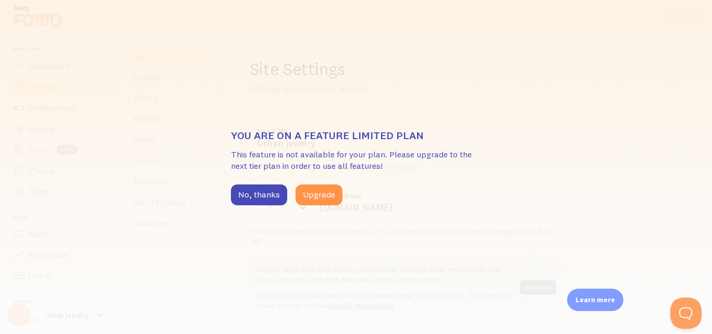
click at [227, 196] on div "You are on a feature limited plan This feature is not available for your plan. …" at bounding box center [356, 167] width 712 height 334
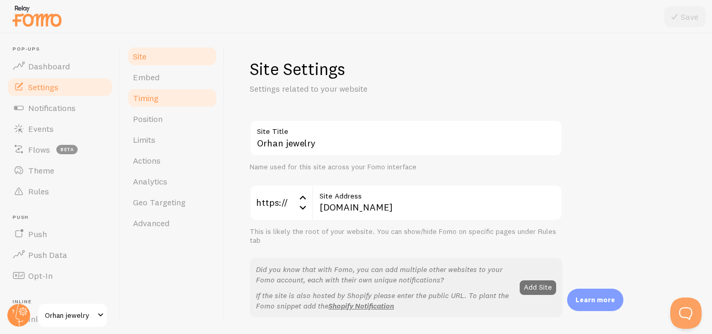
click at [176, 103] on link "Timing" at bounding box center [172, 98] width 91 height 21
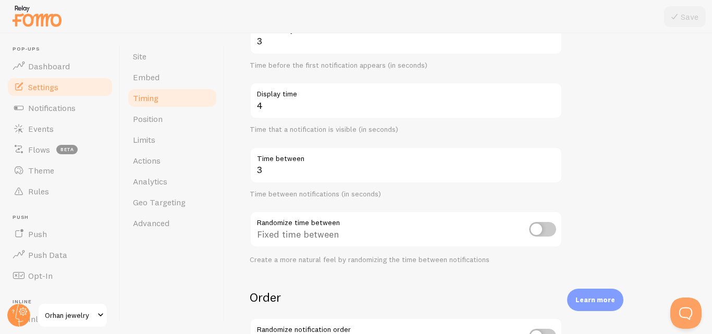
scroll to position [131, 0]
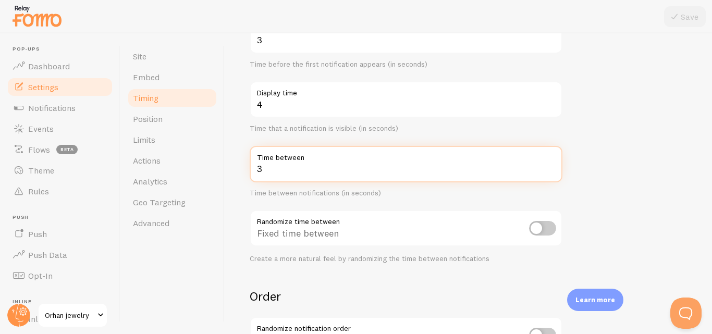
click at [304, 174] on input "3" at bounding box center [406, 164] width 313 height 36
type input "5"
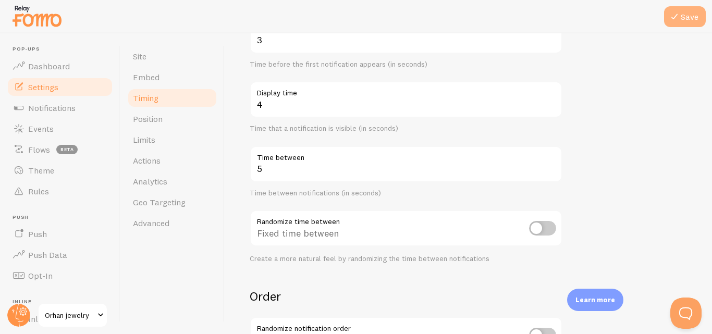
click at [682, 17] on button "Save" at bounding box center [685, 16] width 42 height 21
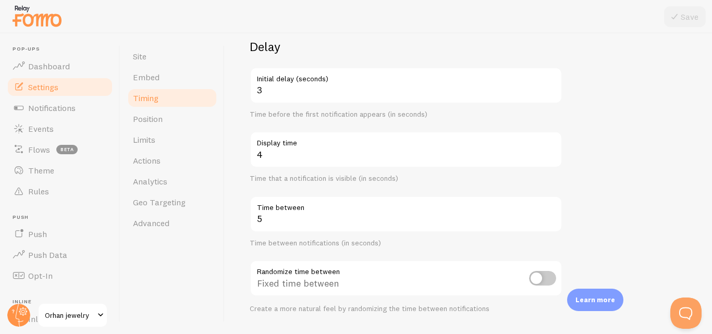
scroll to position [81, 0]
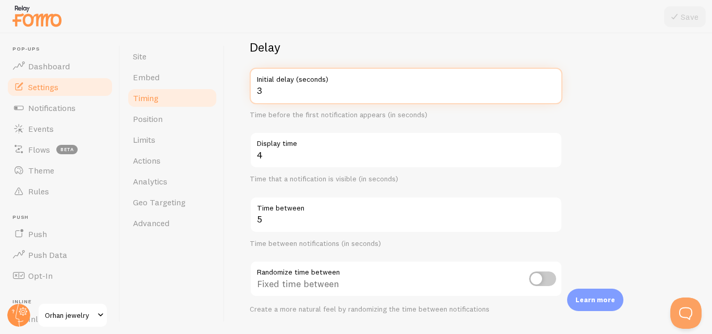
click at [315, 98] on input "3" at bounding box center [406, 86] width 313 height 36
type input "6"
type input "2"
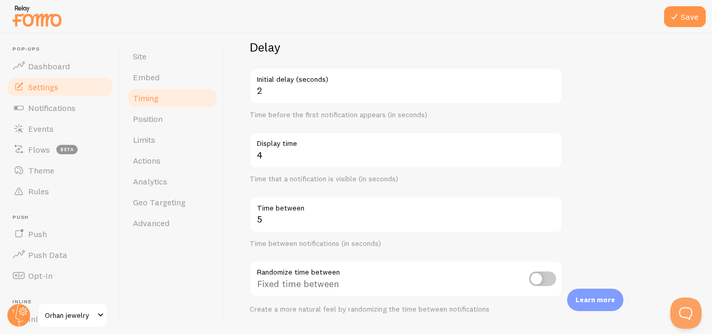
click at [548, 44] on h2 "Delay" at bounding box center [406, 47] width 313 height 16
click at [684, 14] on button "Save" at bounding box center [685, 16] width 42 height 21
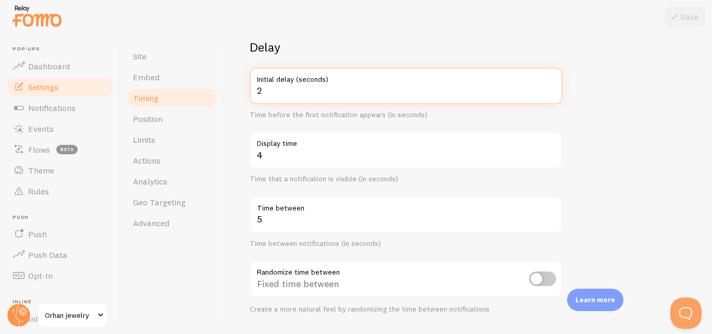
click at [290, 95] on input "2" at bounding box center [406, 86] width 313 height 36
type input "5"
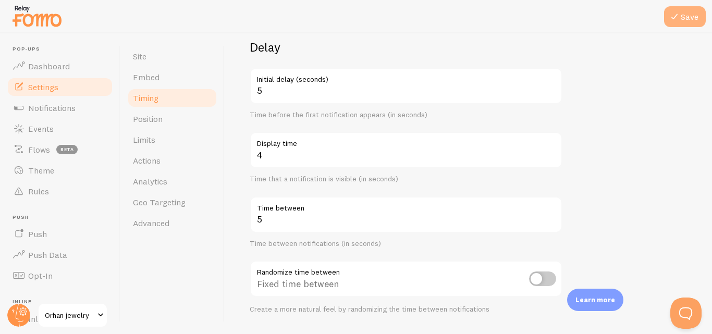
click at [691, 11] on button "Save" at bounding box center [685, 16] width 42 height 21
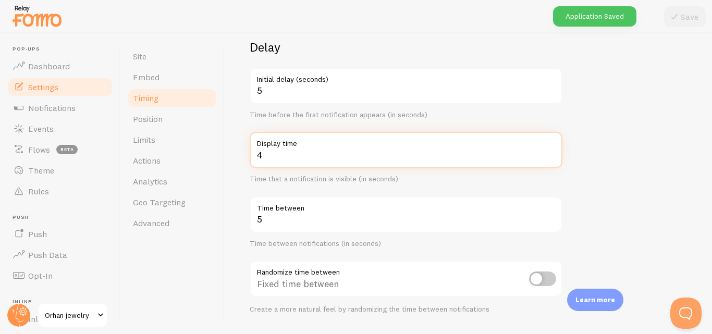
click at [335, 161] on input "4" at bounding box center [406, 150] width 313 height 36
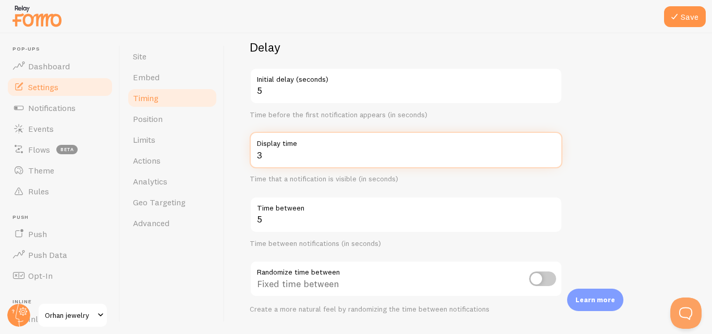
click at [549, 157] on input "3" at bounding box center [406, 150] width 313 height 36
click at [550, 152] on input "4" at bounding box center [406, 150] width 313 height 36
type input "5"
click at [550, 152] on input "5" at bounding box center [406, 150] width 313 height 36
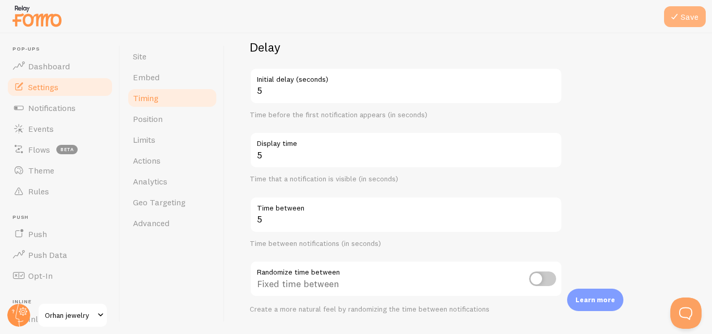
click at [682, 20] on button "Save" at bounding box center [685, 16] width 42 height 21
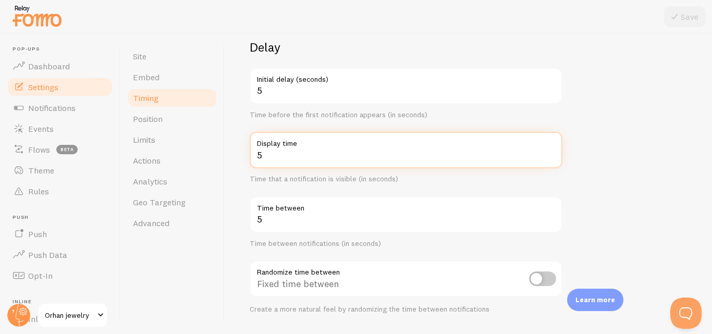
click at [338, 159] on input "5" at bounding box center [406, 150] width 313 height 36
type input "3"
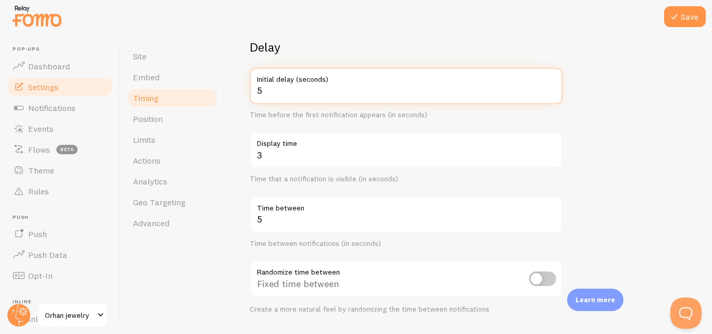
click at [313, 92] on input "5" at bounding box center [406, 86] width 313 height 36
type input "3"
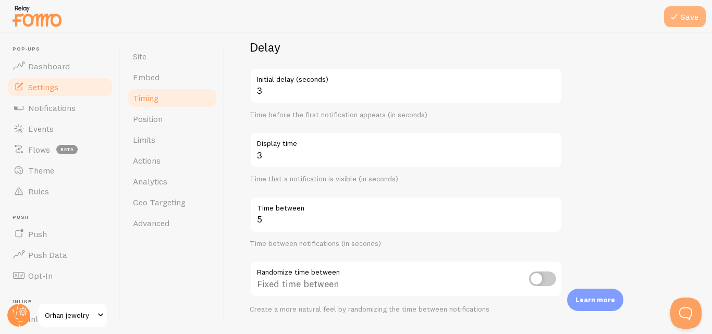
click at [693, 9] on button "Save" at bounding box center [685, 16] width 42 height 21
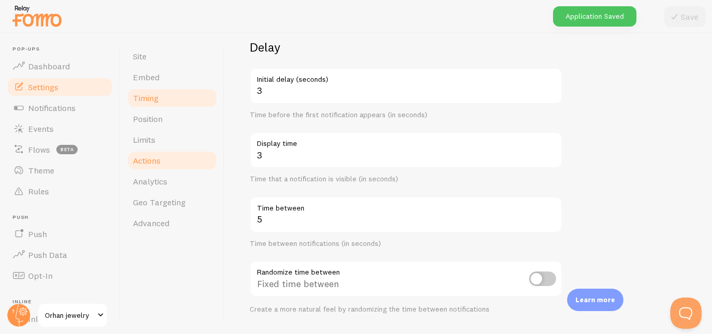
click at [159, 160] on span "Actions" at bounding box center [147, 160] width 28 height 10
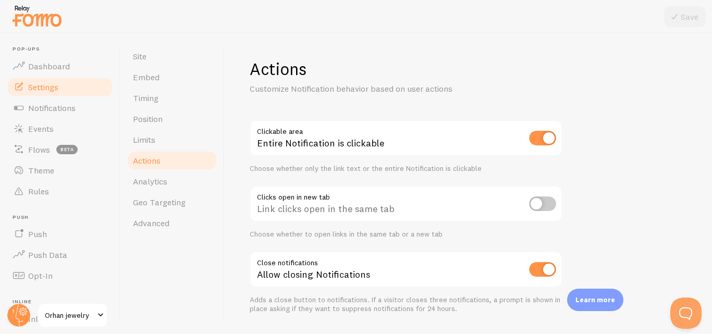
scroll to position [30, 0]
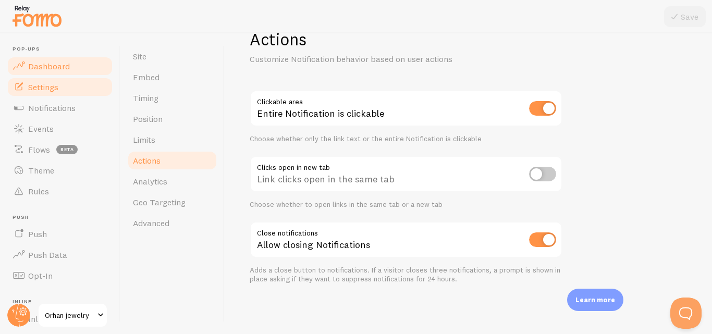
click at [74, 71] on link "Dashboard" at bounding box center [59, 66] width 107 height 21
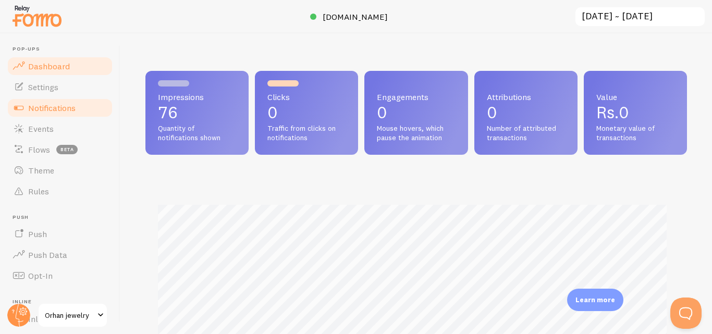
click at [55, 105] on span "Notifications" at bounding box center [51, 108] width 47 height 10
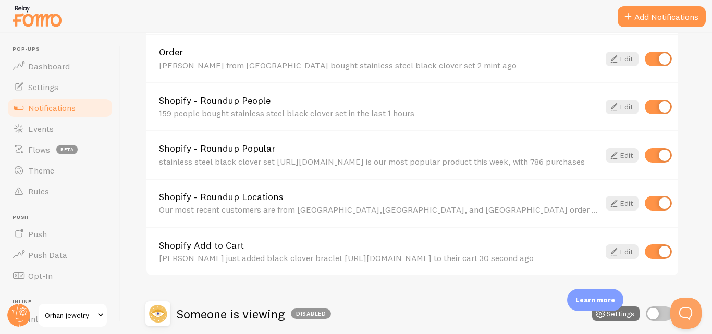
scroll to position [396, 0]
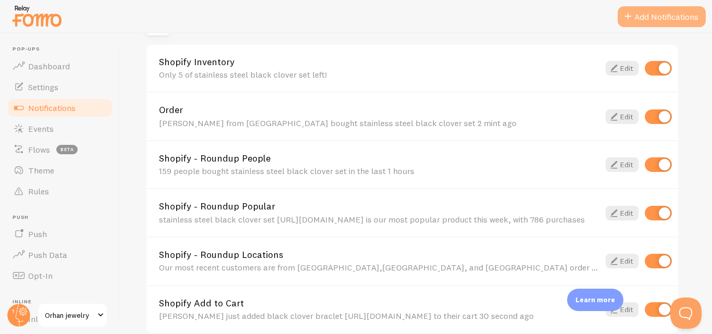
click at [644, 20] on button "Add Notifications" at bounding box center [662, 16] width 88 height 21
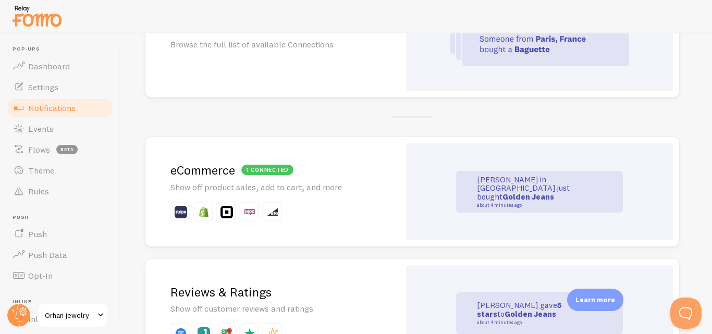
scroll to position [192, 0]
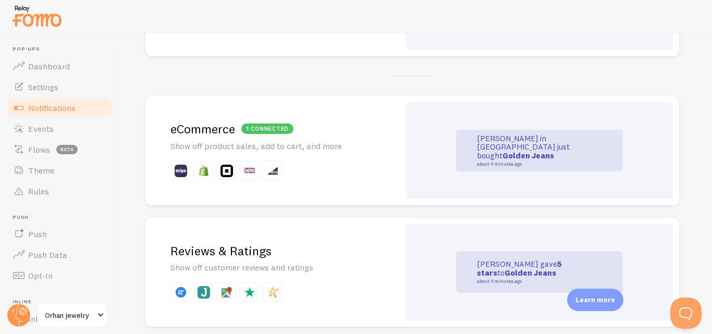
click at [363, 181] on div "1 connected eCommerce Show off product sales, add to cart, and more" at bounding box center [272, 150] width 254 height 109
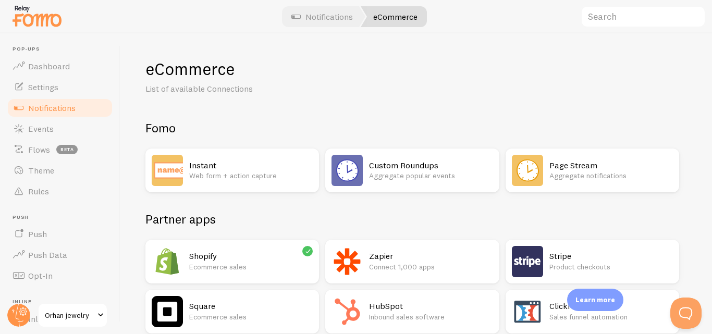
scroll to position [124, 0]
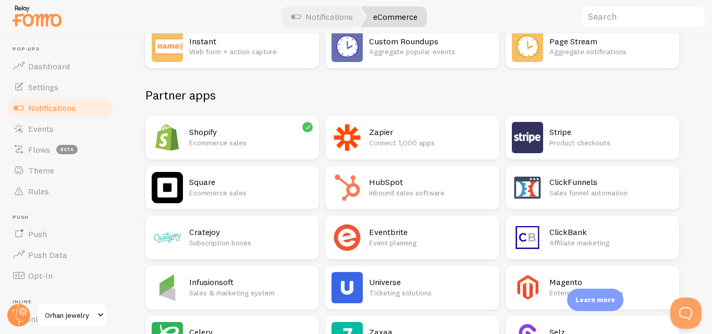
click at [258, 136] on h2 "Shopify" at bounding box center [251, 132] width 124 height 11
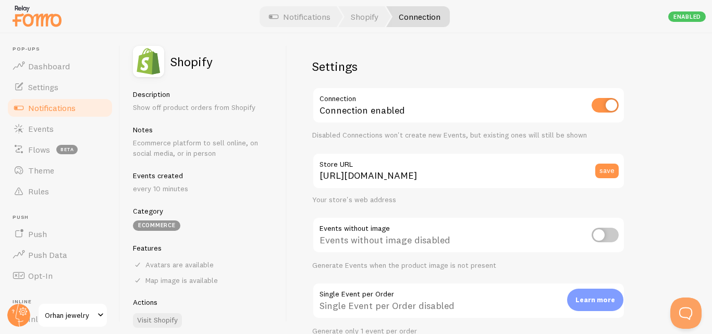
scroll to position [13, 0]
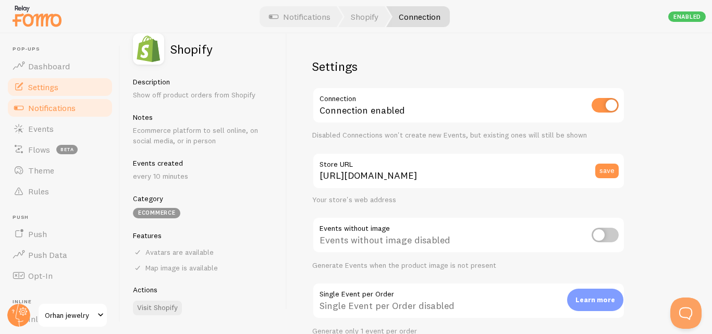
click at [56, 87] on span "Settings" at bounding box center [43, 87] width 30 height 10
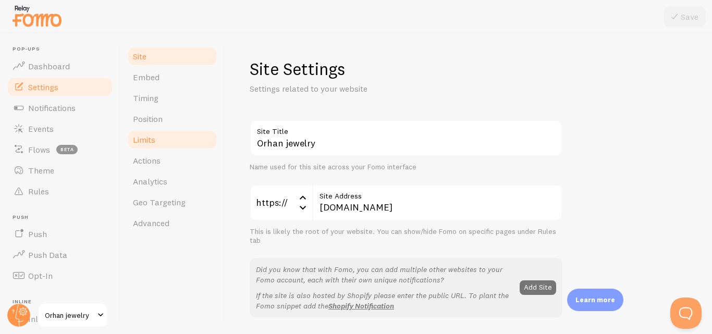
click at [167, 147] on link "Limits" at bounding box center [172, 139] width 91 height 21
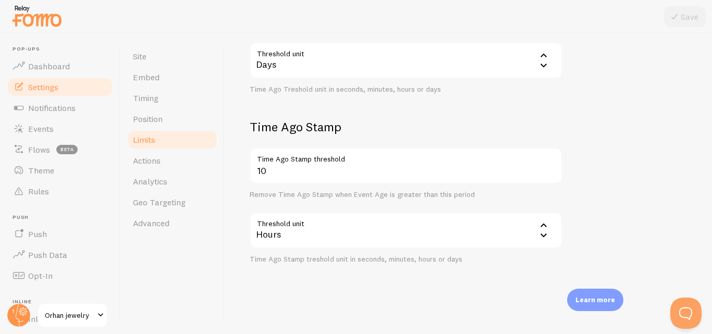
scroll to position [297, 0]
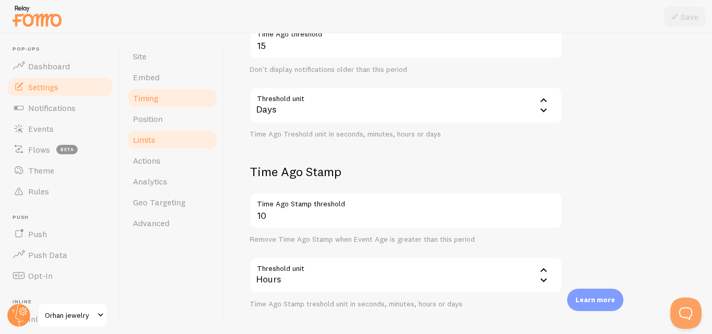
click at [175, 105] on link "Timing" at bounding box center [172, 98] width 91 height 21
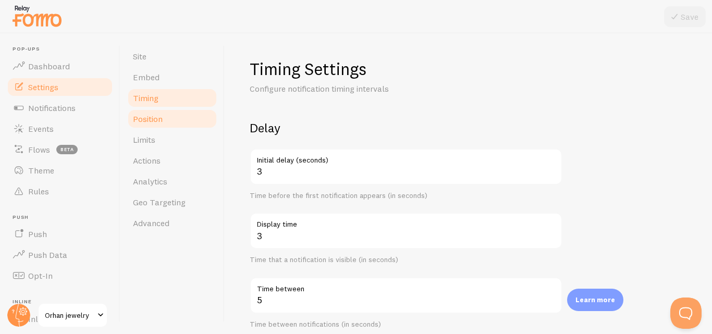
click at [190, 129] on link "Position" at bounding box center [172, 118] width 91 height 21
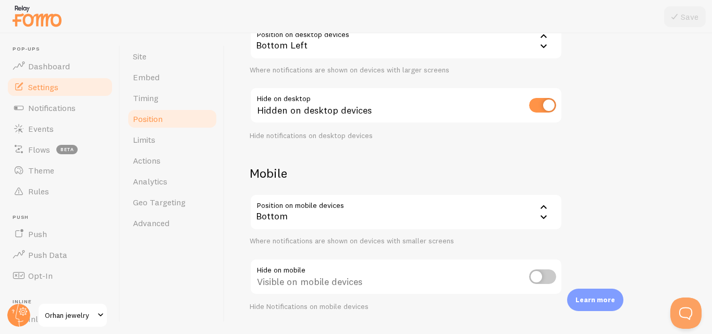
scroll to position [153, 0]
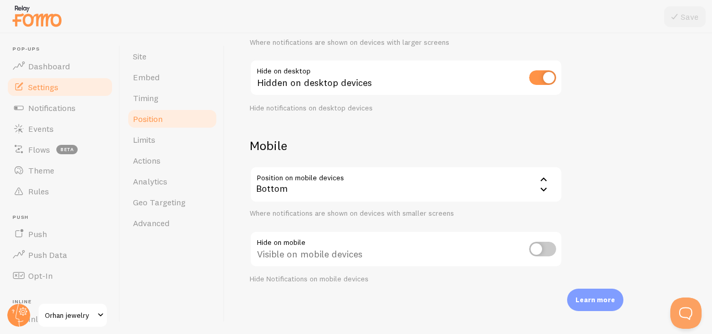
click at [395, 184] on div "Bottom" at bounding box center [406, 184] width 313 height 36
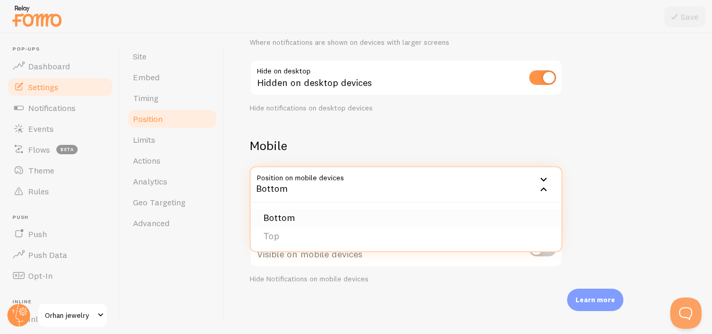
click at [355, 217] on li "Bottom" at bounding box center [406, 218] width 311 height 18
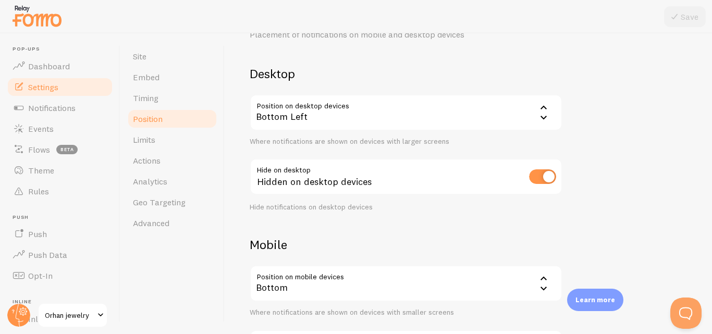
scroll to position [54, 0]
click at [541, 179] on input "checkbox" at bounding box center [542, 177] width 27 height 15
checkbox input "false"
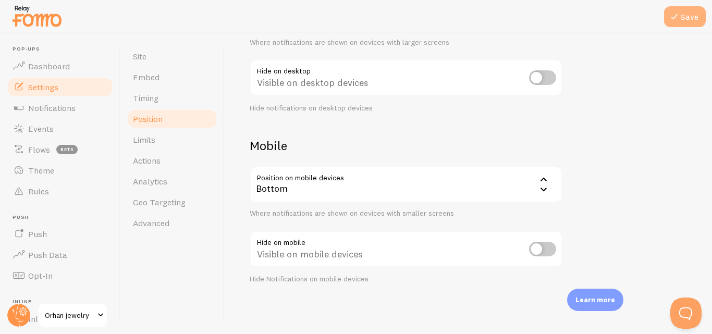
click at [694, 19] on button "Save" at bounding box center [685, 16] width 42 height 21
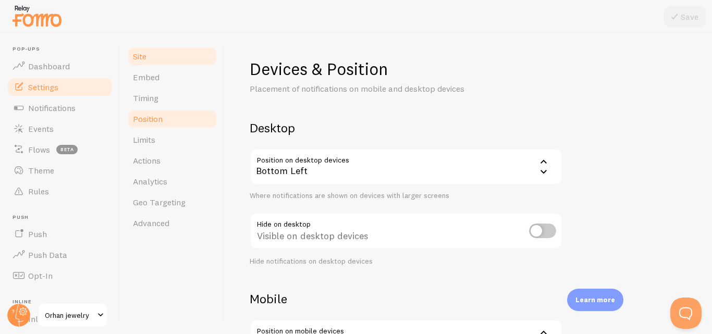
click at [154, 62] on link "Site" at bounding box center [172, 56] width 91 height 21
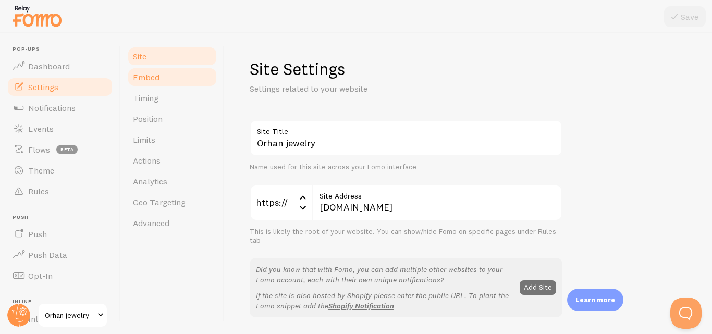
click at [156, 76] on span "Embed" at bounding box center [146, 77] width 27 height 10
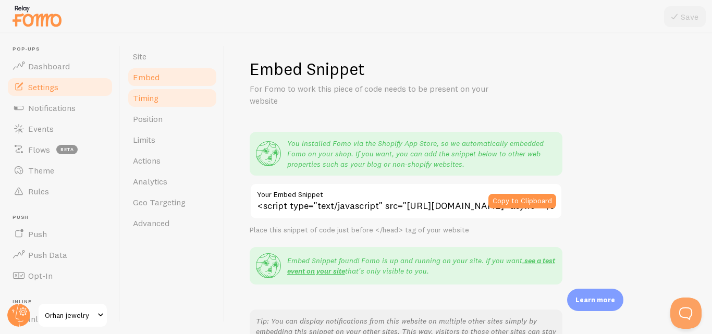
click at [158, 93] on span "Timing" at bounding box center [146, 98] width 26 height 10
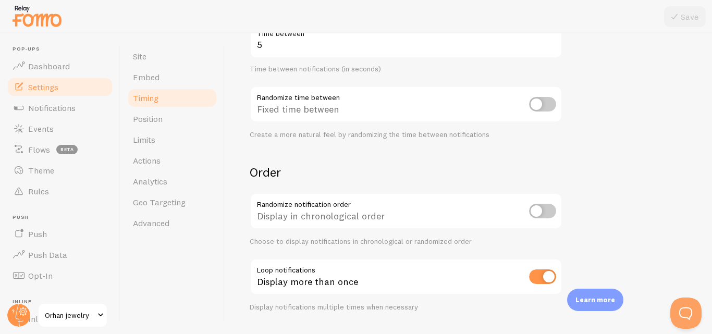
scroll to position [256, 0]
click at [540, 108] on input "checkbox" at bounding box center [542, 103] width 27 height 15
checkbox input "true"
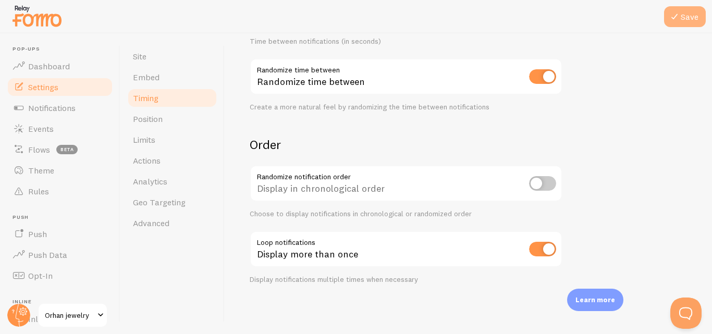
click at [681, 13] on button "Save" at bounding box center [685, 16] width 42 height 21
click at [564, 110] on form "Delay 3 Initial delay (seconds) Time before the first notification appears (in …" at bounding box center [468, 60] width 437 height 447
click at [547, 179] on input "checkbox" at bounding box center [542, 183] width 27 height 15
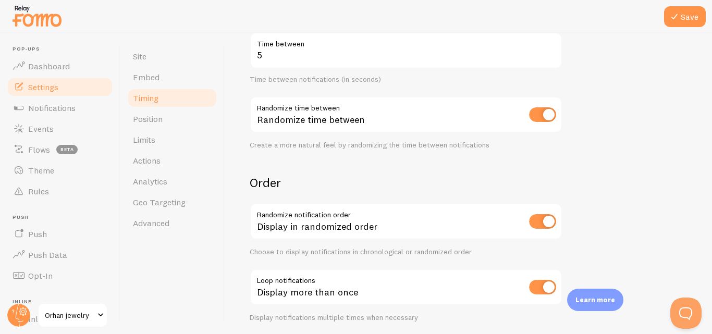
scroll to position [246, 0]
click at [538, 223] on input "checkbox" at bounding box center [542, 221] width 27 height 15
checkbox input "false"
click at [545, 120] on input "checkbox" at bounding box center [542, 114] width 27 height 15
checkbox input "false"
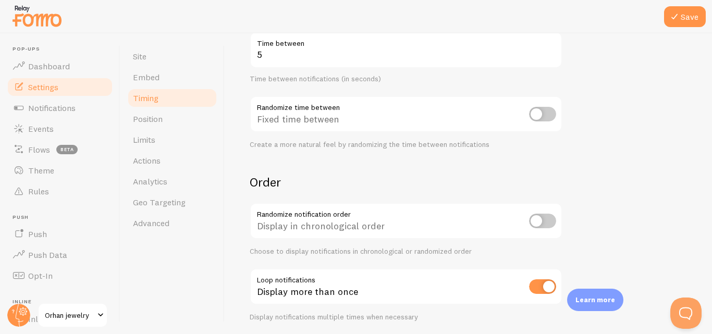
scroll to position [283, 0]
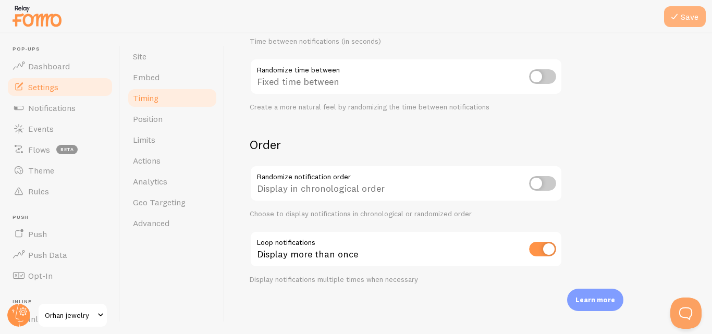
click at [675, 16] on icon at bounding box center [674, 16] width 13 height 13
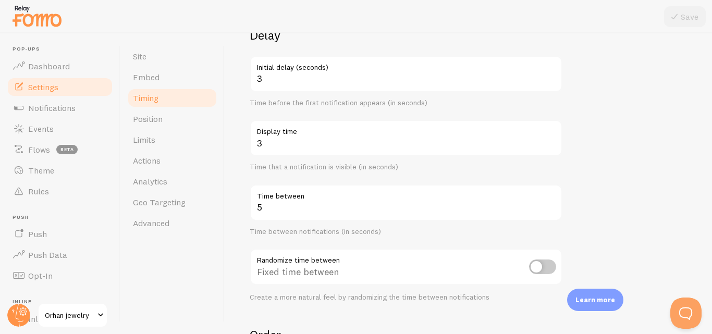
scroll to position [89, 0]
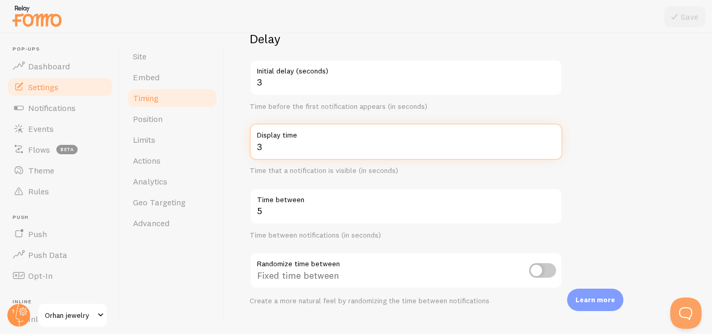
click at [470, 150] on input "3" at bounding box center [406, 142] width 313 height 36
type input "6"
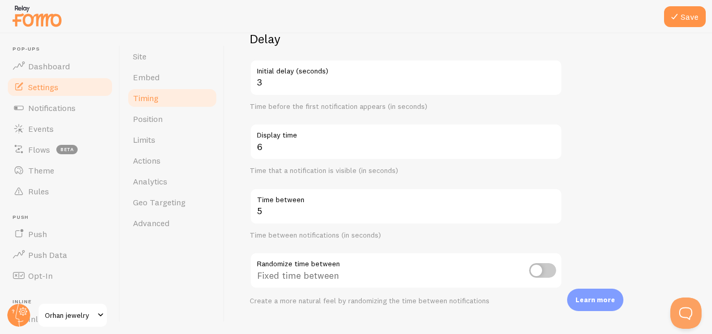
click at [583, 174] on form "Delay 3 Initial delay (seconds) Time before the first notification appears (in …" at bounding box center [468, 254] width 437 height 447
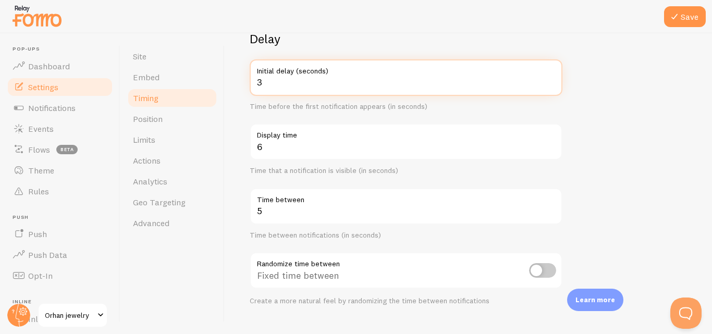
click at [342, 89] on input "3" at bounding box center [406, 77] width 313 height 36
type input "6"
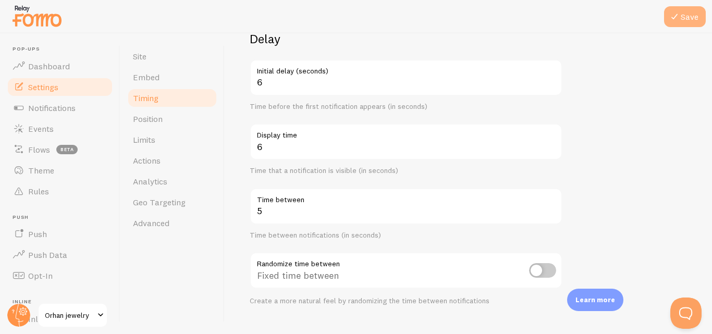
click at [674, 16] on icon at bounding box center [674, 16] width 13 height 13
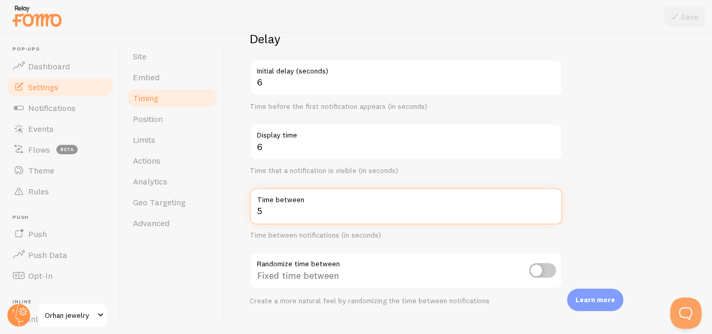
click at [426, 209] on input "5" at bounding box center [406, 206] width 313 height 36
type input "7"
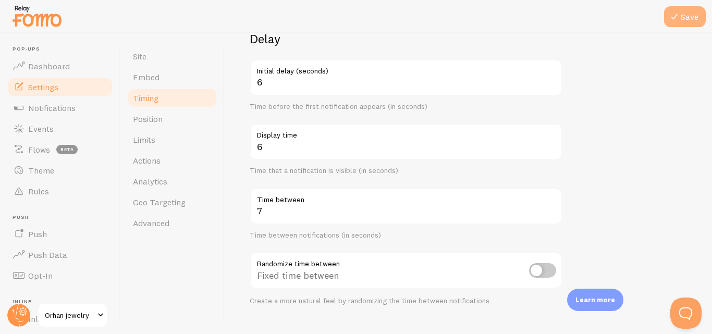
click at [687, 24] on button "Save" at bounding box center [685, 16] width 42 height 21
